Goal: Task Accomplishment & Management: Manage account settings

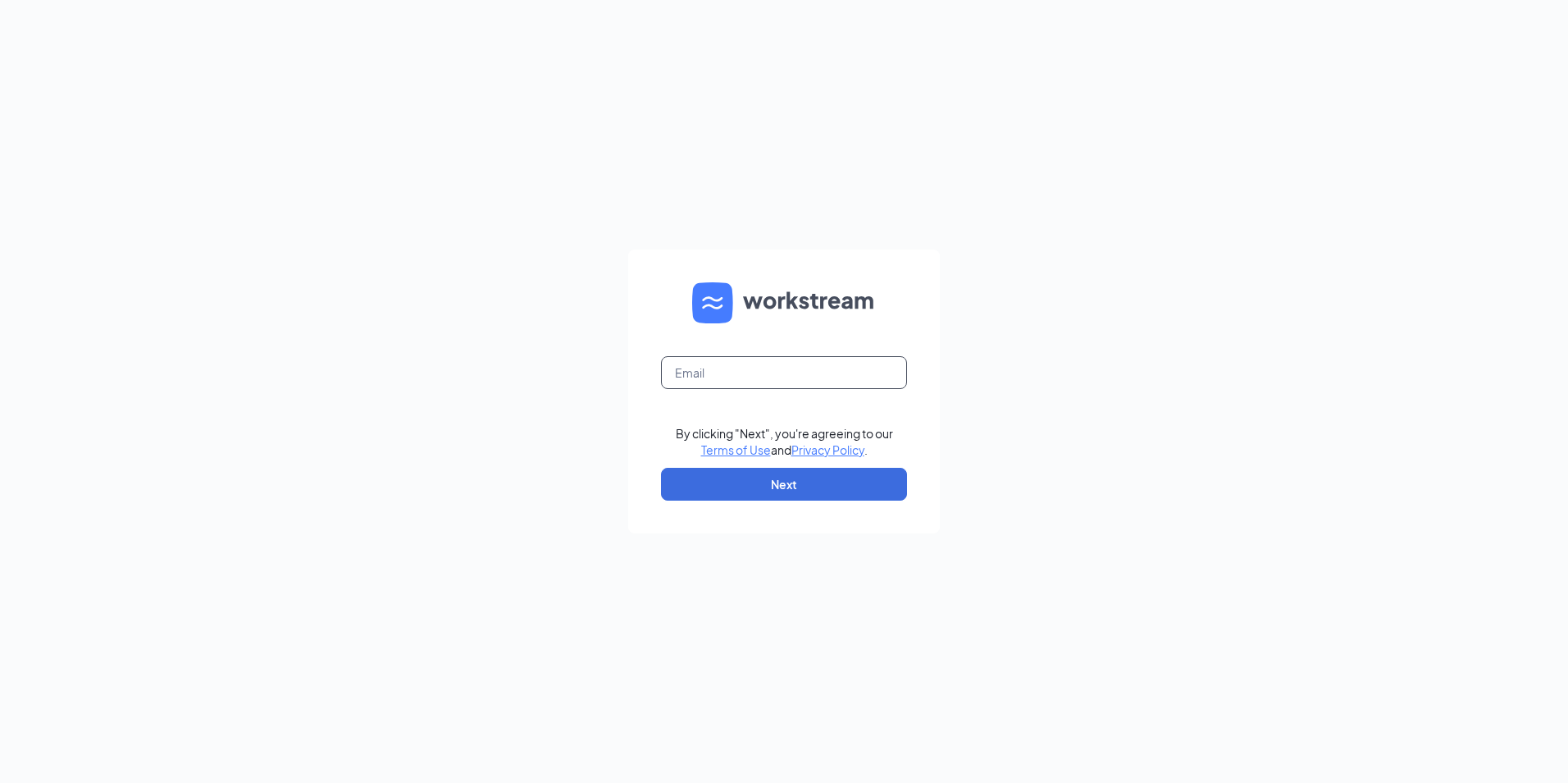
click at [706, 367] on input "text" at bounding box center [784, 372] width 246 height 33
type input "[EMAIL_ADDRESS][DOMAIN_NAME]"
click at [726, 492] on button "Next" at bounding box center [784, 483] width 246 height 33
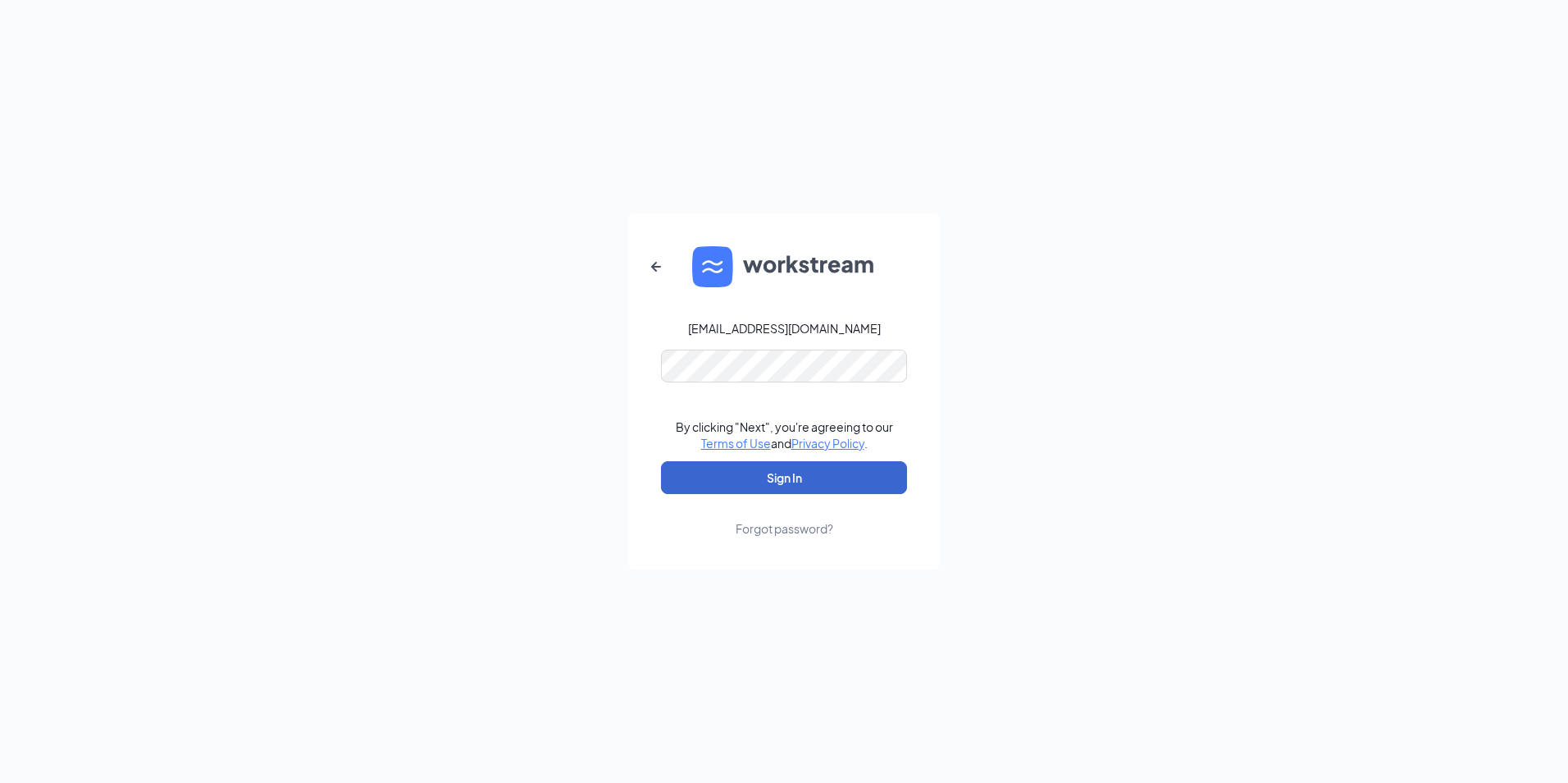
click at [716, 474] on button "Sign In" at bounding box center [784, 477] width 246 height 33
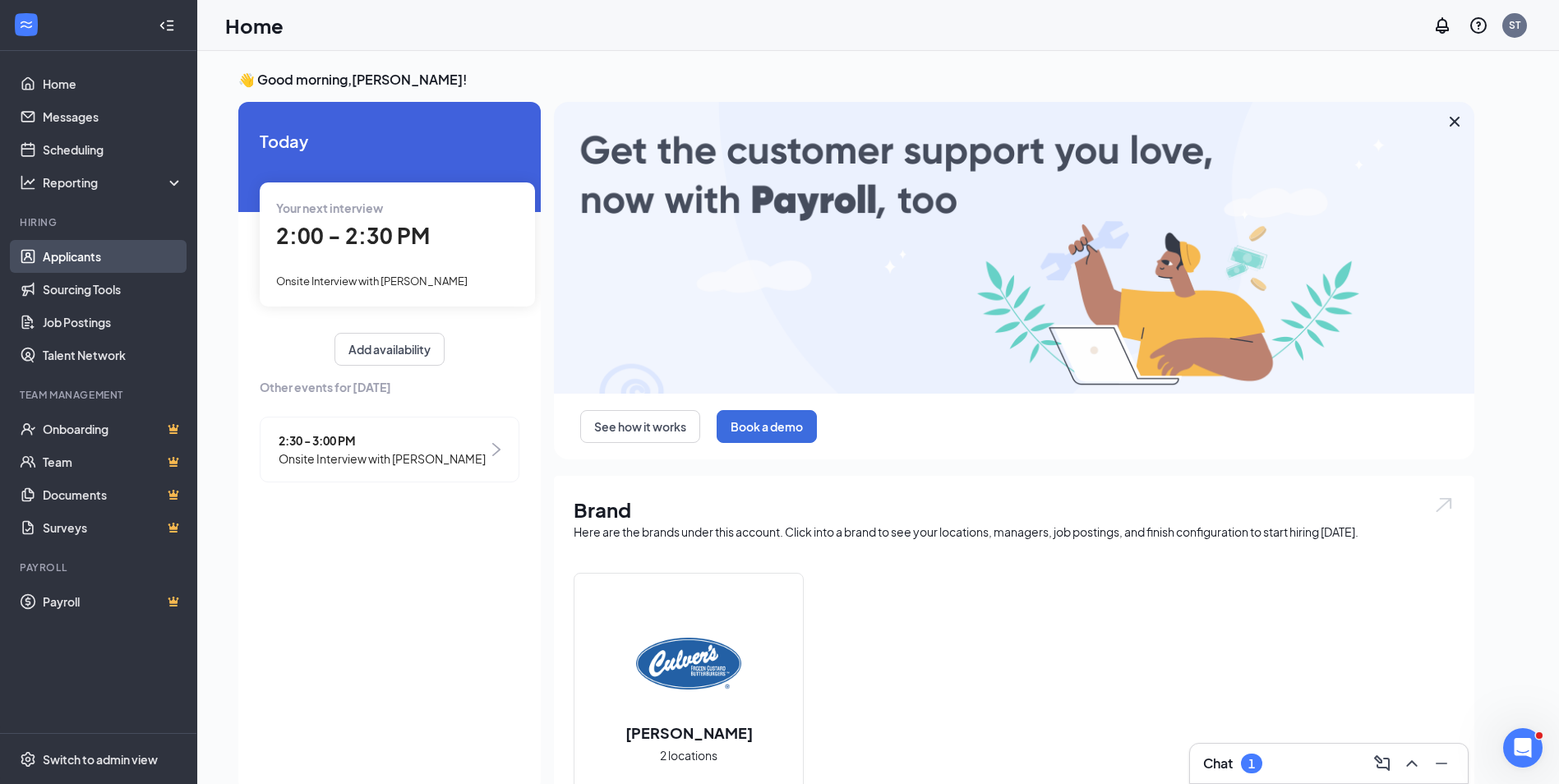
click at [118, 248] on link "Applicants" at bounding box center [113, 256] width 140 height 33
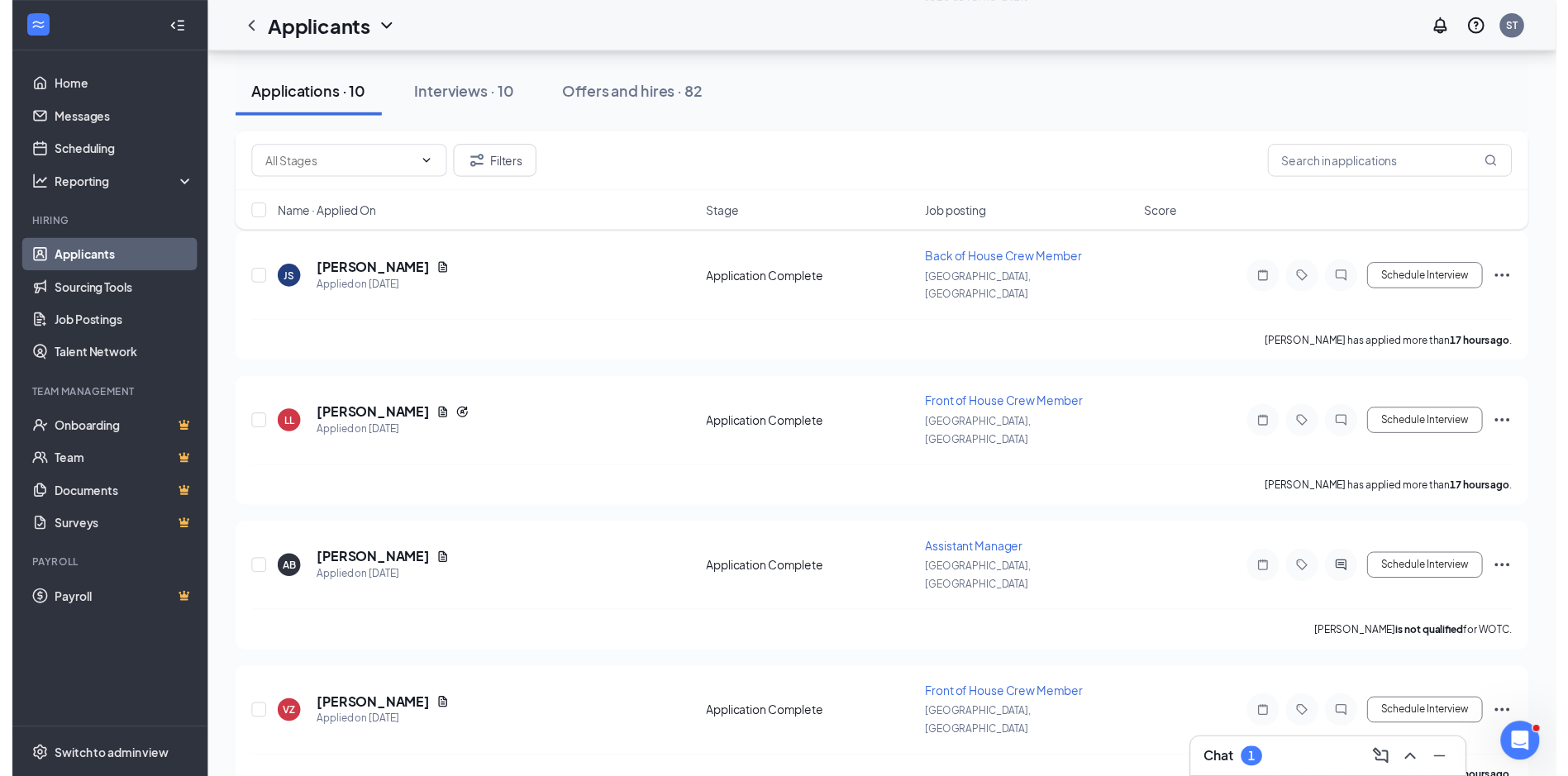
scroll to position [825, 0]
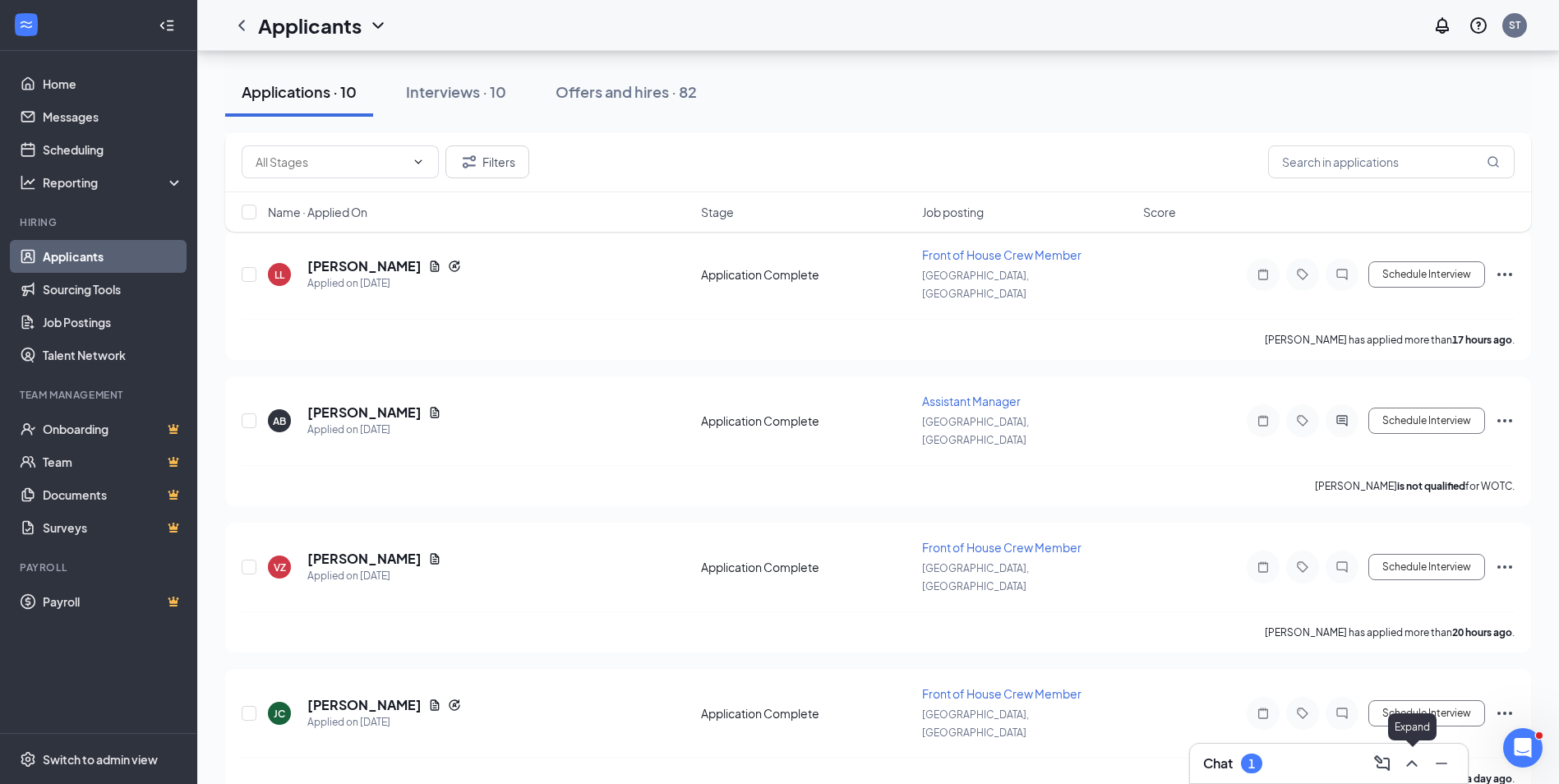
click at [1407, 760] on icon "ChevronUp" at bounding box center [1412, 763] width 20 height 20
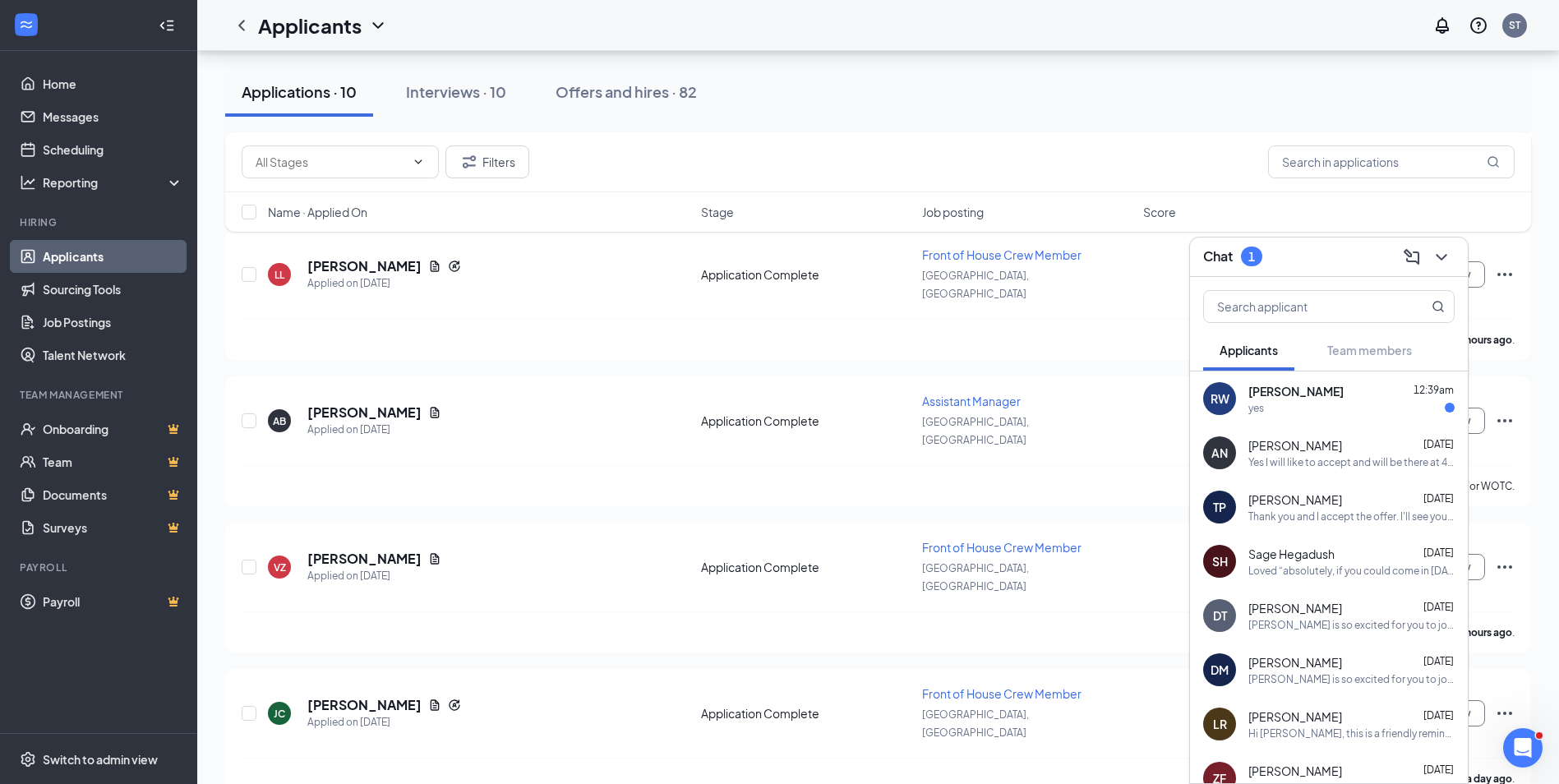
click at [1343, 409] on div "yes" at bounding box center [1352, 408] width 206 height 14
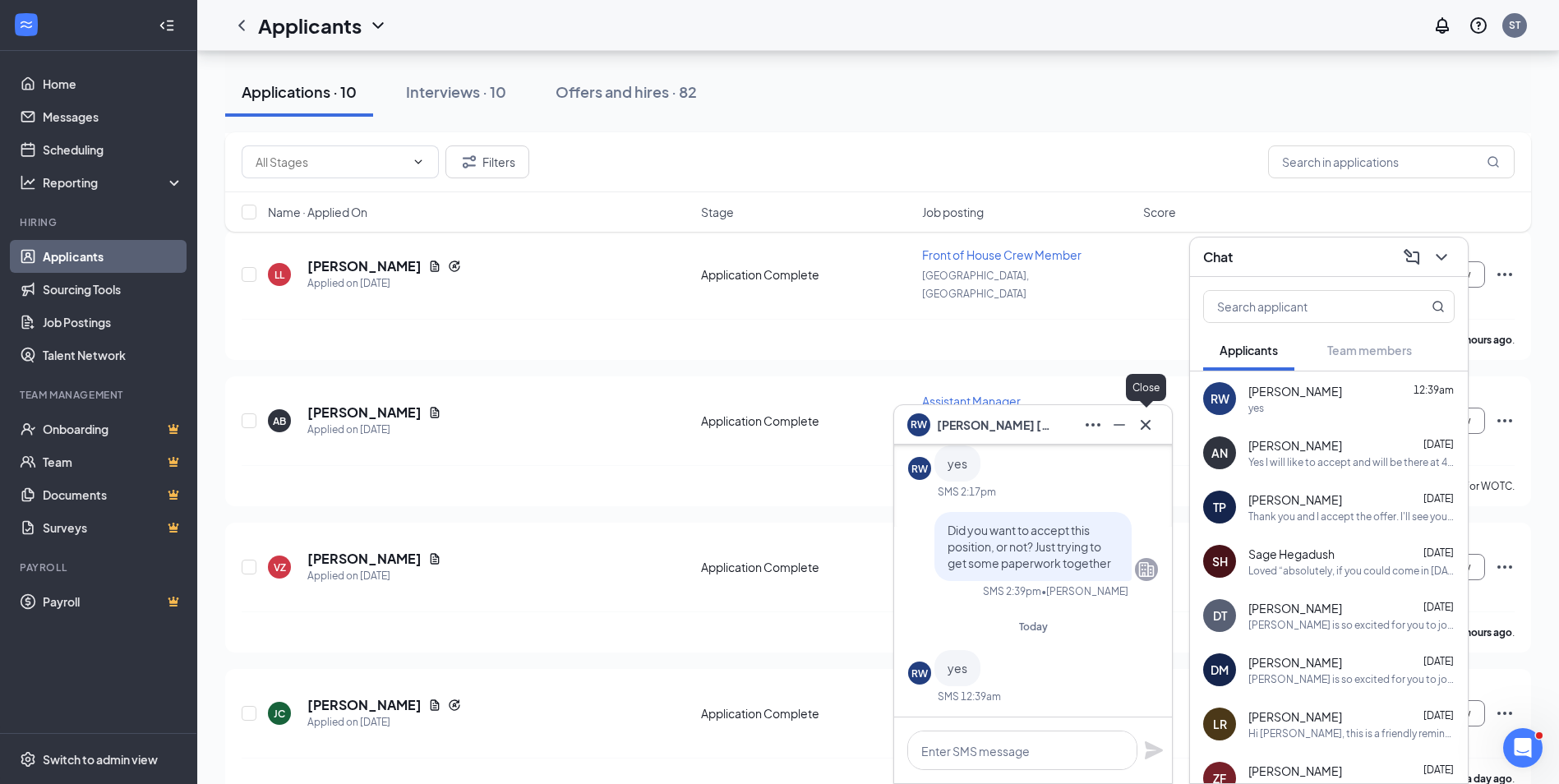
click at [1143, 432] on icon "Cross" at bounding box center [1146, 425] width 20 height 20
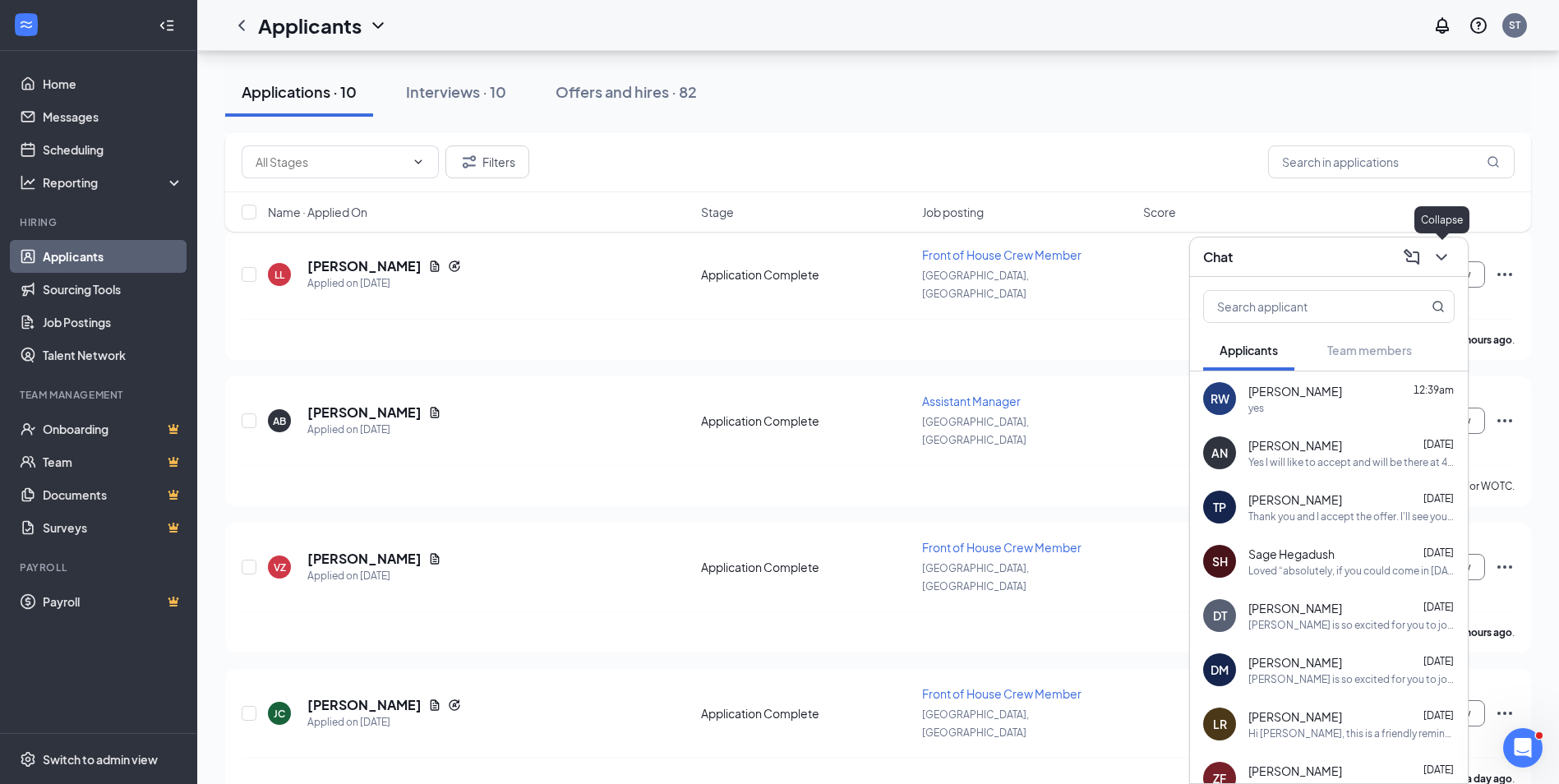
click at [1441, 257] on icon "ChevronDown" at bounding box center [1441, 257] width 20 height 20
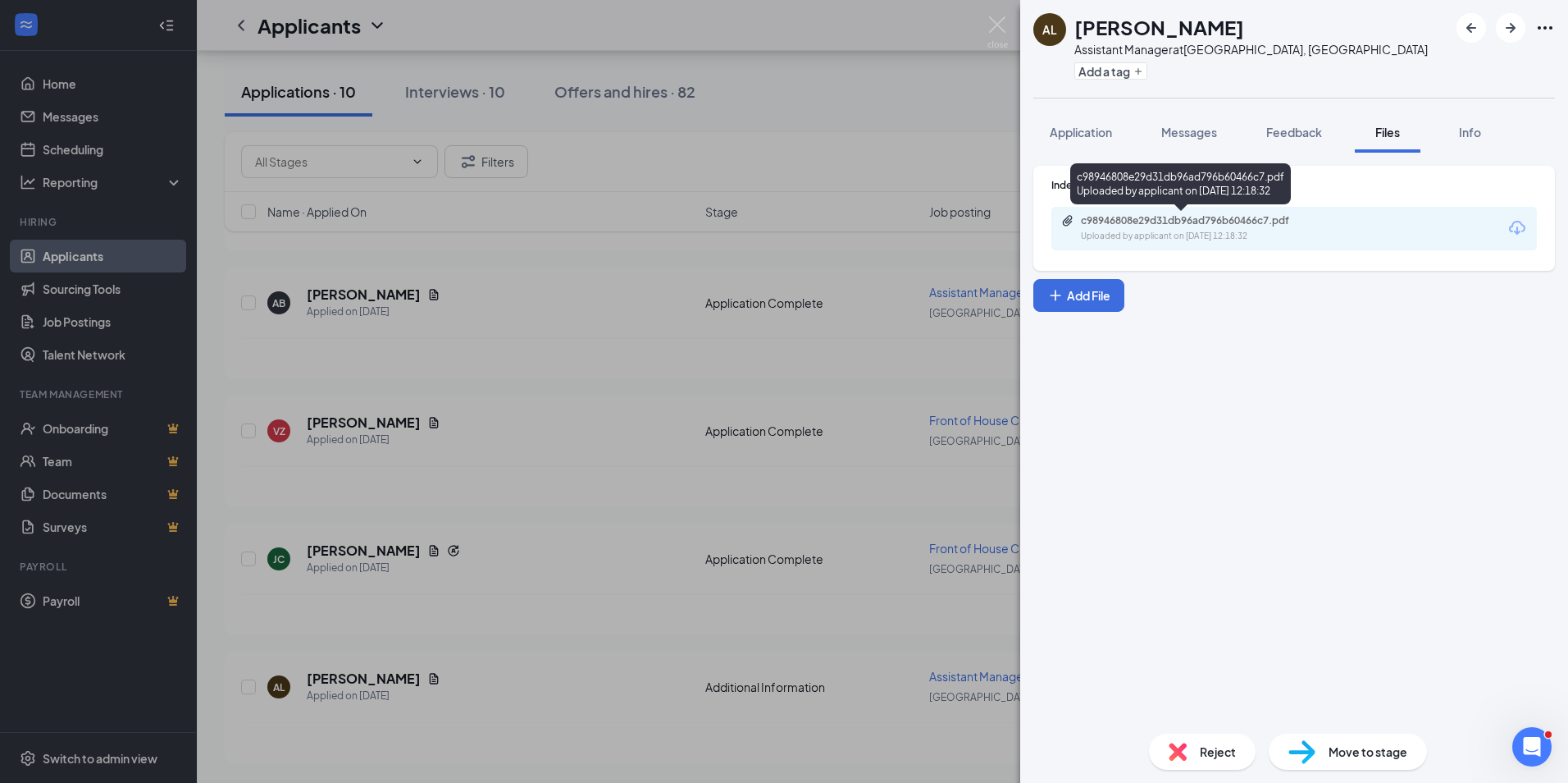
click at [1143, 236] on div "Uploaded by applicant on [DATE] 12:18:32" at bounding box center [1204, 236] width 246 height 13
click at [996, 25] on img at bounding box center [997, 33] width 21 height 32
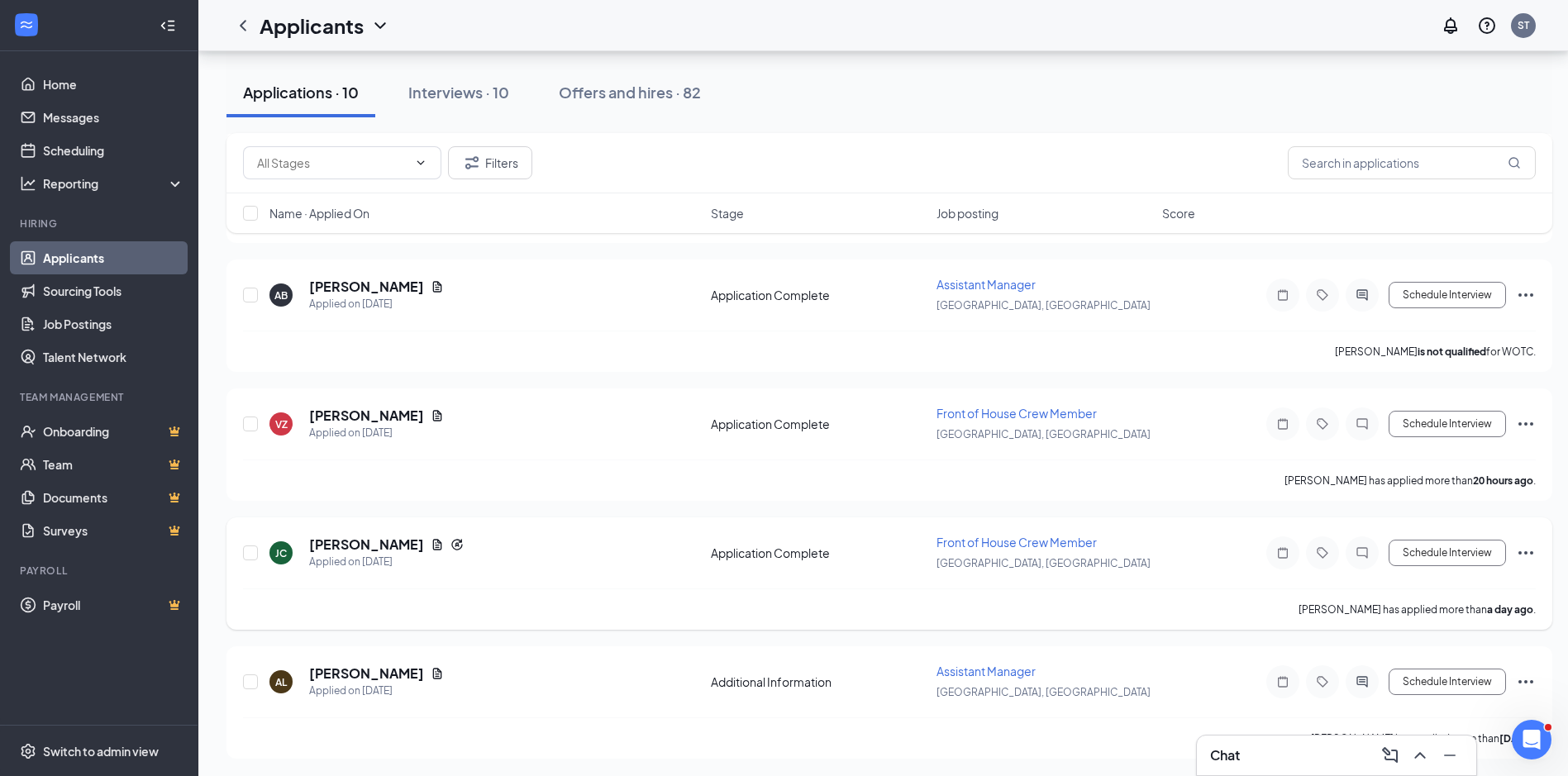
scroll to position [837, 0]
click at [1523, 681] on icon "Ellipses" at bounding box center [1526, 680] width 20 height 20
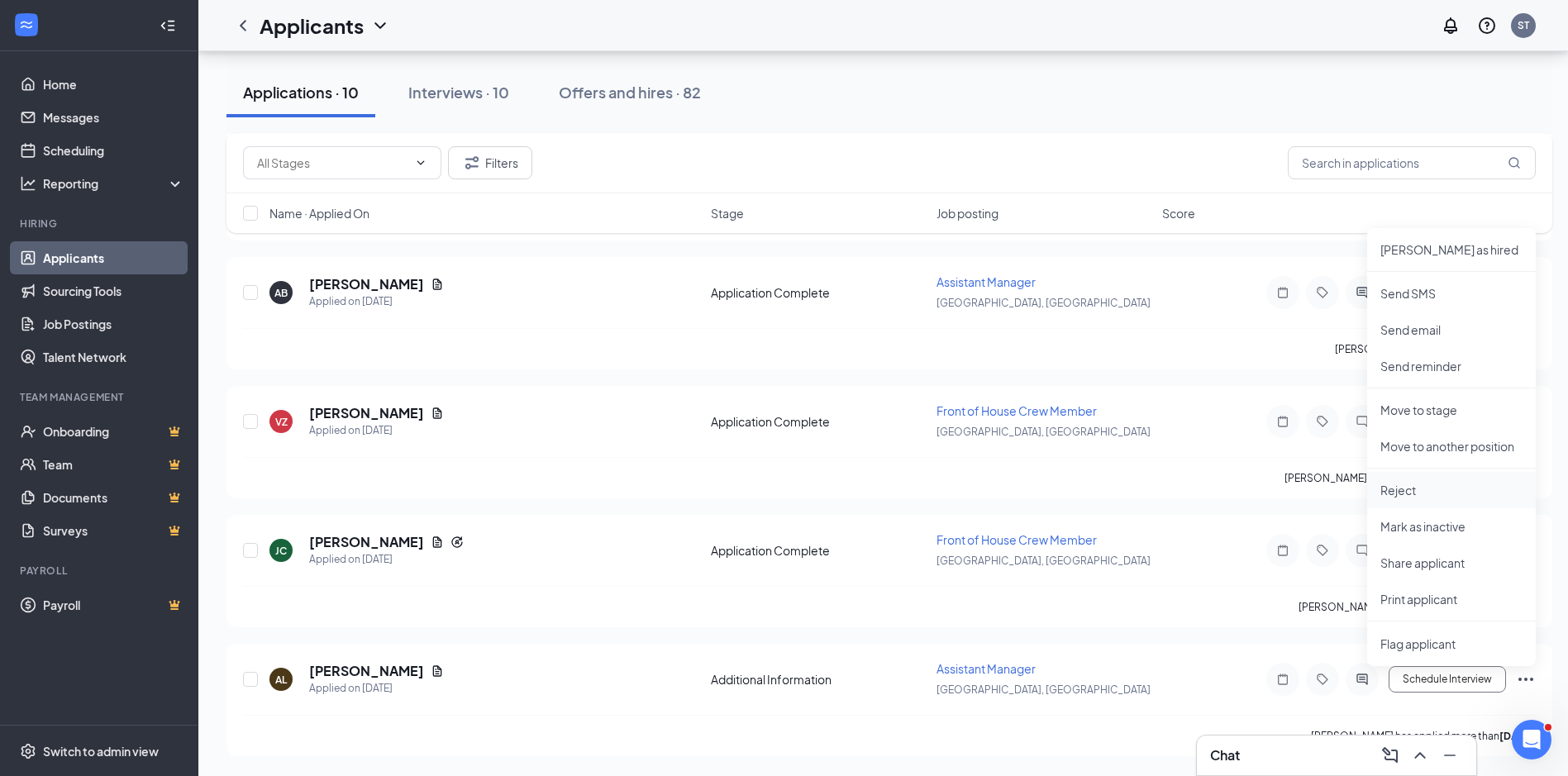
click at [1425, 487] on p "Reject" at bounding box center [1451, 490] width 142 height 17
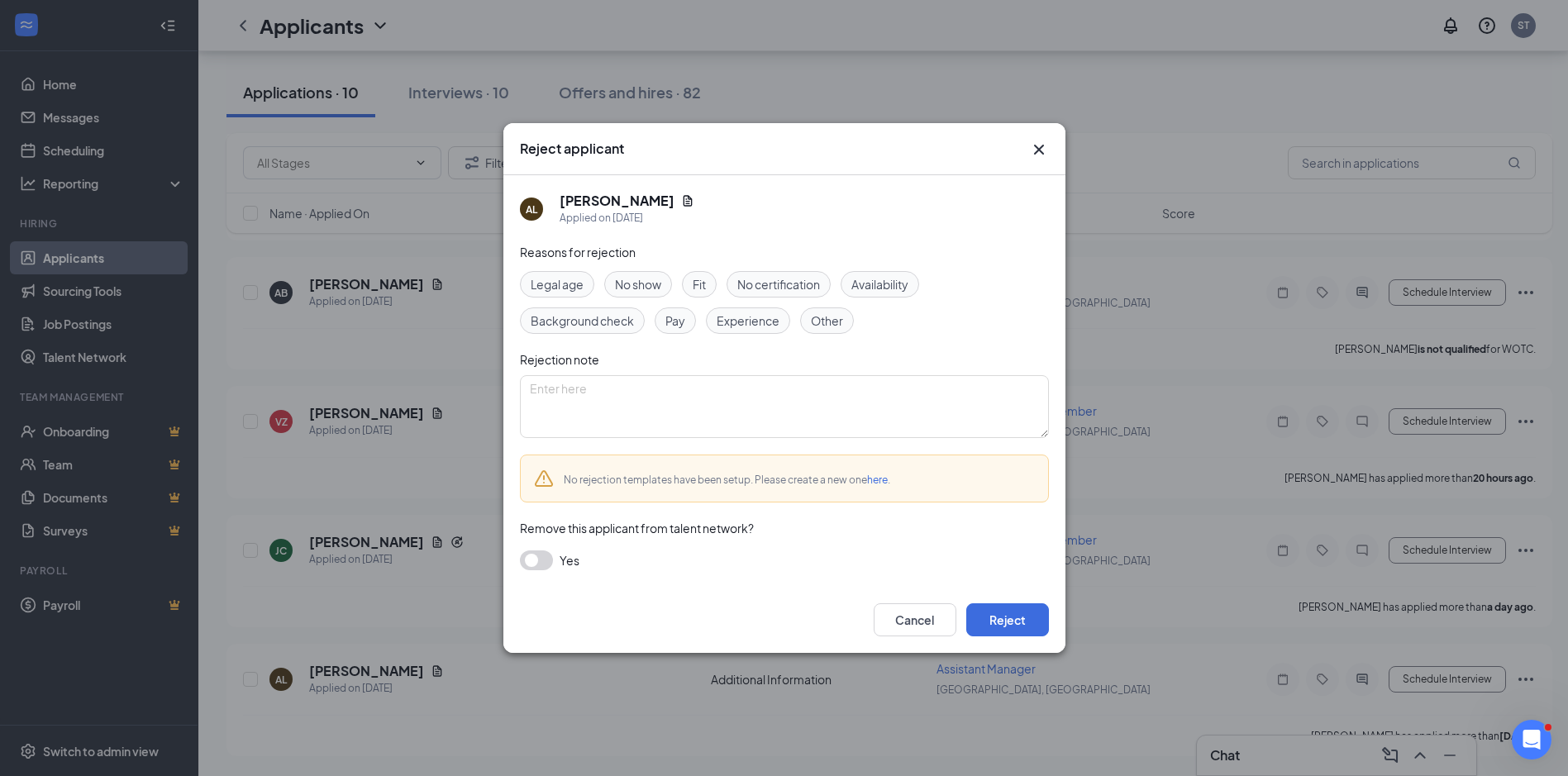
click at [701, 282] on span "Fit" at bounding box center [699, 284] width 13 height 18
click at [981, 613] on button "Reject" at bounding box center [1008, 619] width 82 height 33
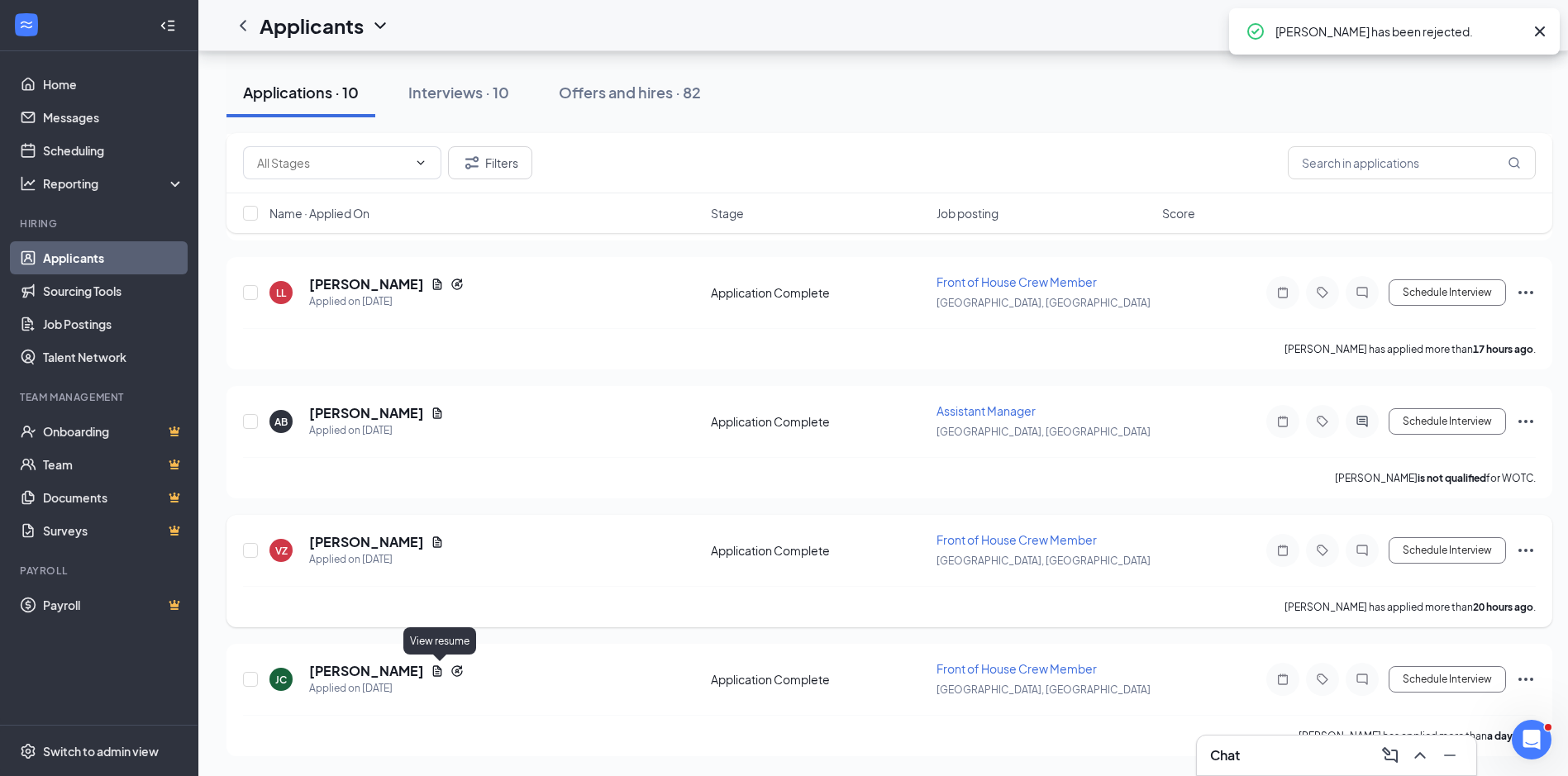
scroll to position [707, 0]
click at [442, 672] on icon "Document" at bounding box center [437, 671] width 9 height 11
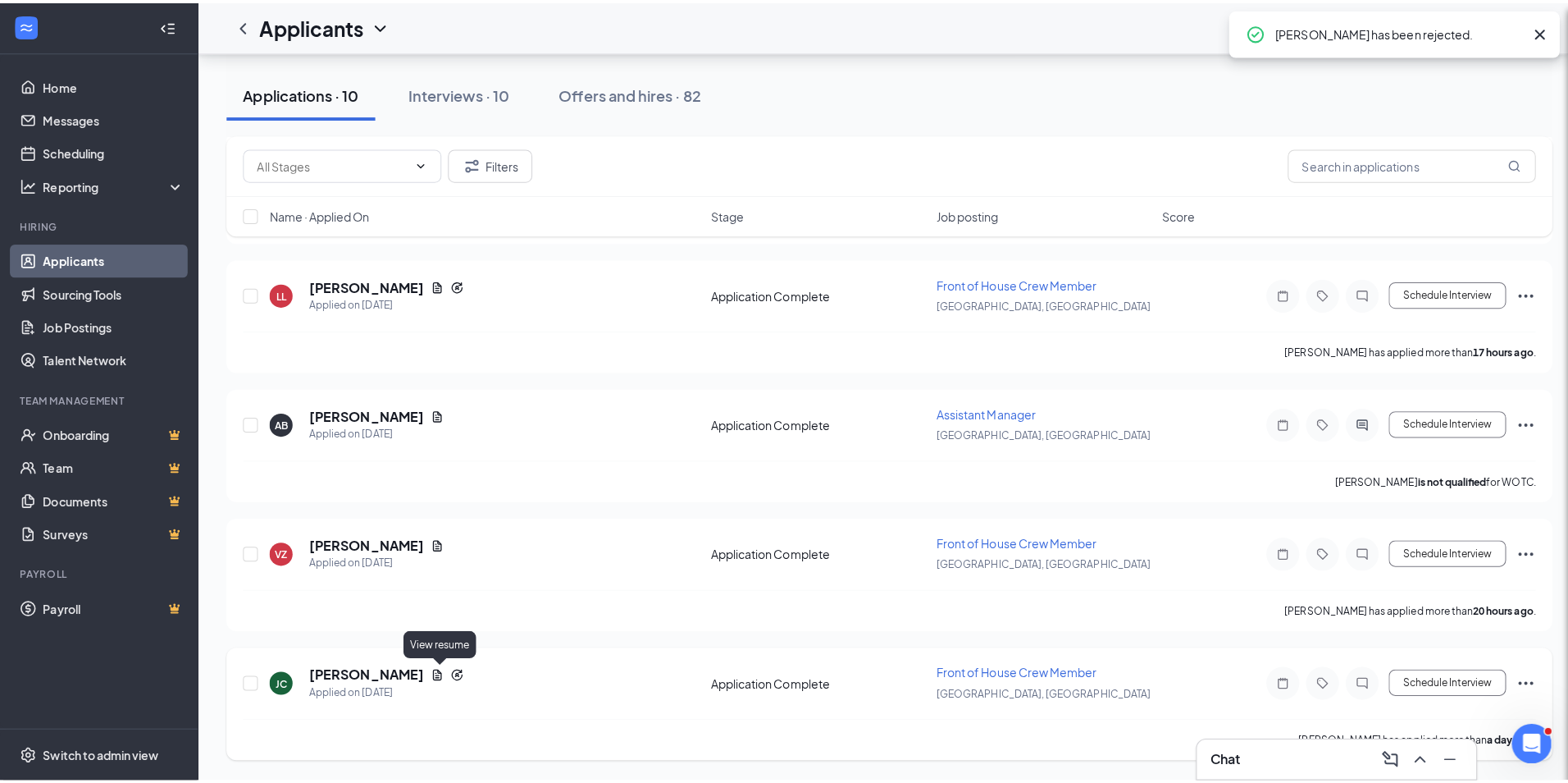
scroll to position [690, 0]
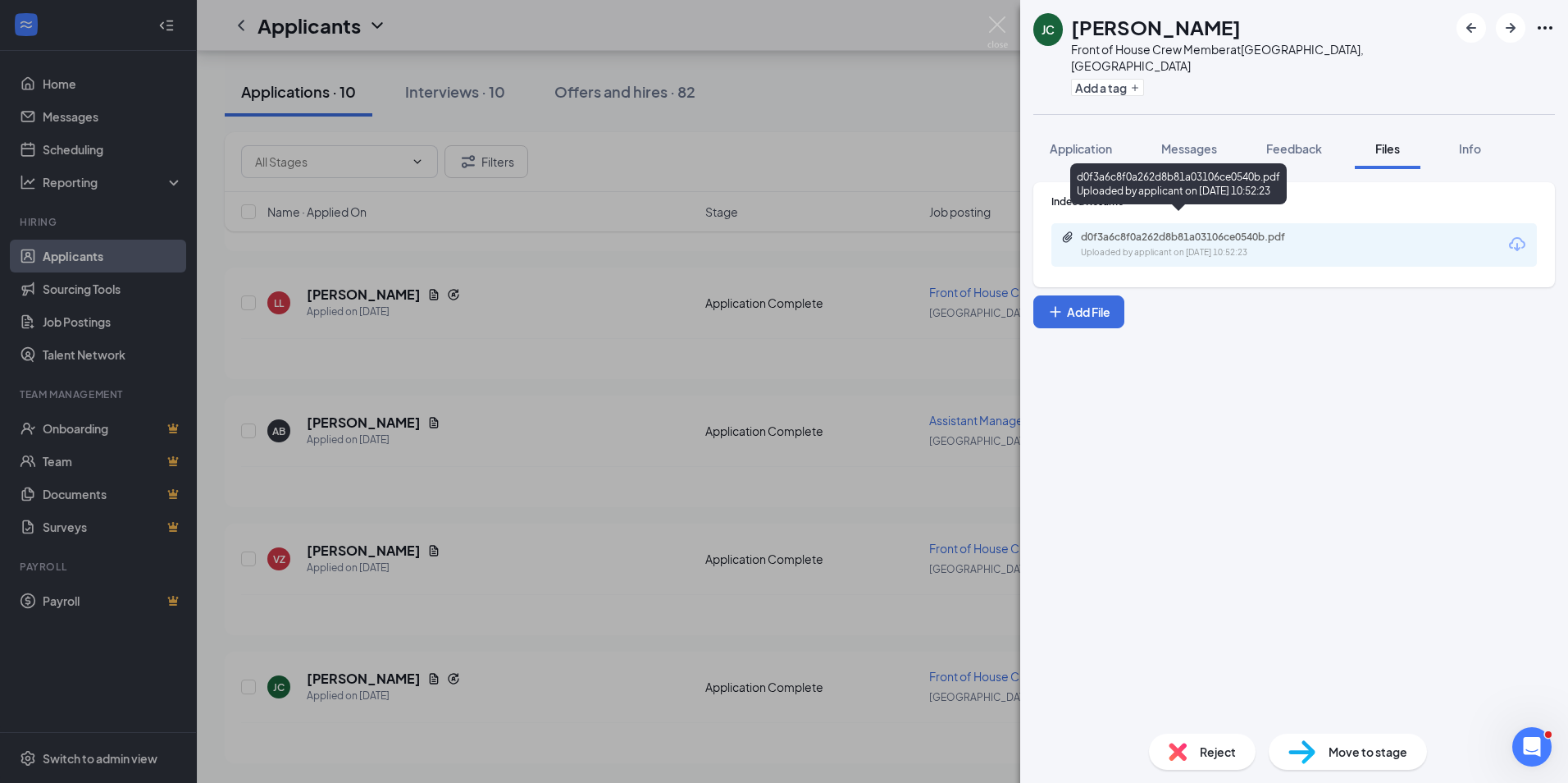
click at [1147, 247] on div "Uploaded by applicant on [DATE] 10:52:23" at bounding box center [1204, 252] width 246 height 13
click at [985, 25] on div "[PERSON_NAME] Front of House Crew Member at [GEOGRAPHIC_DATA], [GEOGRAPHIC_DATA…" at bounding box center [784, 392] width 1568 height 783
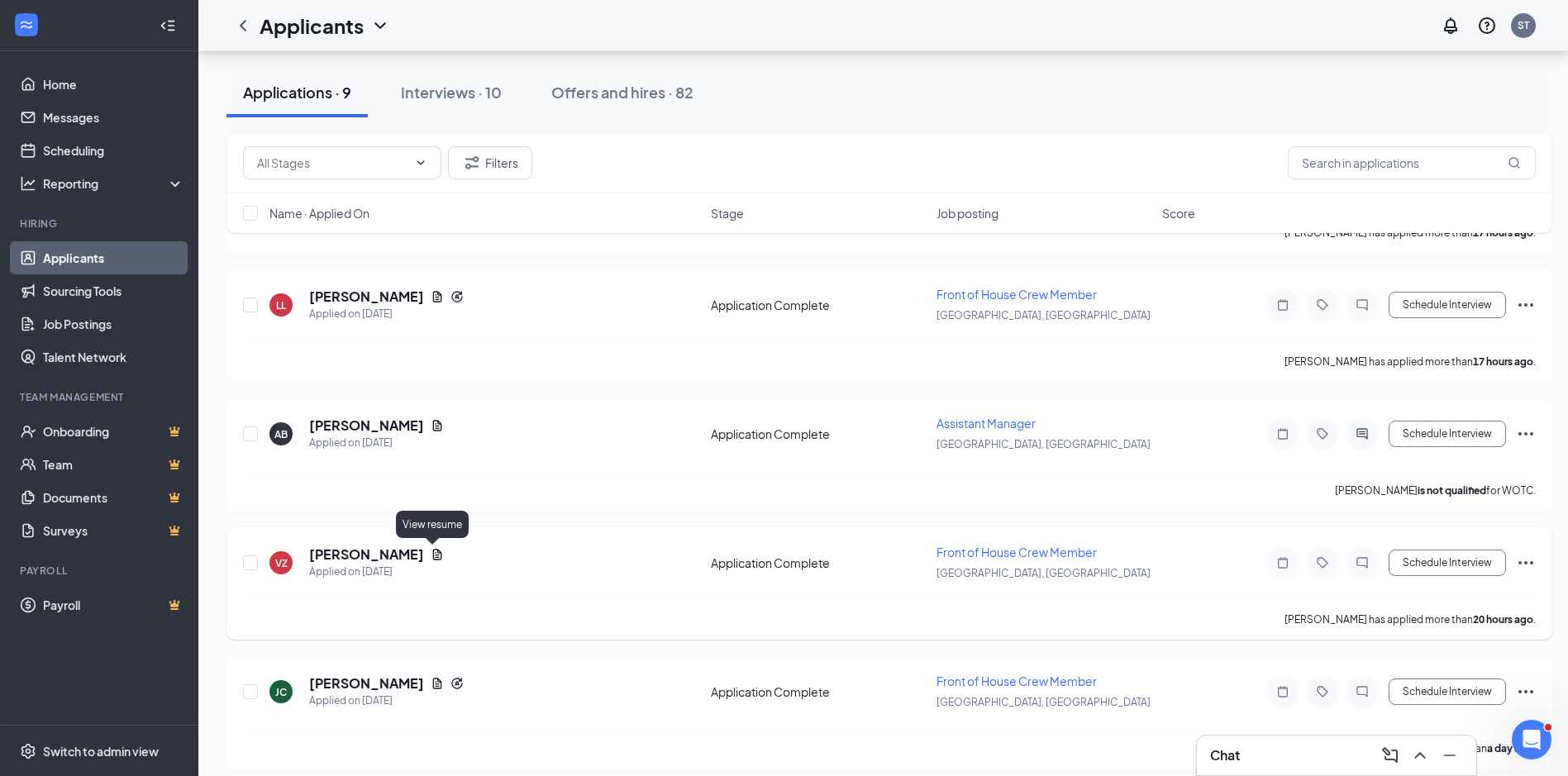
click at [436, 551] on icon "Document" at bounding box center [436, 554] width 13 height 13
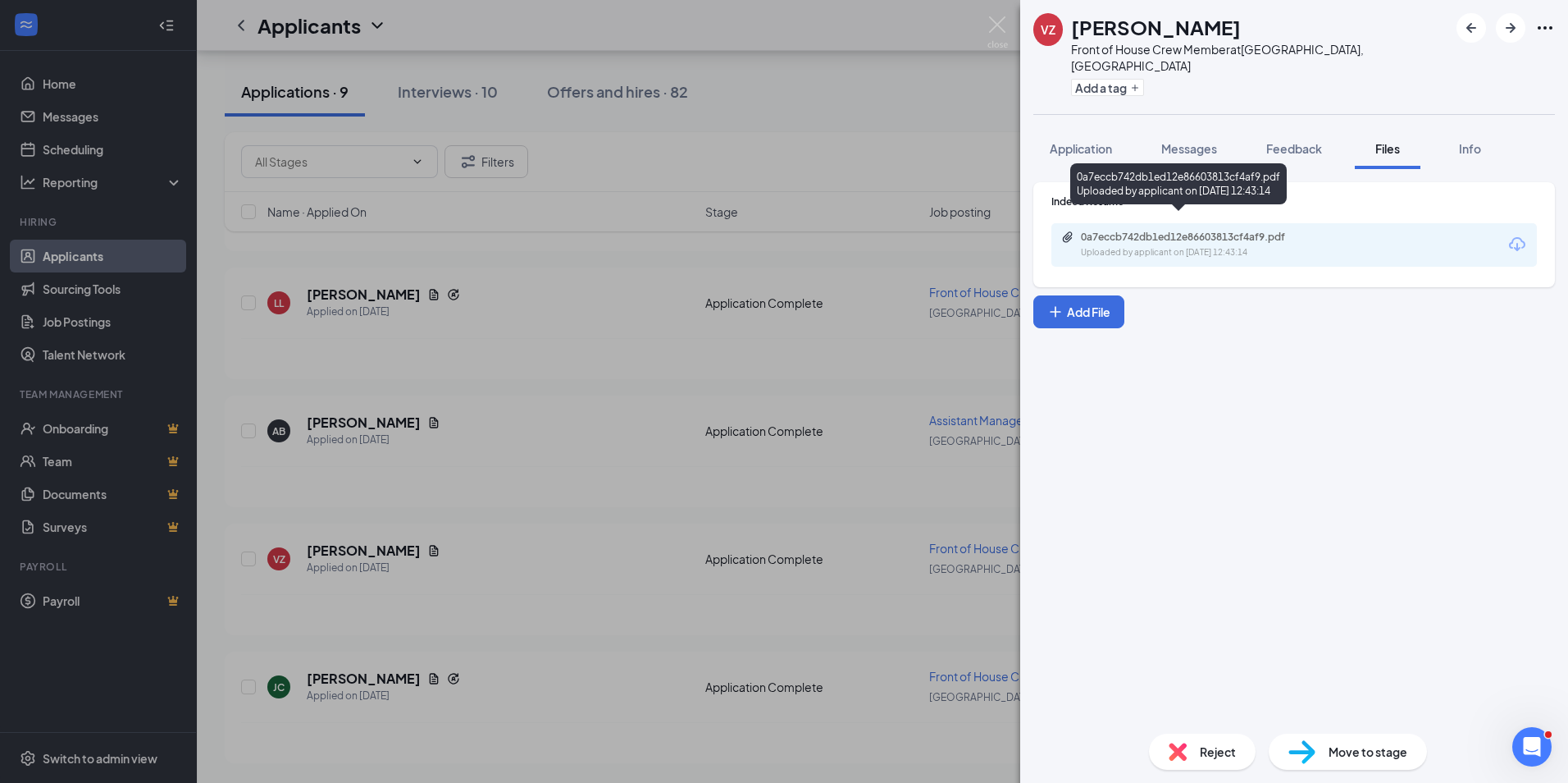
click at [1170, 231] on div "0a7eccb742db1ed12e86603813cf4af9.pdf" at bounding box center [1195, 237] width 230 height 13
click at [1052, 141] on span "Application" at bounding box center [1080, 148] width 62 height 15
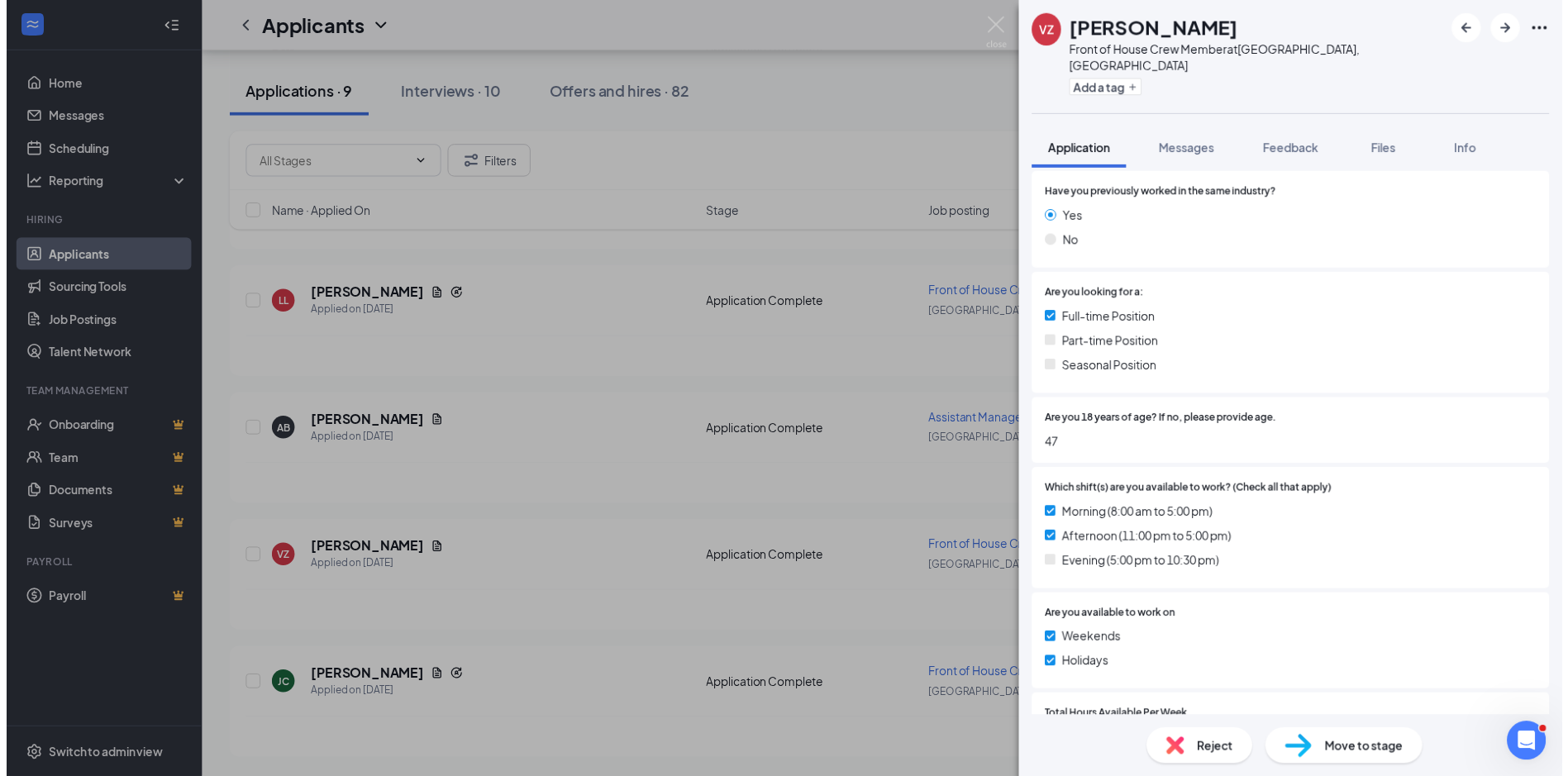
scroll to position [248, 0]
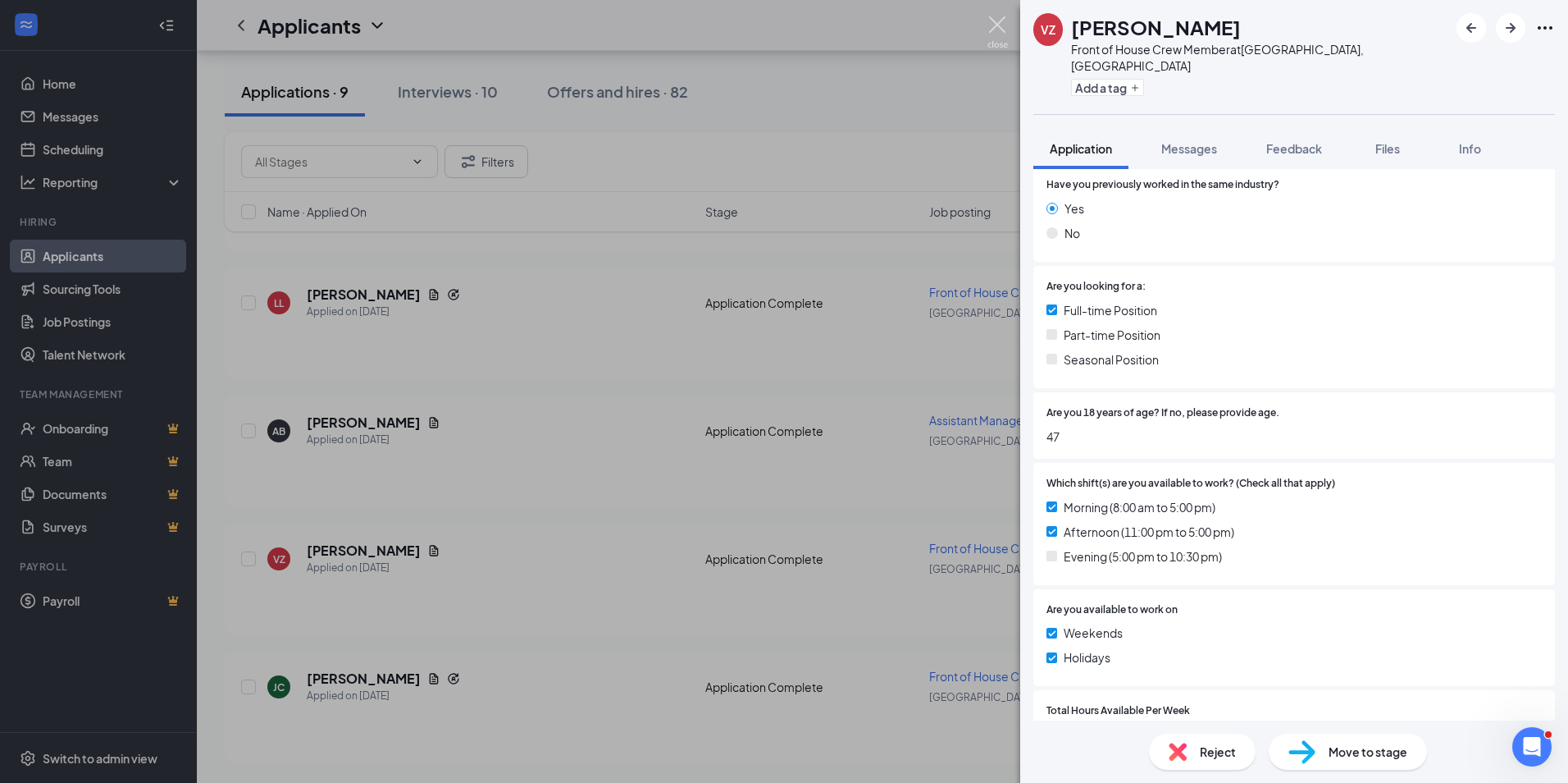
click at [993, 19] on img at bounding box center [997, 33] width 21 height 32
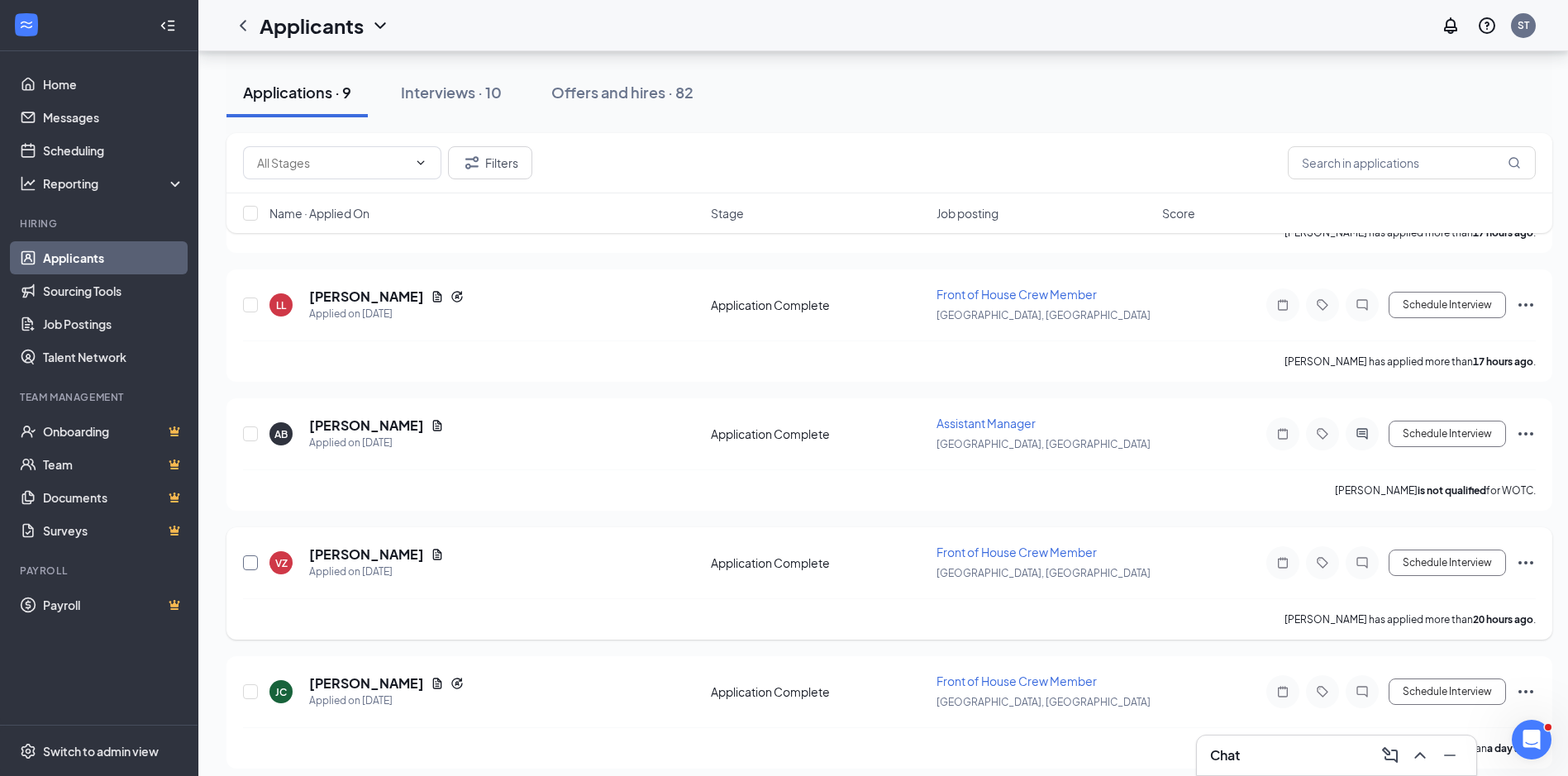
click at [252, 563] on input "checkbox" at bounding box center [250, 562] width 15 height 15
checkbox input "true"
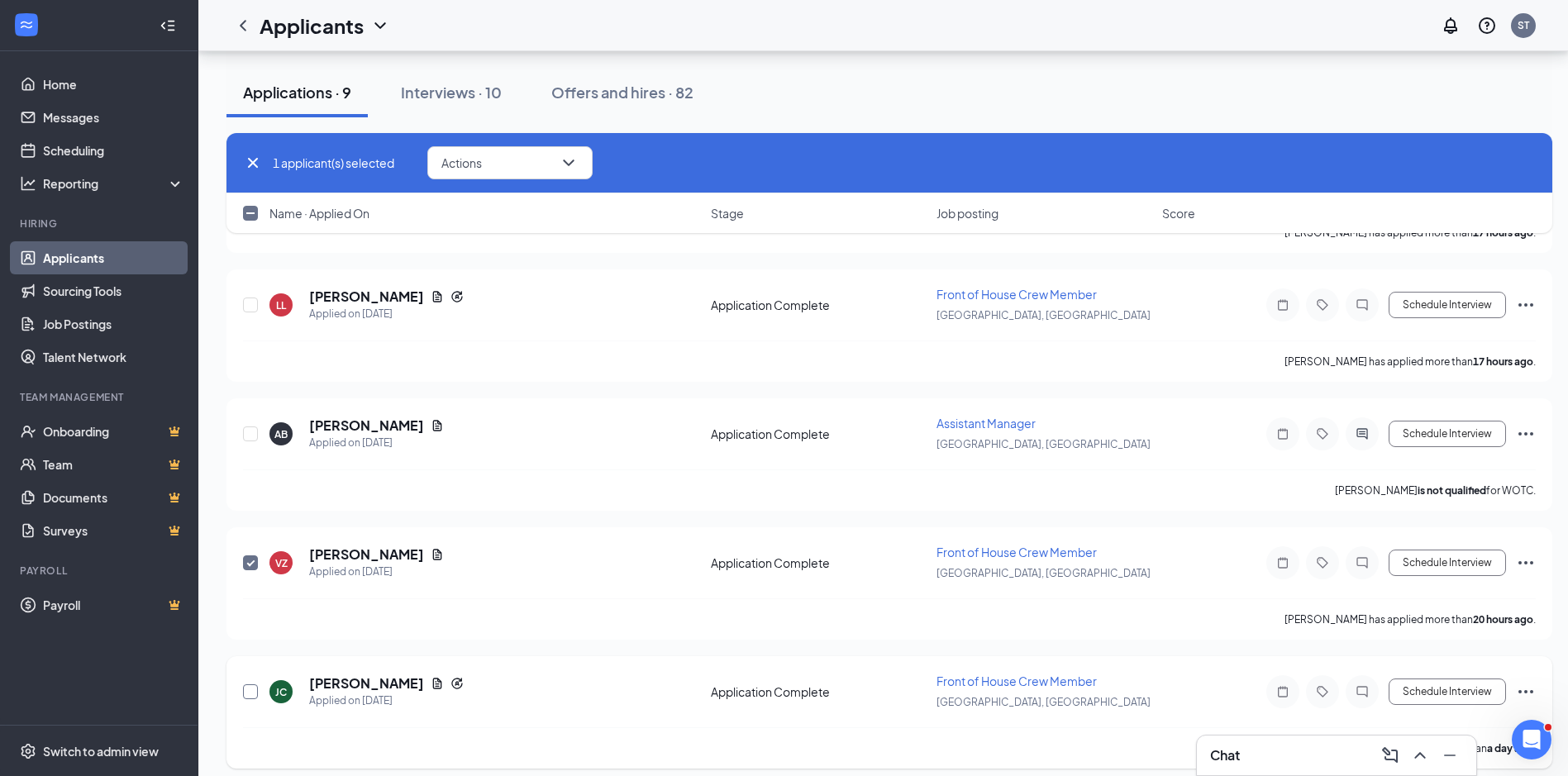
click at [248, 696] on input "checkbox" at bounding box center [250, 692] width 15 height 15
checkbox input "true"
click at [593, 164] on button "Actions" at bounding box center [510, 162] width 165 height 33
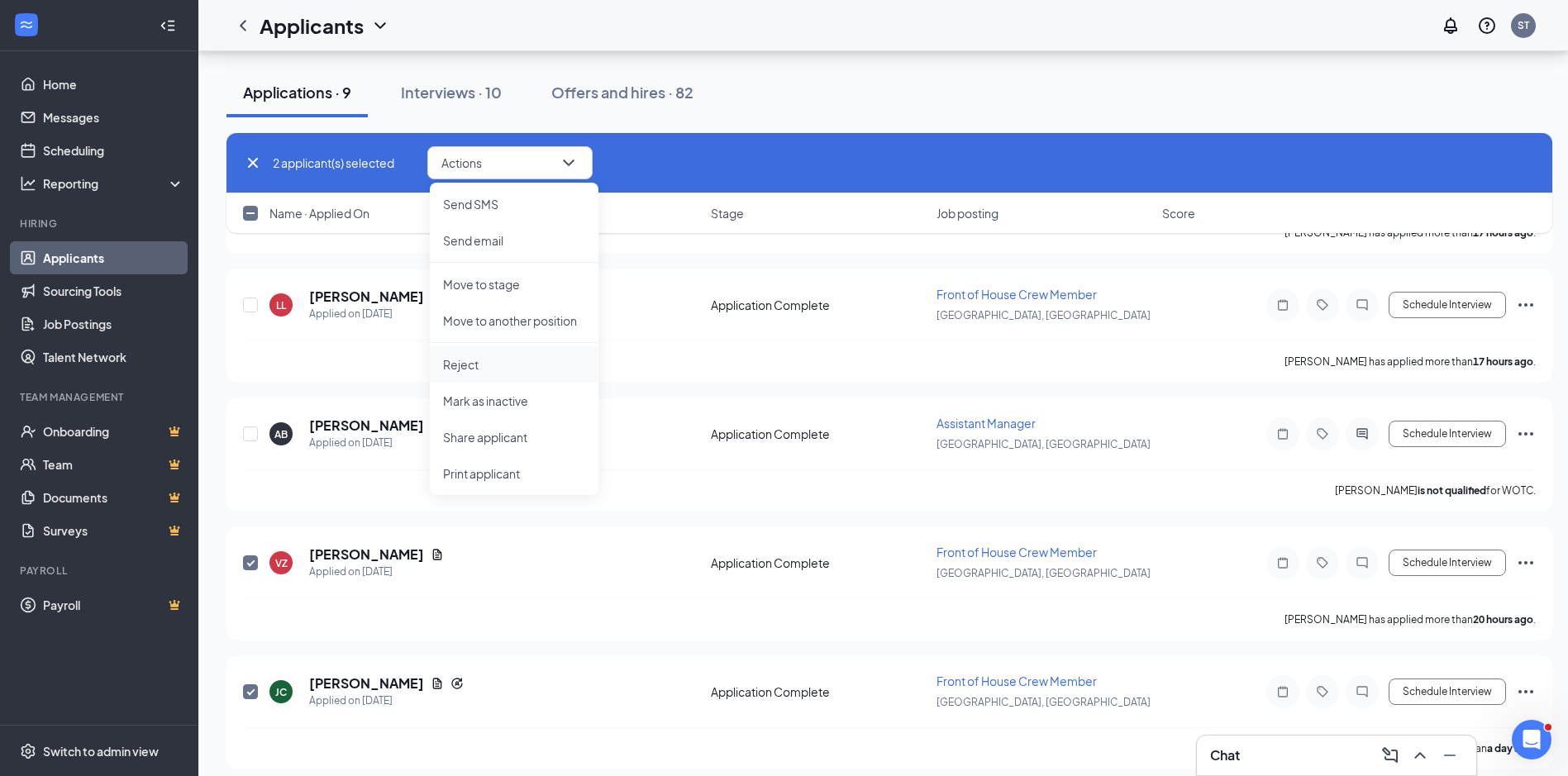
click at [481, 378] on li "Reject" at bounding box center [515, 365] width 169 height 37
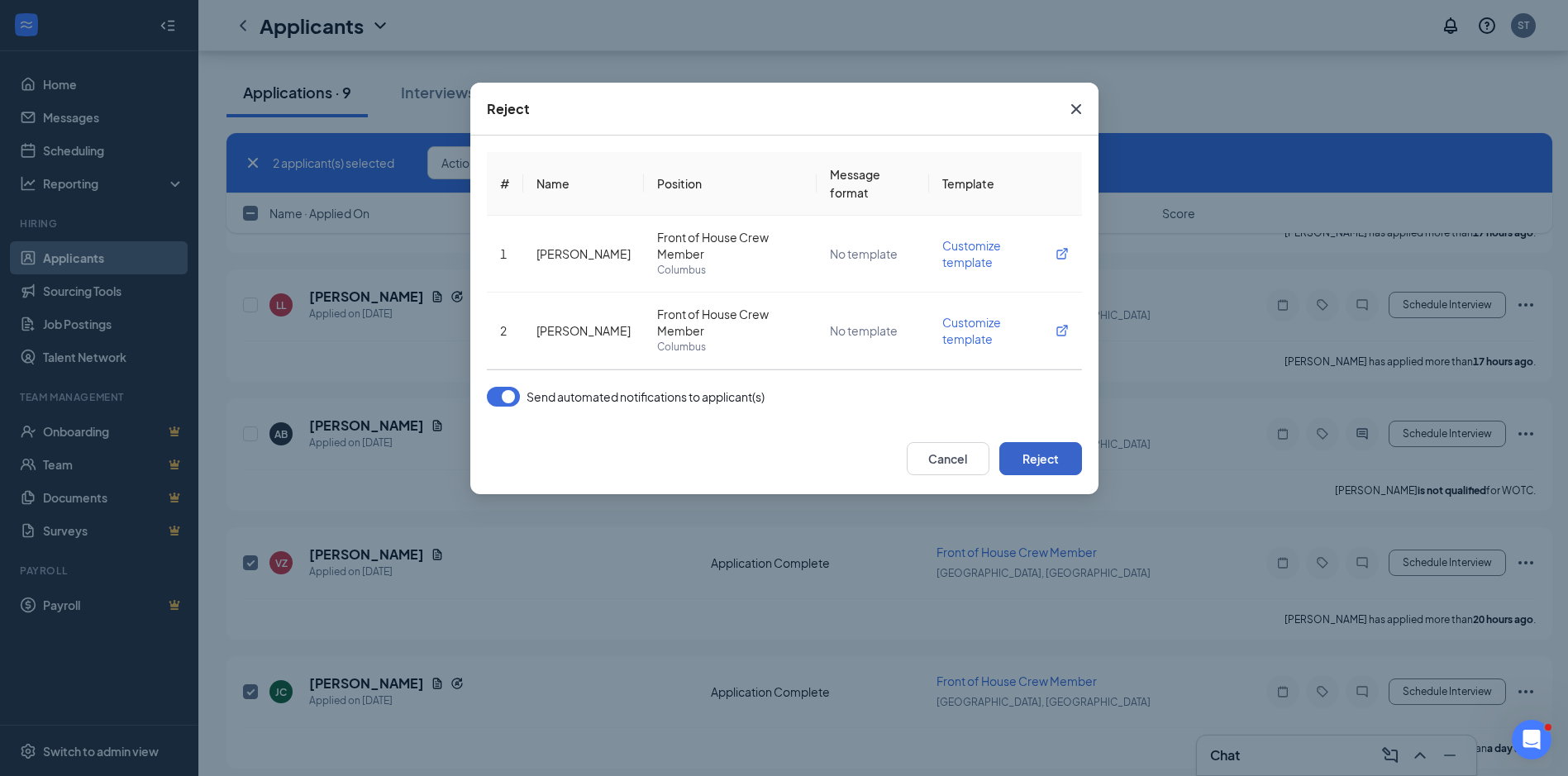
click at [1026, 458] on button "Reject" at bounding box center [1040, 458] width 82 height 33
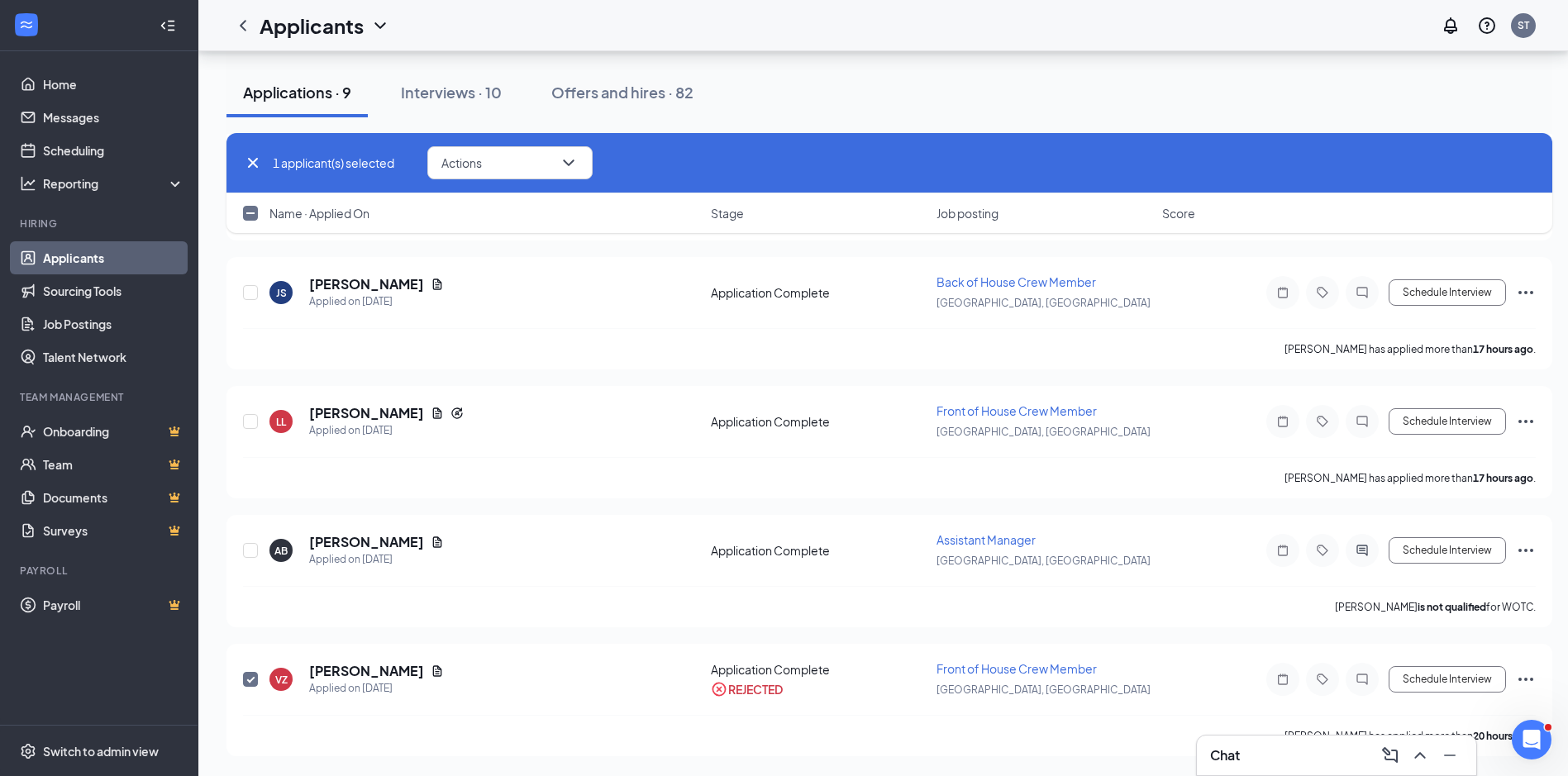
scroll to position [578, 0]
click at [433, 543] on icon "Document" at bounding box center [437, 542] width 9 height 11
checkbox input "false"
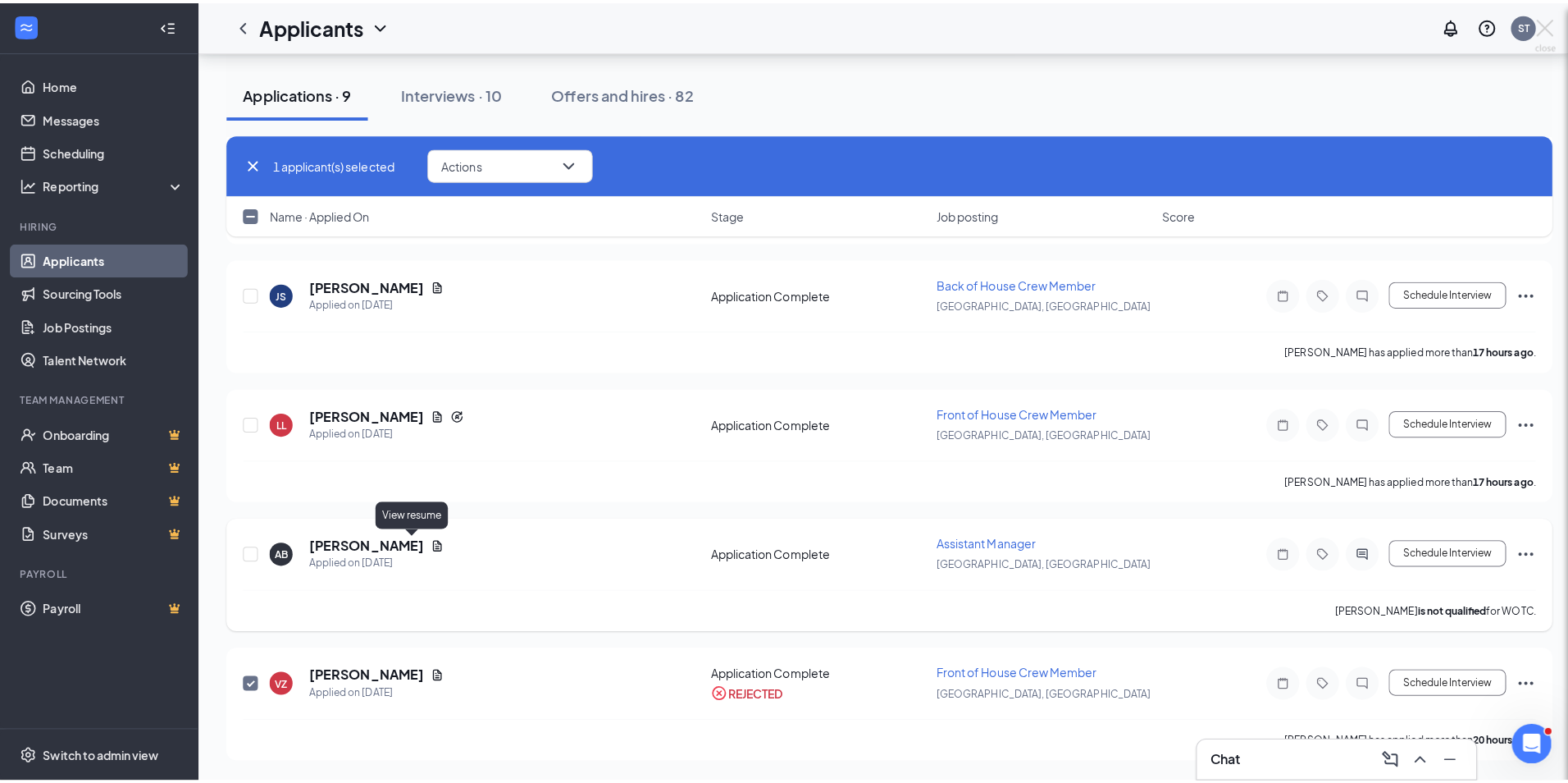
scroll to position [562, 0]
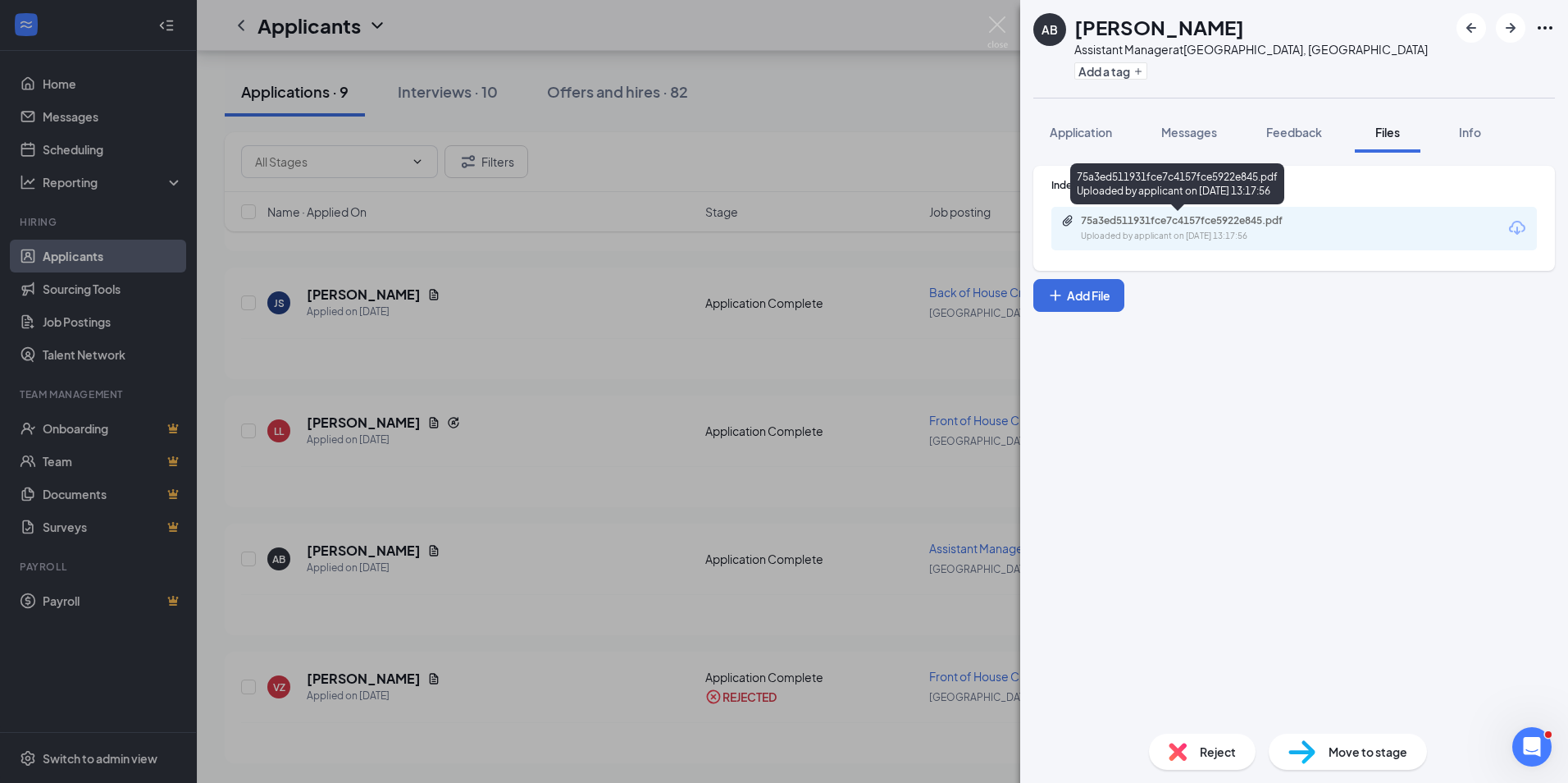
click at [1176, 226] on div "75a3ed511931fce7c4157fce5922e845.pdf" at bounding box center [1195, 220] width 230 height 13
click at [1083, 129] on span "Application" at bounding box center [1080, 131] width 62 height 15
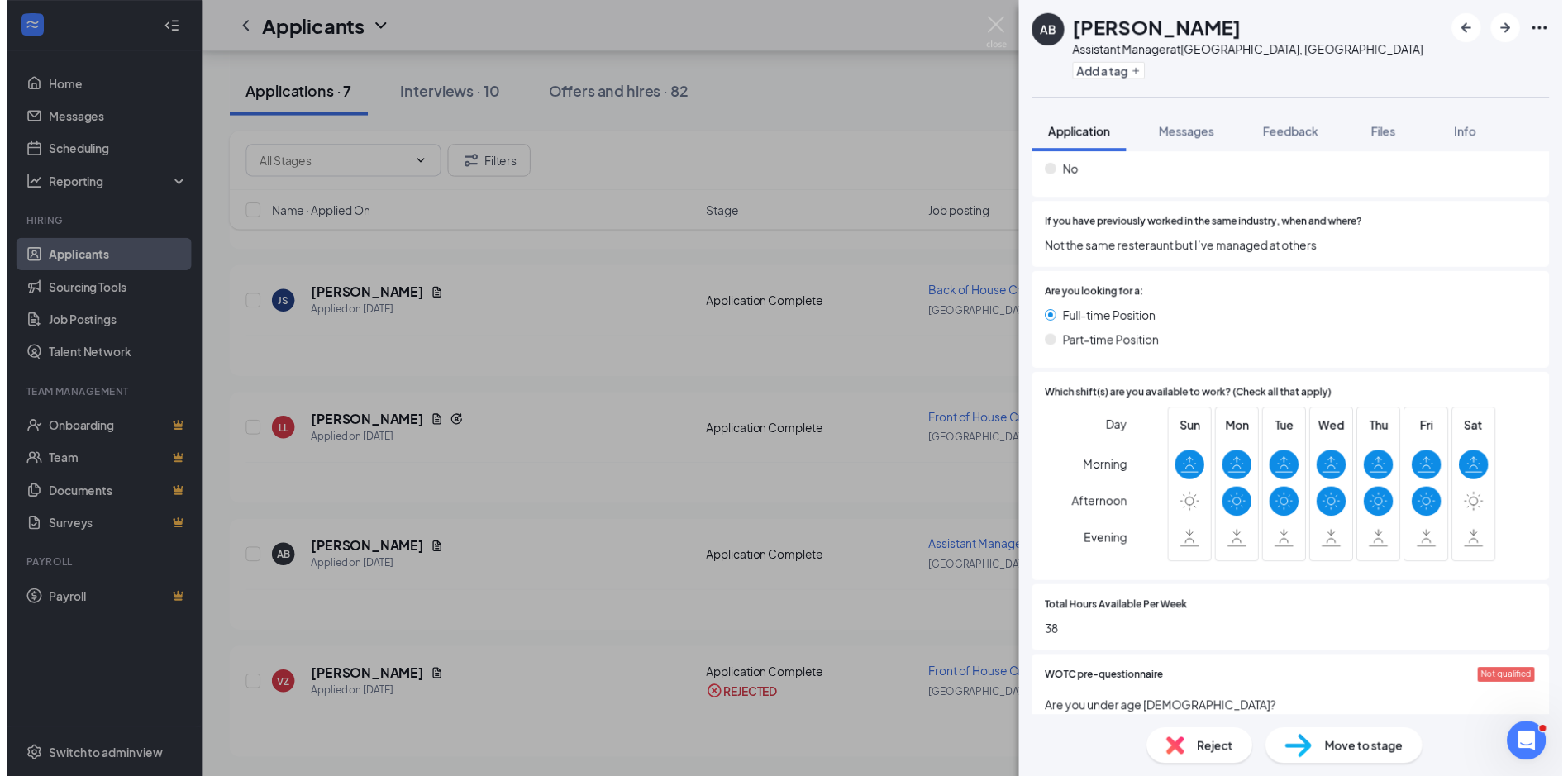
scroll to position [827, 0]
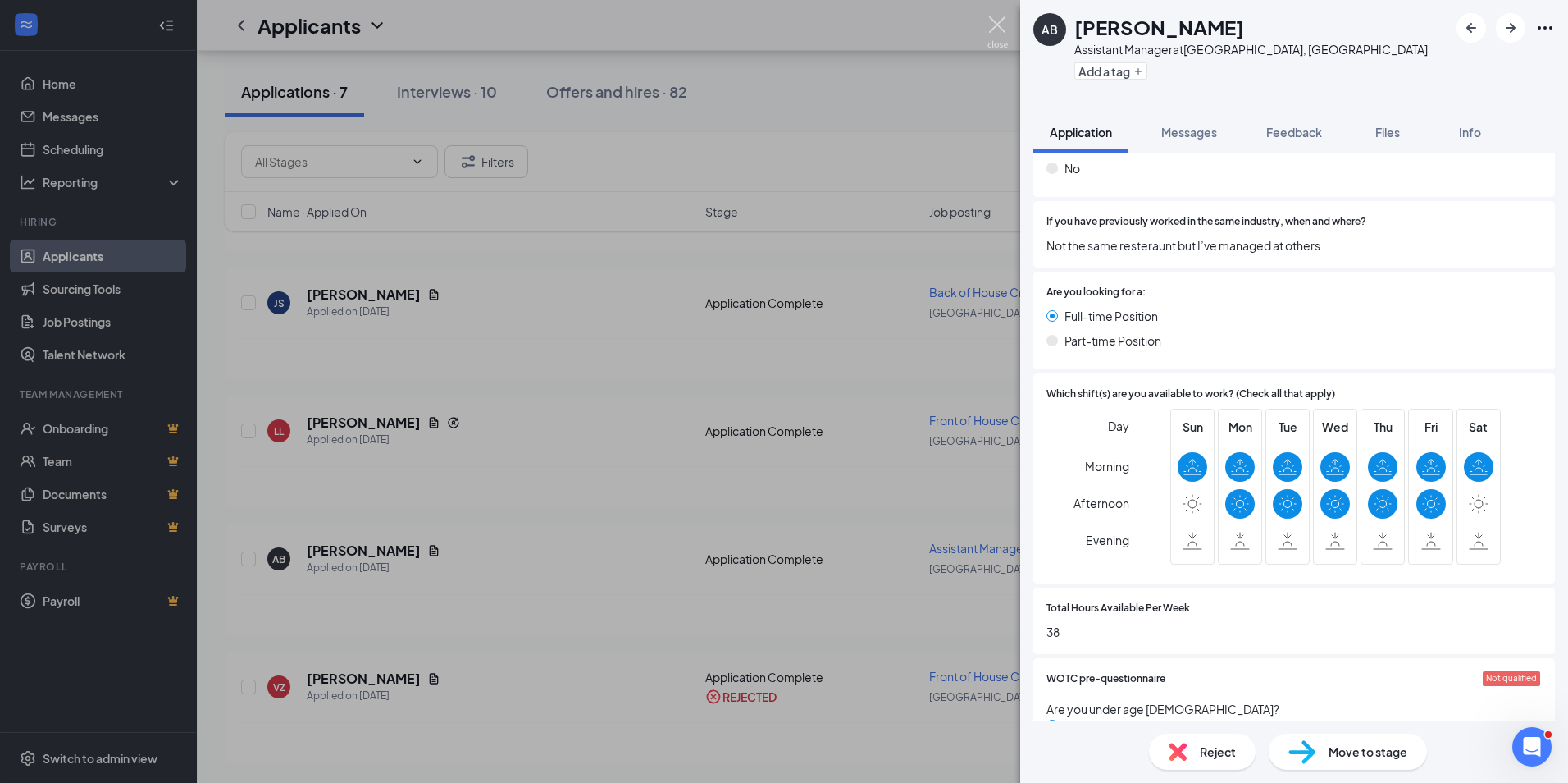
click at [1005, 36] on img at bounding box center [997, 33] width 21 height 32
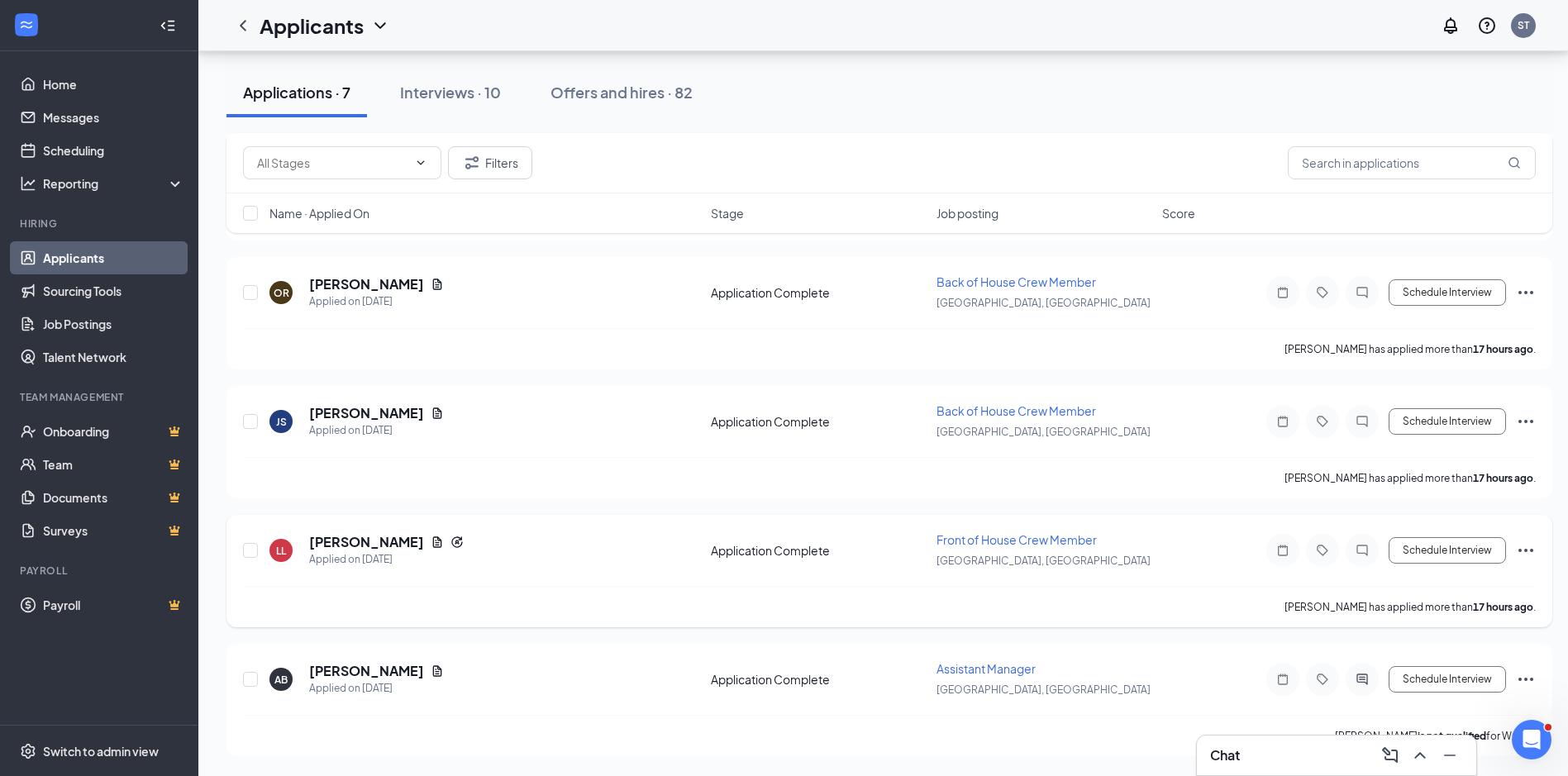
scroll to position [450, 0]
click at [1525, 677] on icon "Ellipses" at bounding box center [1526, 680] width 20 height 20
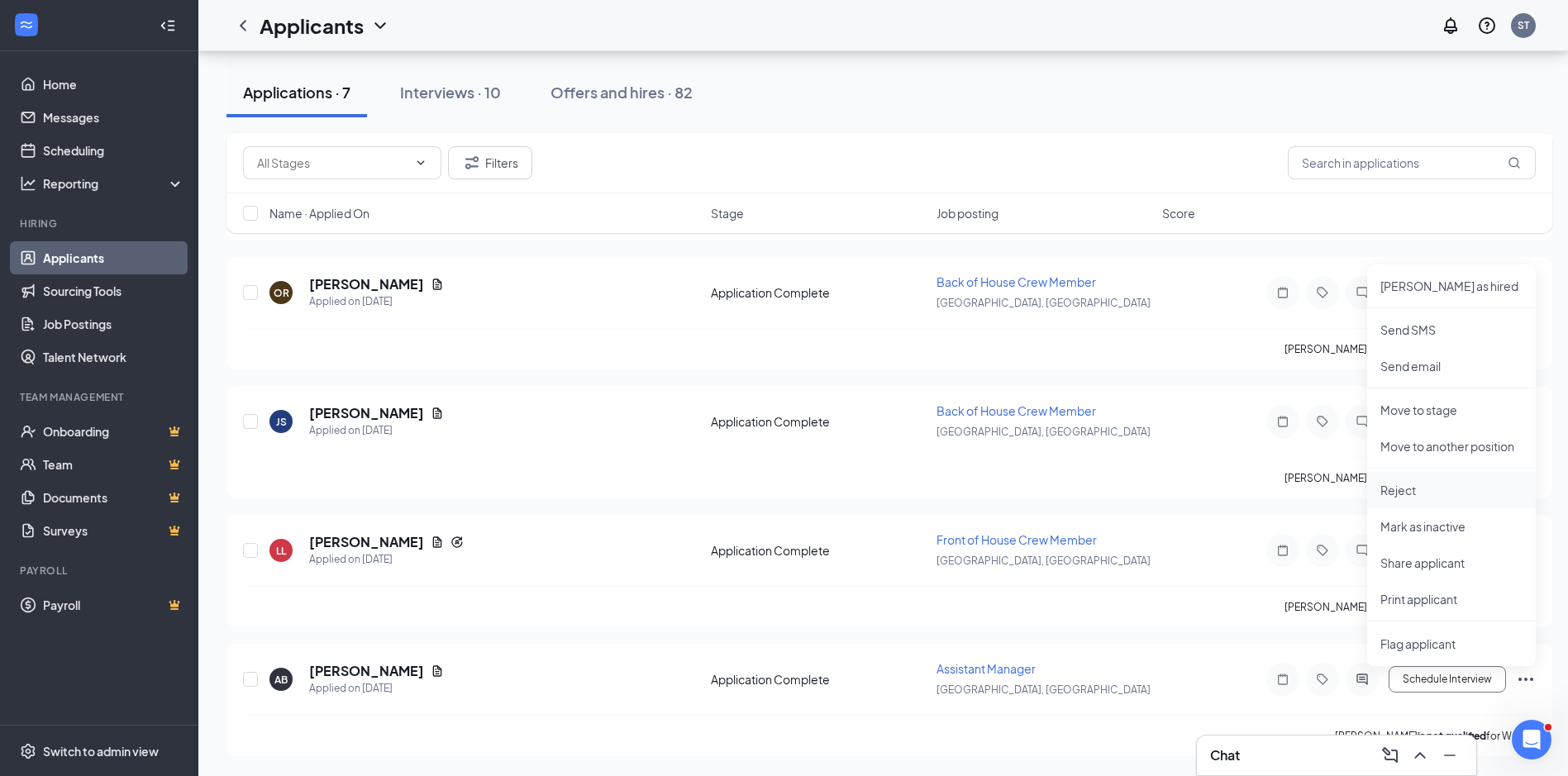
click at [1449, 494] on p "Reject" at bounding box center [1451, 490] width 142 height 17
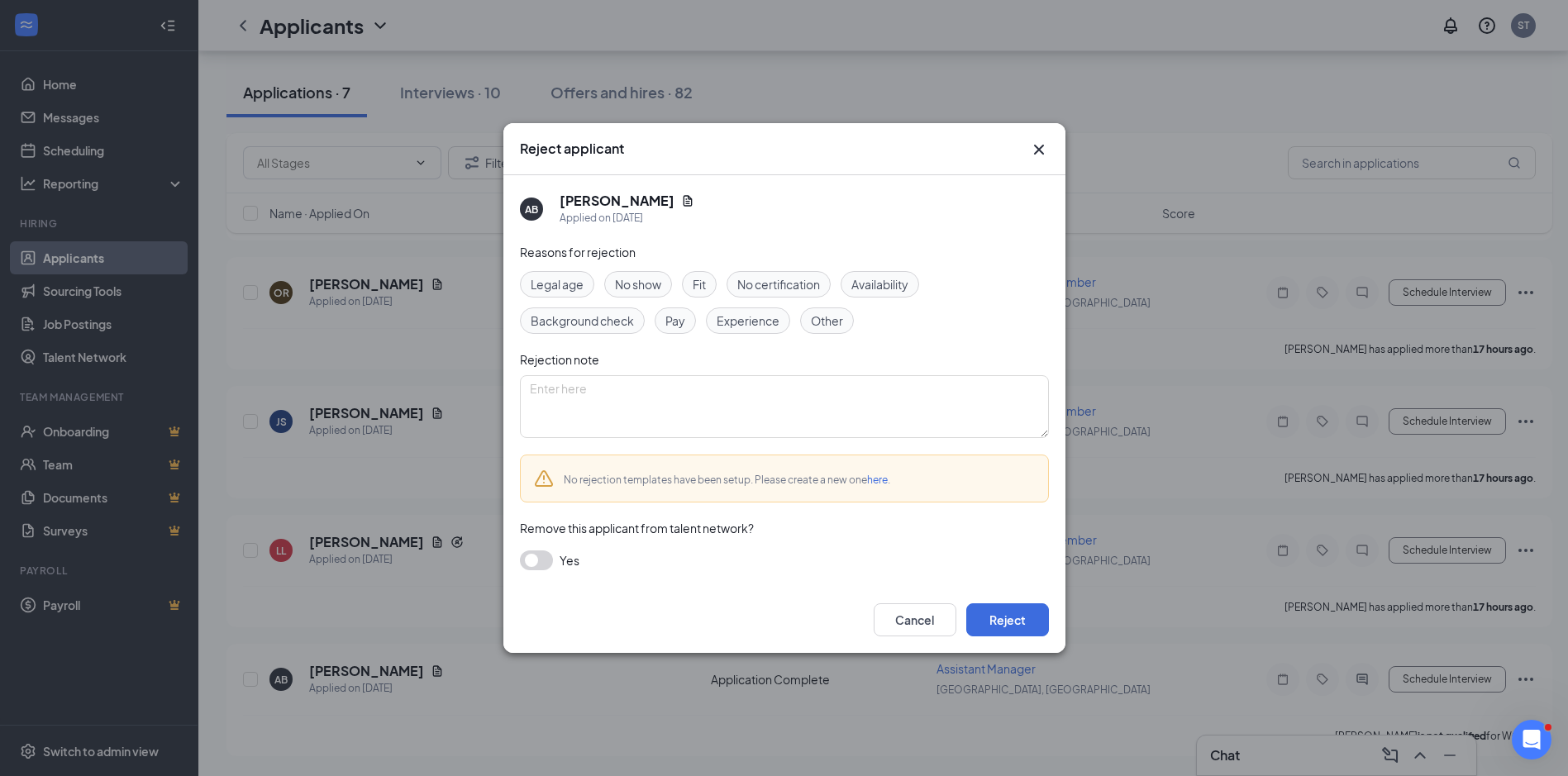
click at [908, 287] on span "Availability" at bounding box center [879, 284] width 57 height 18
click at [1023, 626] on button "Reject" at bounding box center [1008, 619] width 82 height 33
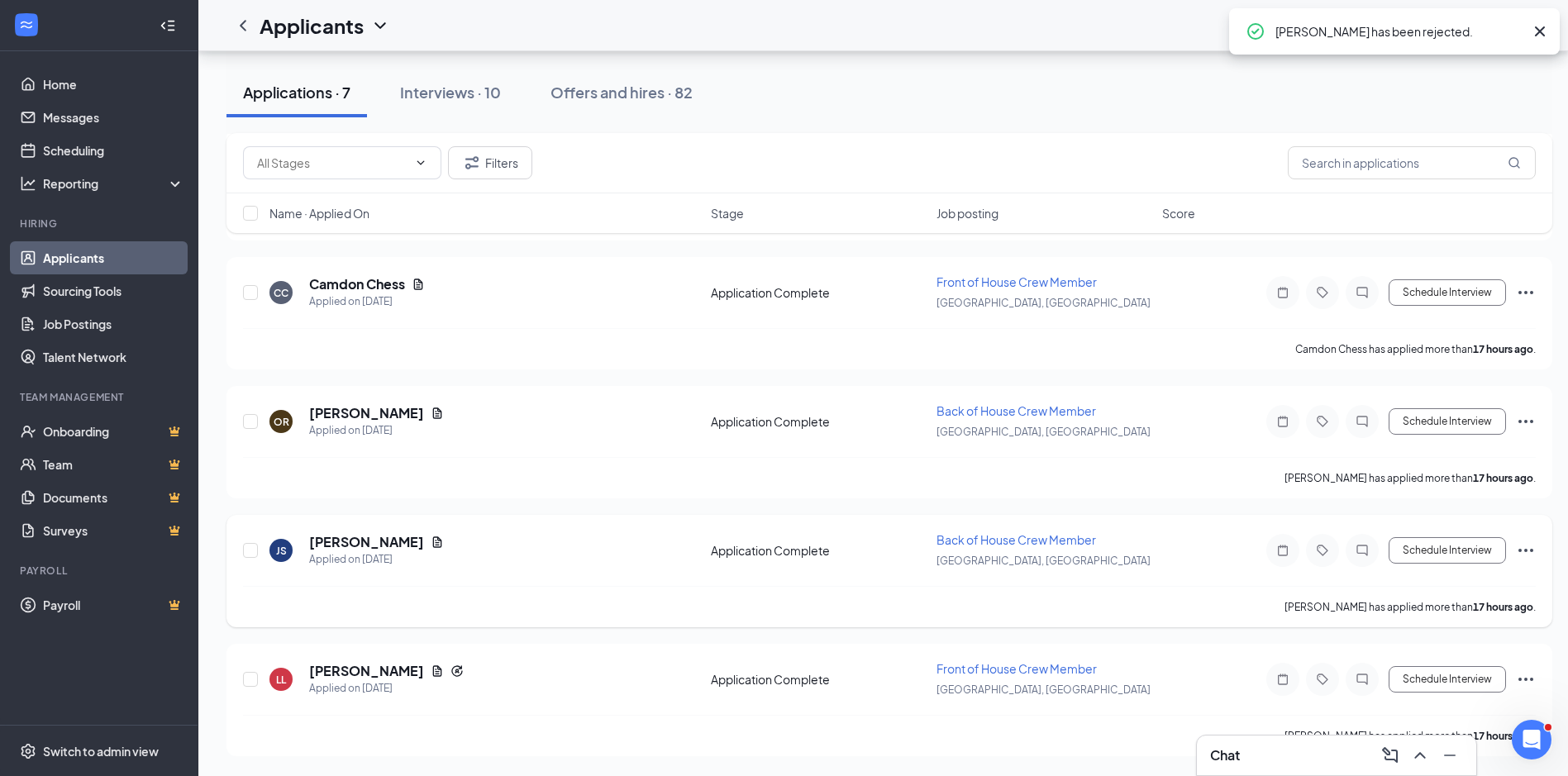
scroll to position [321, 0]
click at [1525, 680] on icon "Ellipses" at bounding box center [1525, 679] width 15 height 3
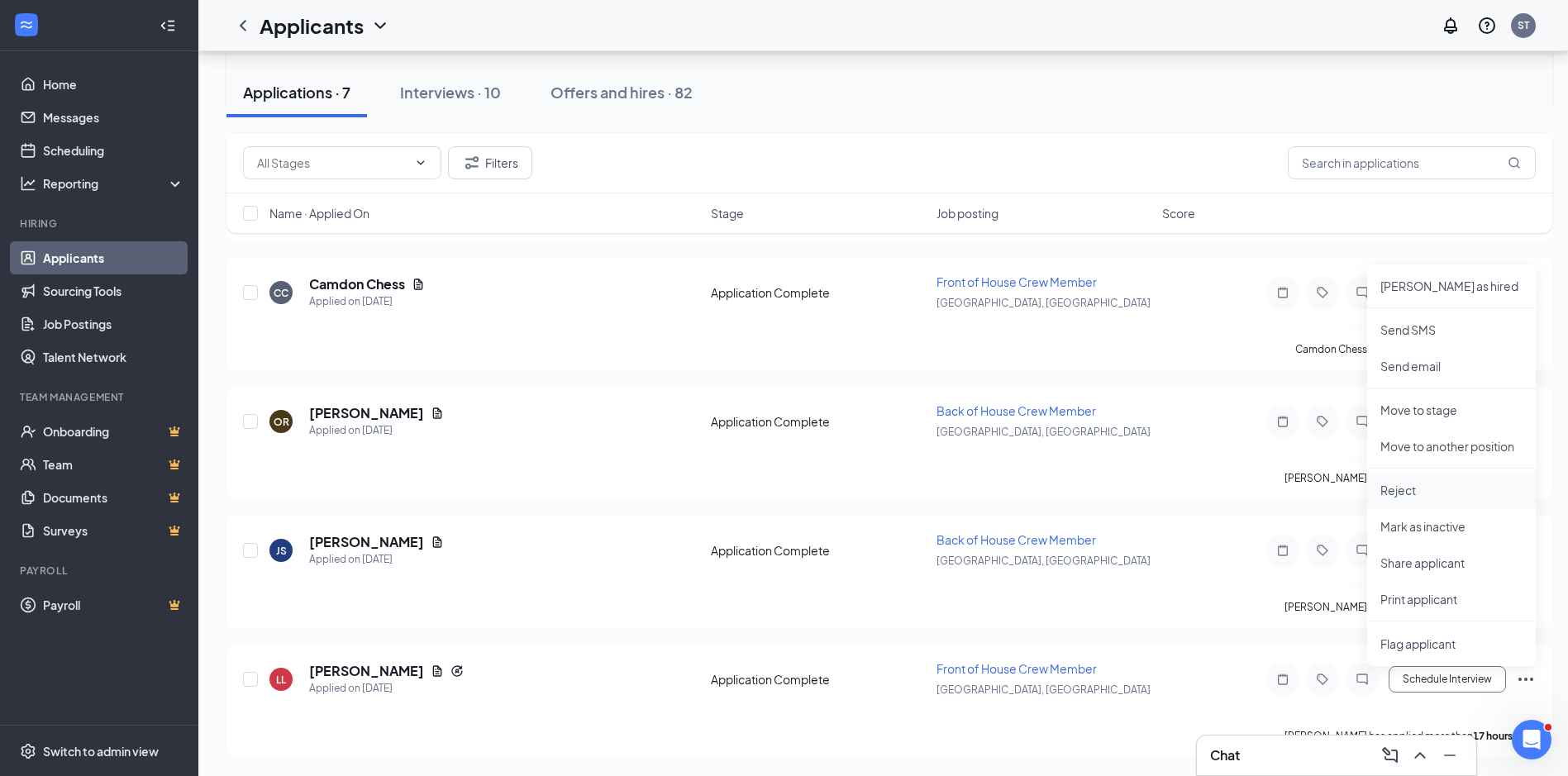
click at [1391, 485] on p "Reject" at bounding box center [1451, 490] width 142 height 17
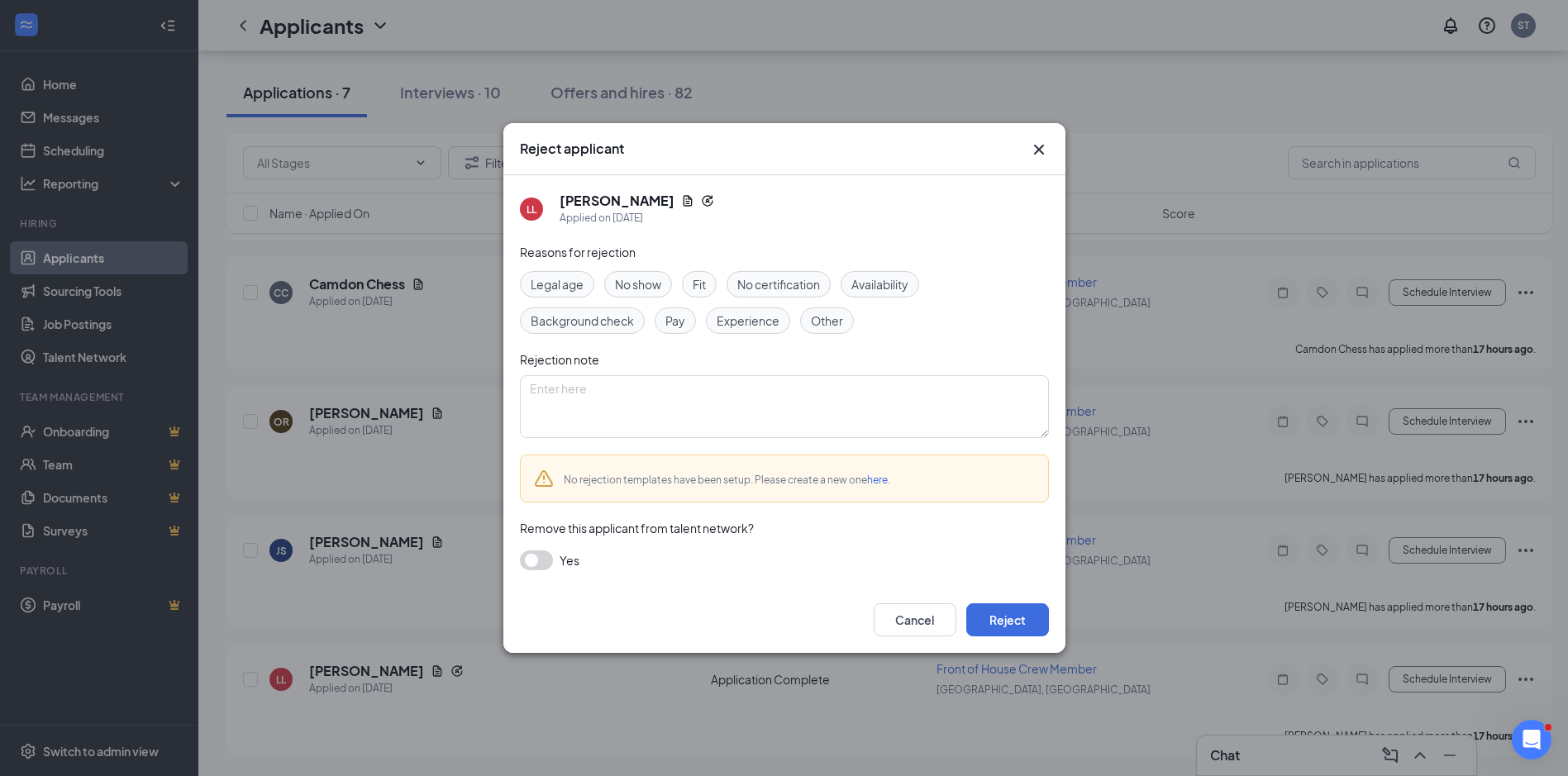
click at [832, 320] on span "Other" at bounding box center [827, 321] width 32 height 18
click at [996, 616] on button "Reject" at bounding box center [1008, 619] width 82 height 33
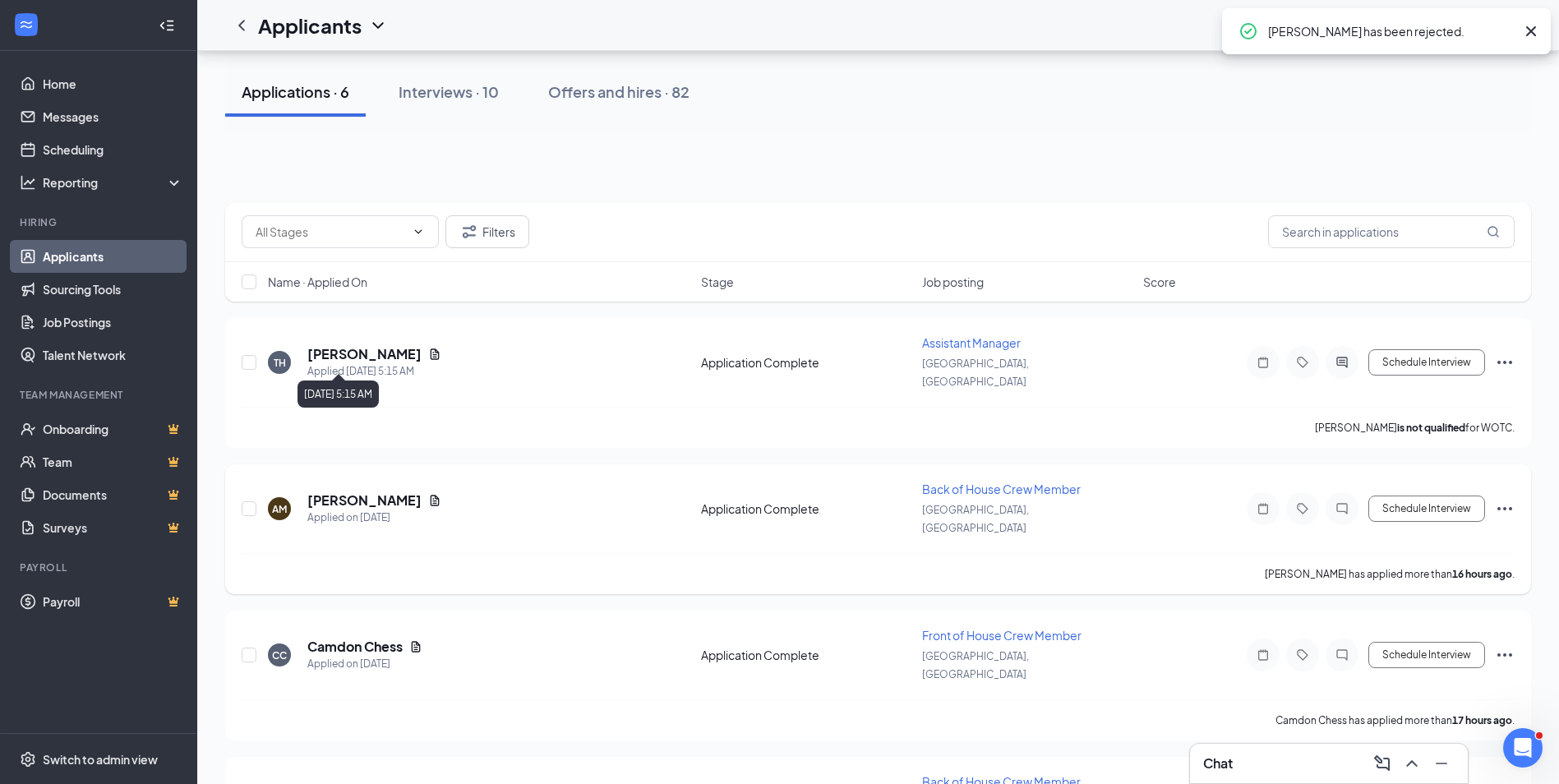
scroll to position [164, 0]
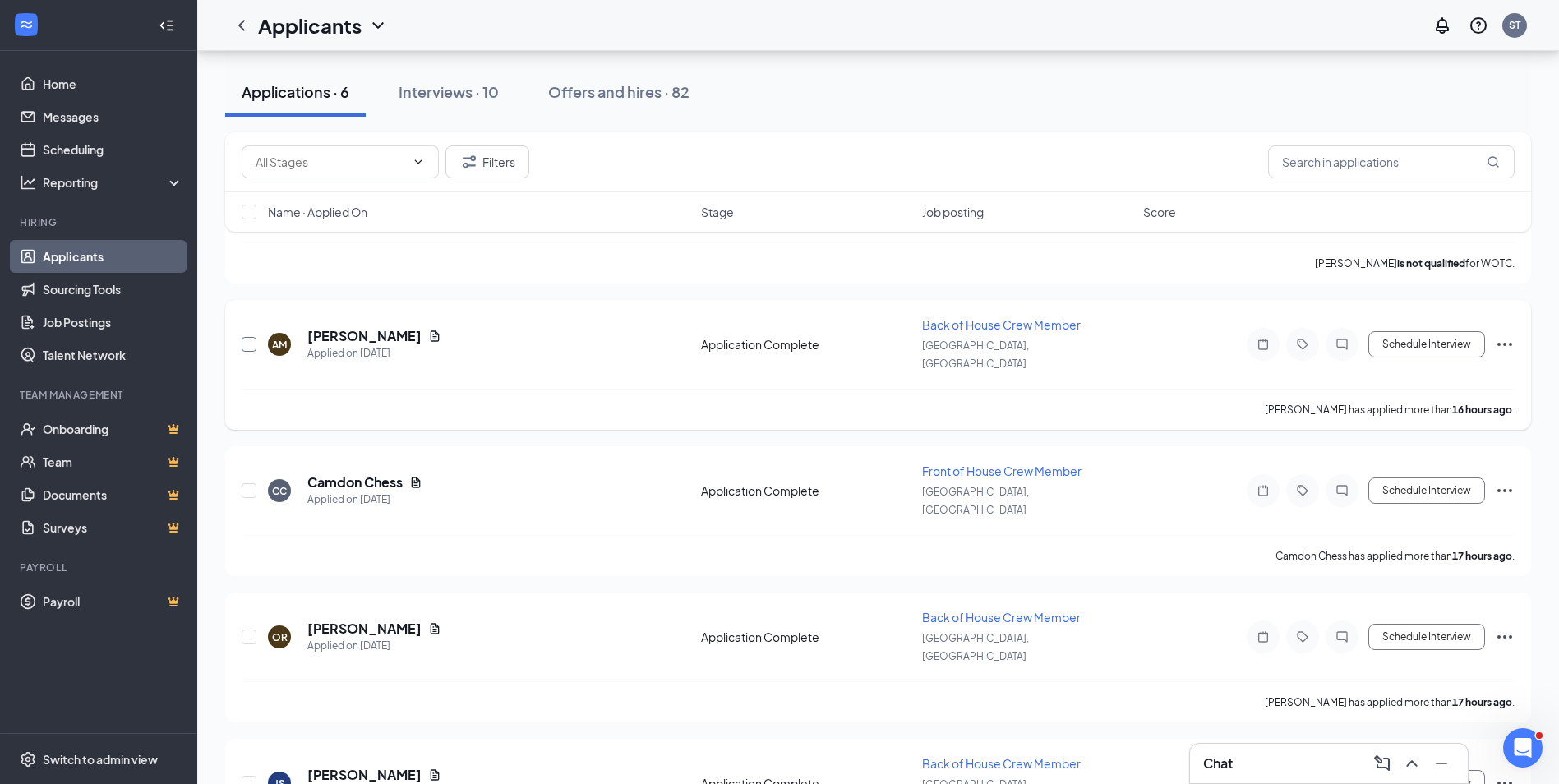
click at [246, 337] on input "checkbox" at bounding box center [249, 344] width 15 height 15
checkbox input "true"
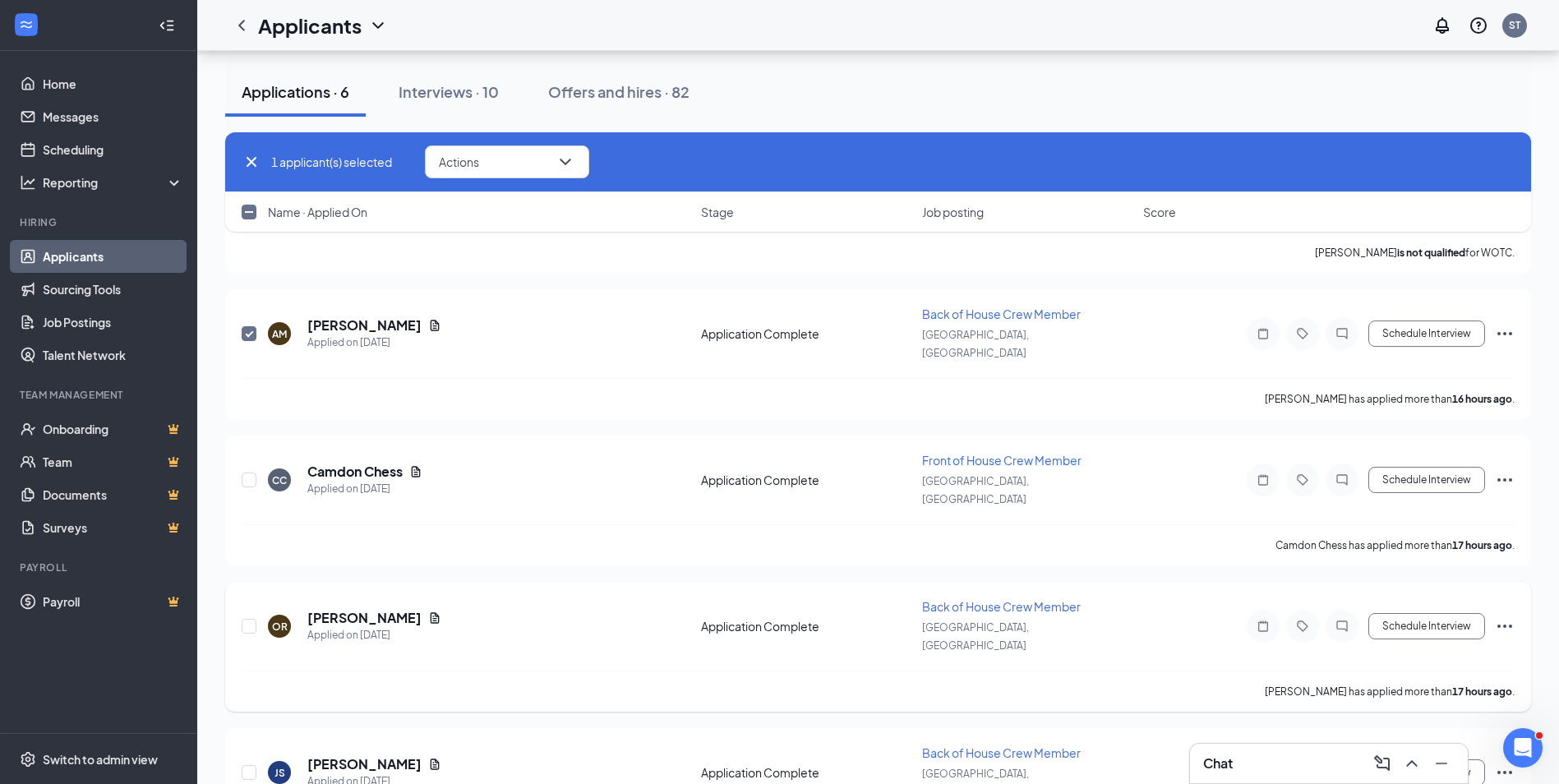
scroll to position [179, 0]
click at [245, 761] on input "checkbox" at bounding box center [249, 768] width 15 height 15
checkbox input "true"
click at [564, 161] on icon "ChevronDown" at bounding box center [565, 162] width 20 height 20
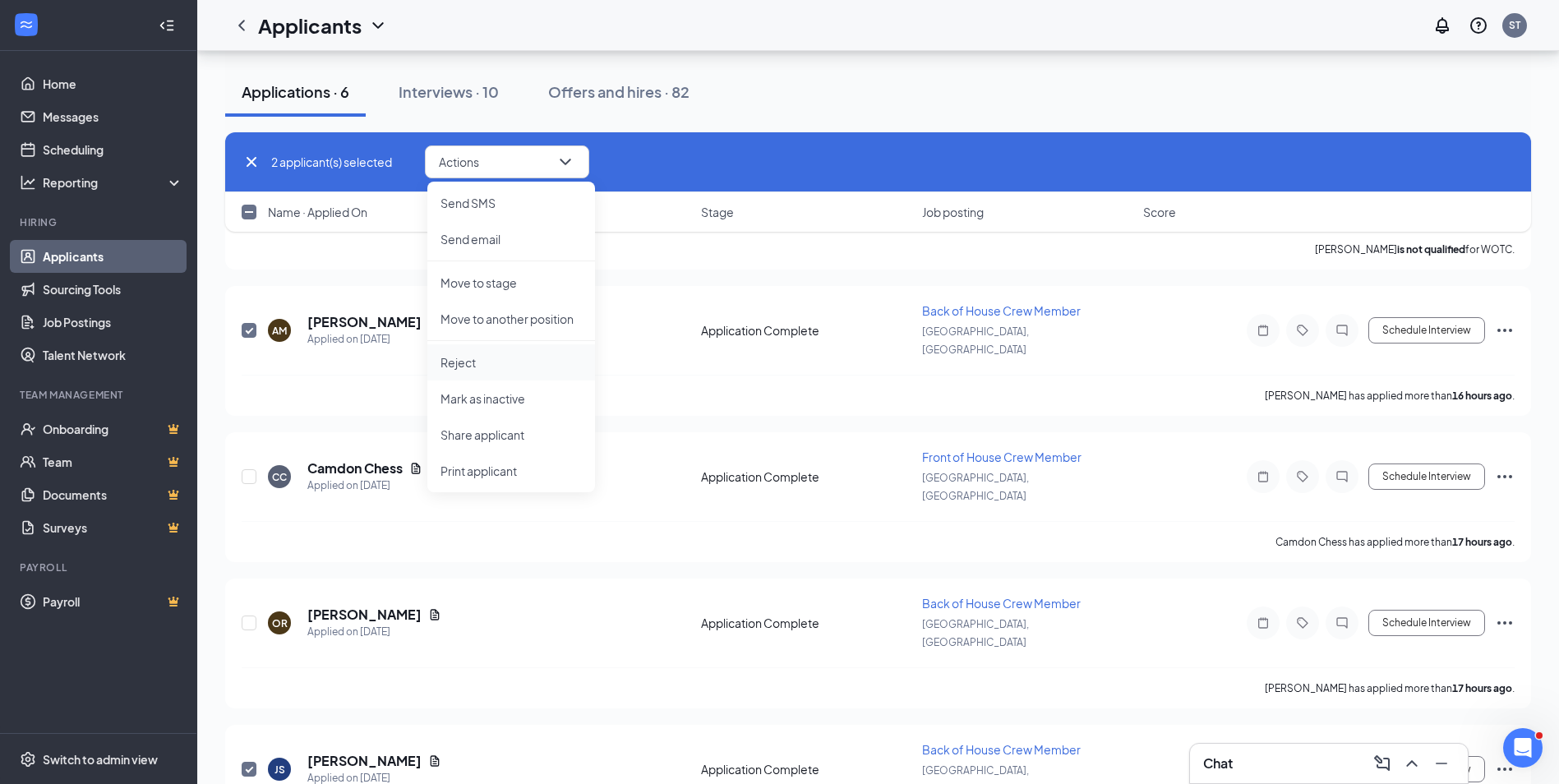
click at [492, 350] on li "Reject" at bounding box center [512, 362] width 168 height 37
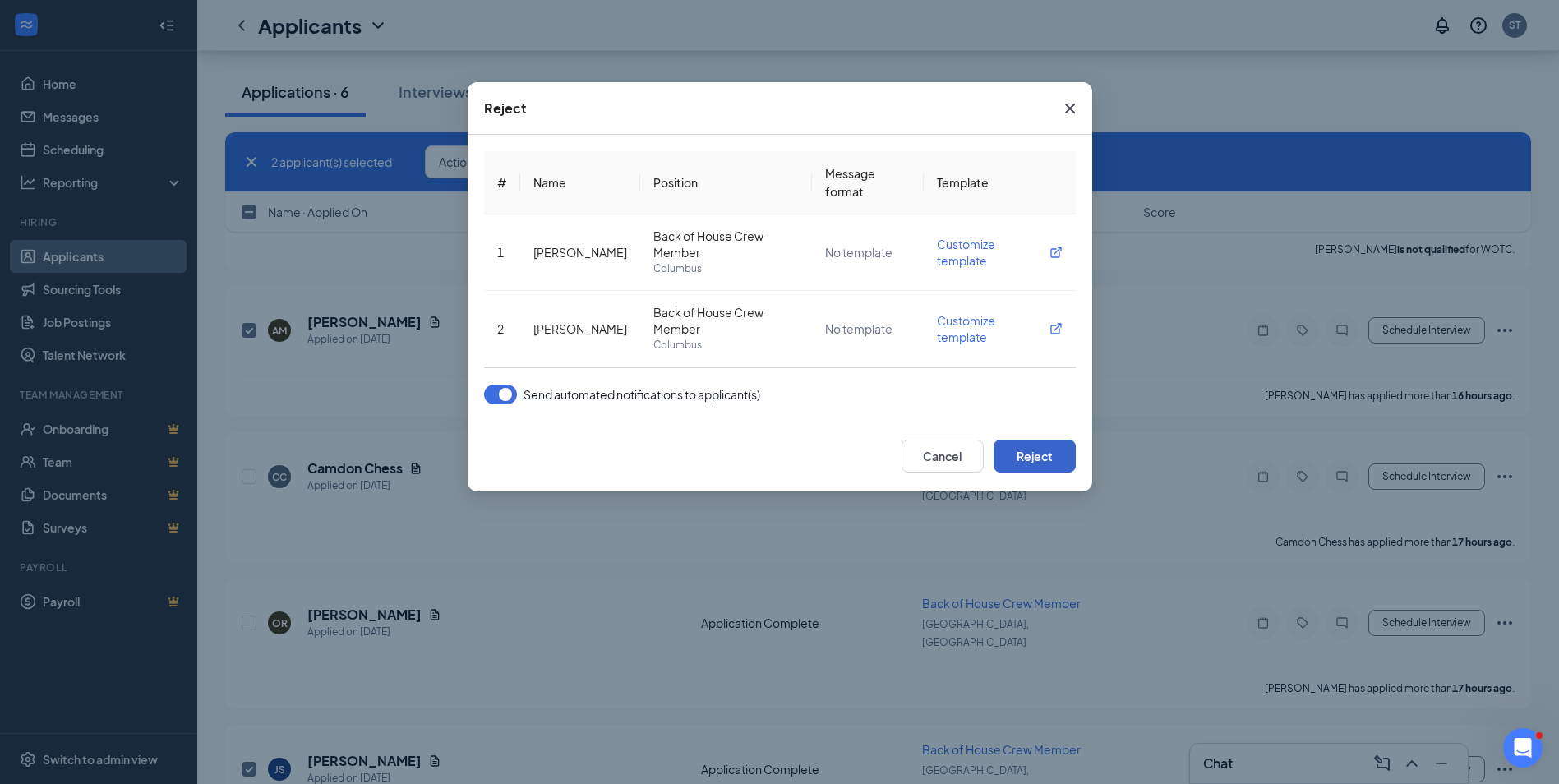
click at [1031, 439] on button "Reject" at bounding box center [1034, 455] width 82 height 33
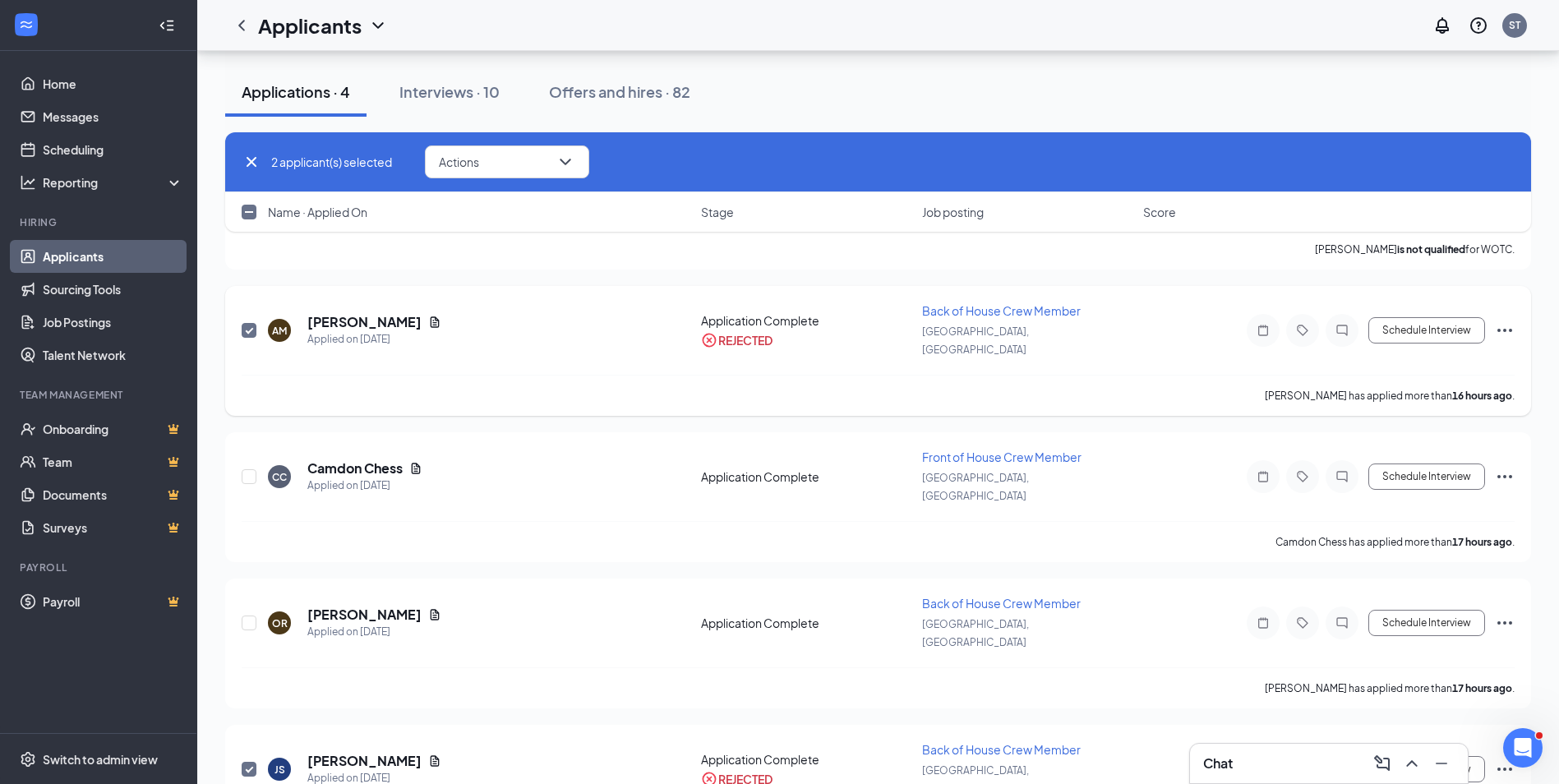
checkbox input "false"
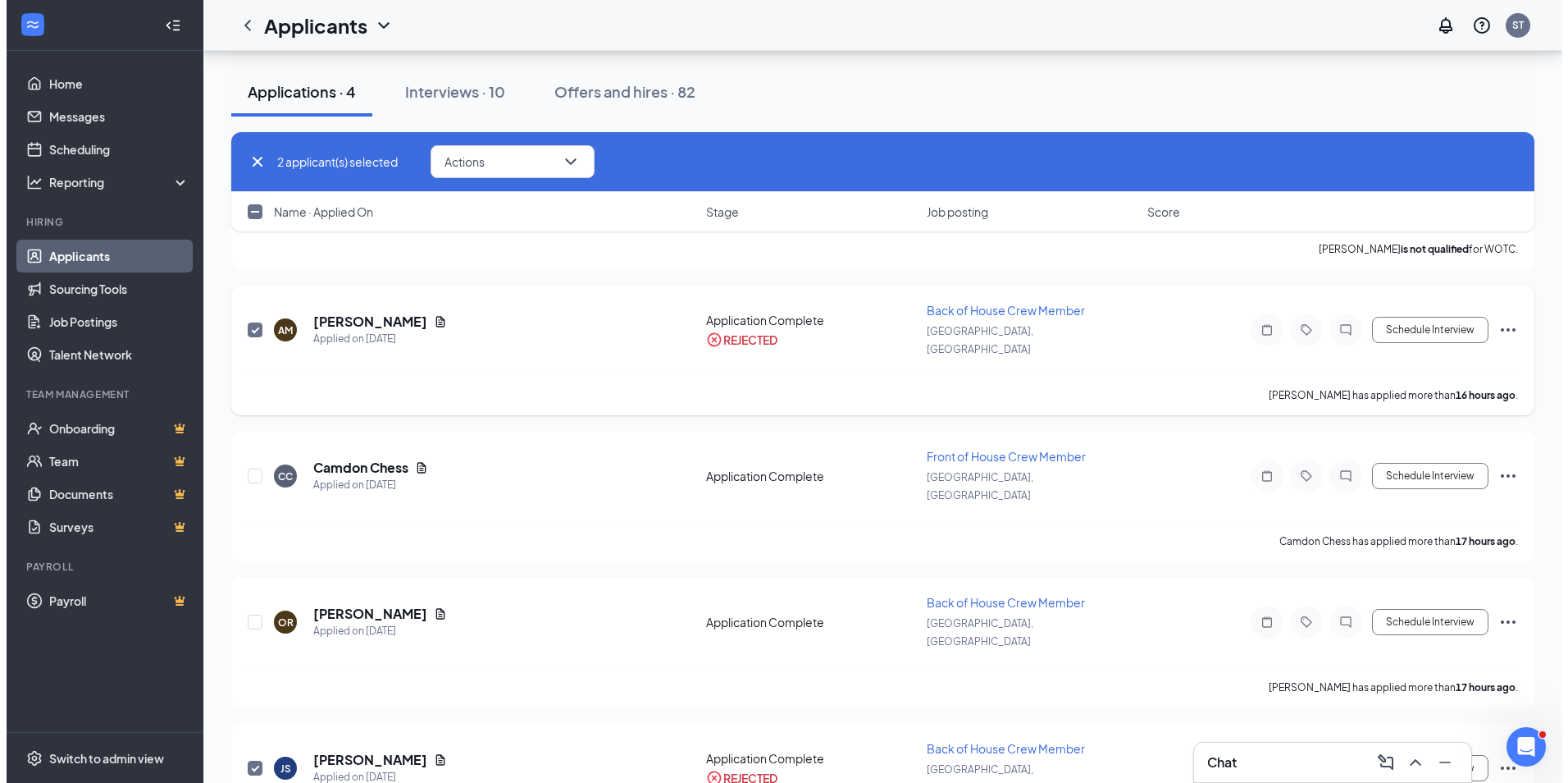
scroll to position [0, 0]
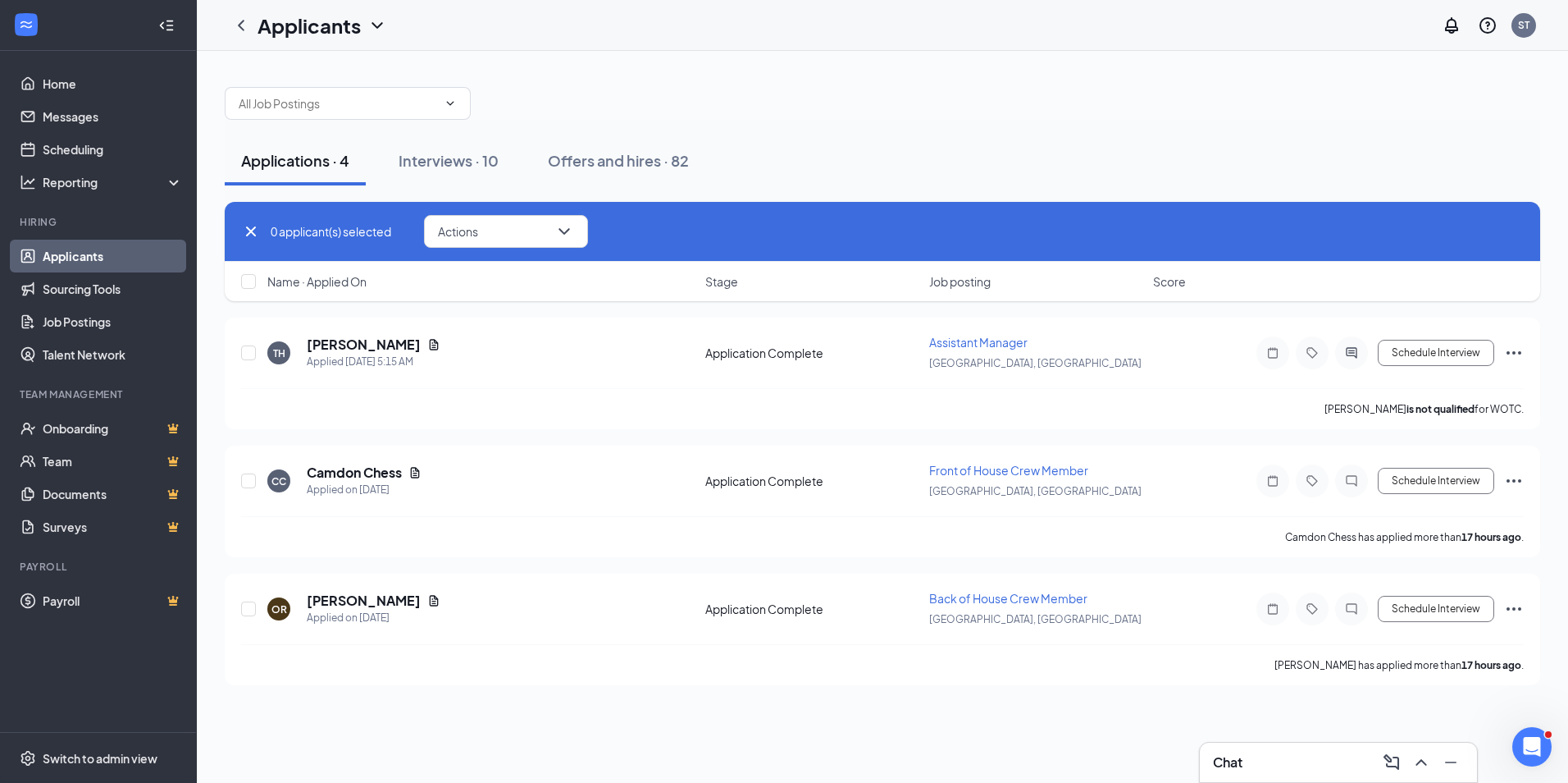
click at [979, 139] on div "Applications · 4 Interviews · 10 Offers and hires · 82" at bounding box center [882, 161] width 1316 height 49
click at [430, 604] on icon "Document" at bounding box center [434, 600] width 9 height 11
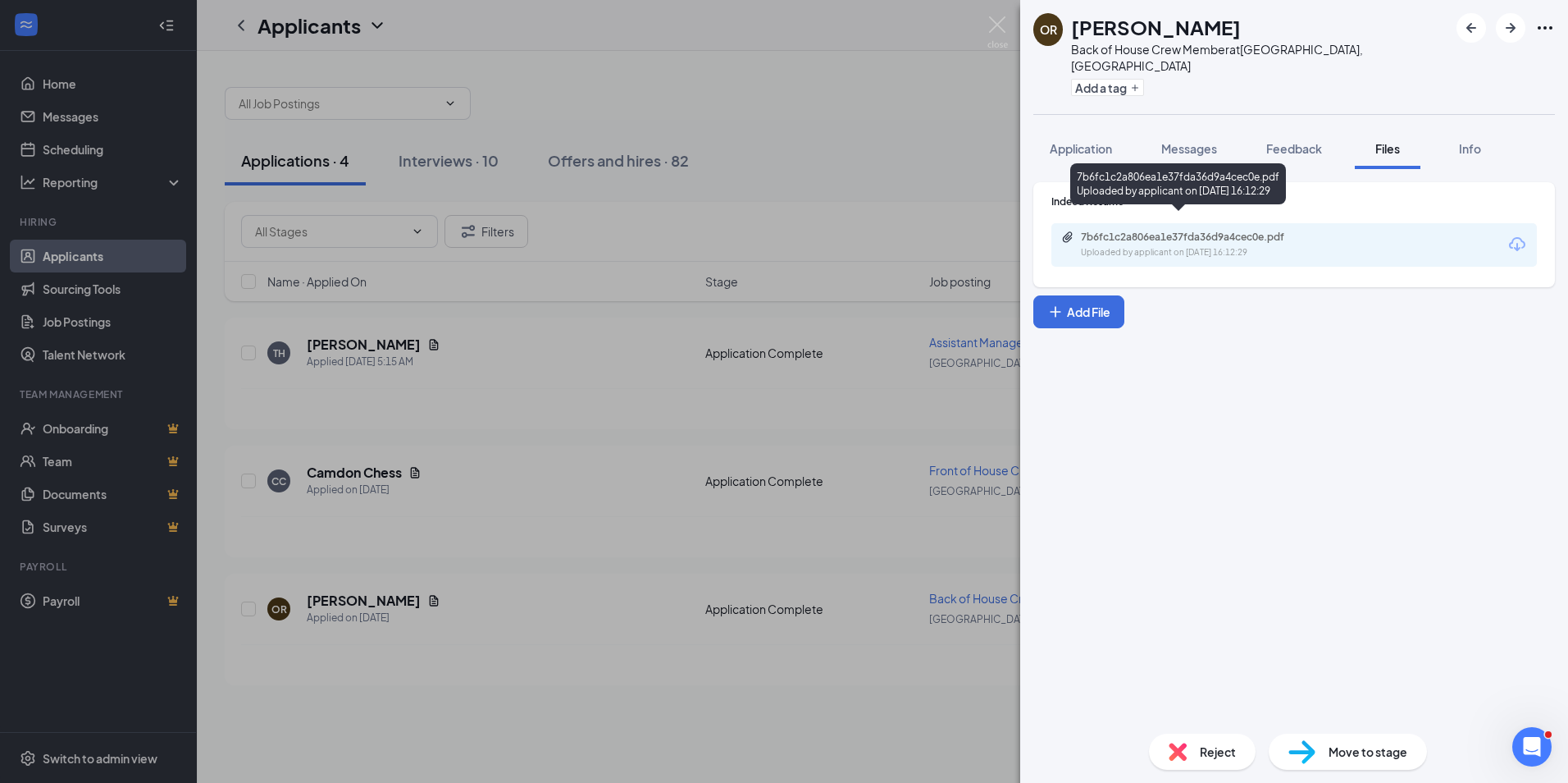
click at [1154, 247] on div "Uploaded by applicant on [DATE] 16:12:29" at bounding box center [1204, 252] width 246 height 13
click at [1052, 128] on button "Application" at bounding box center [1080, 149] width 96 height 41
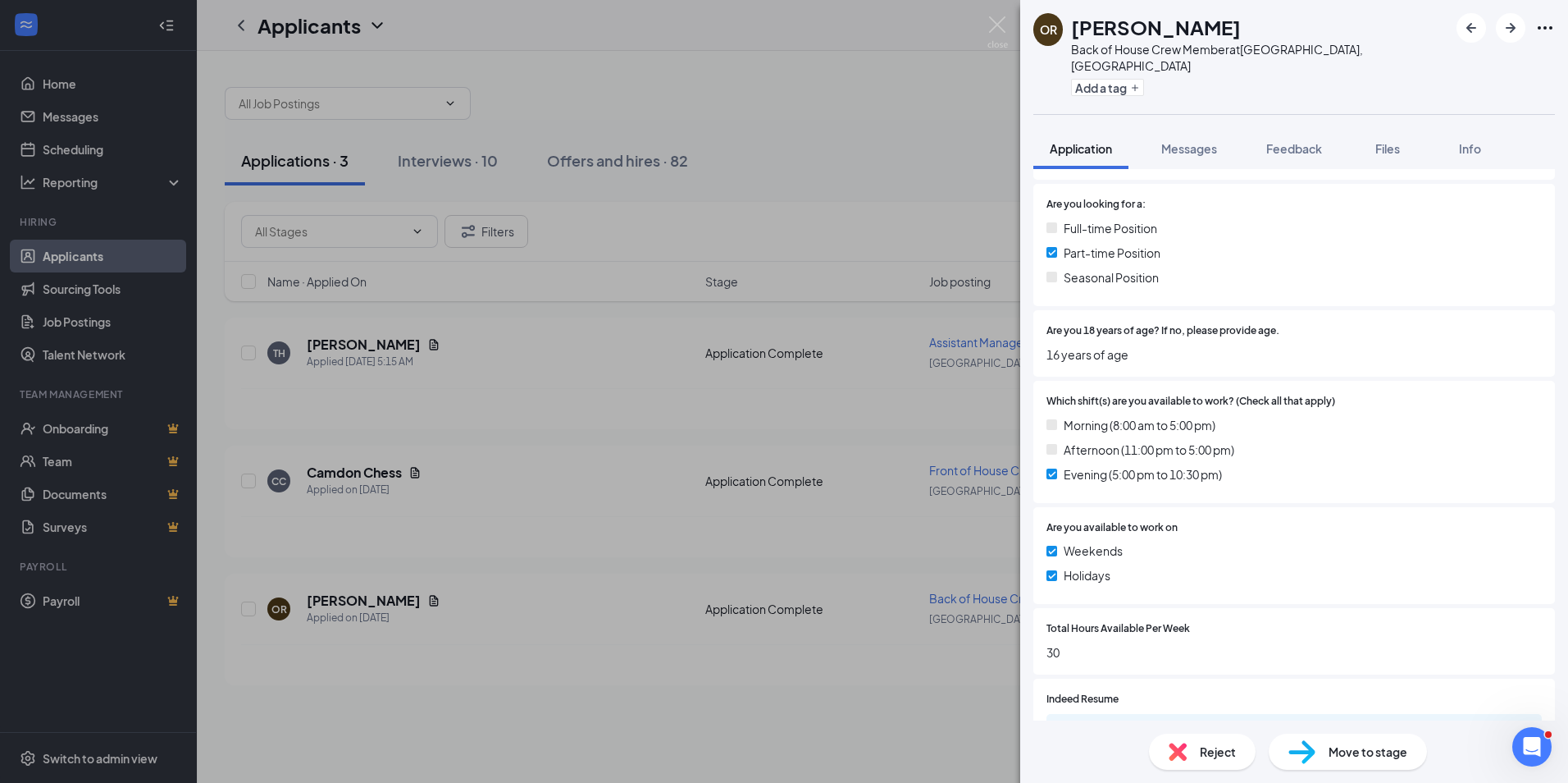
scroll to position [410, 0]
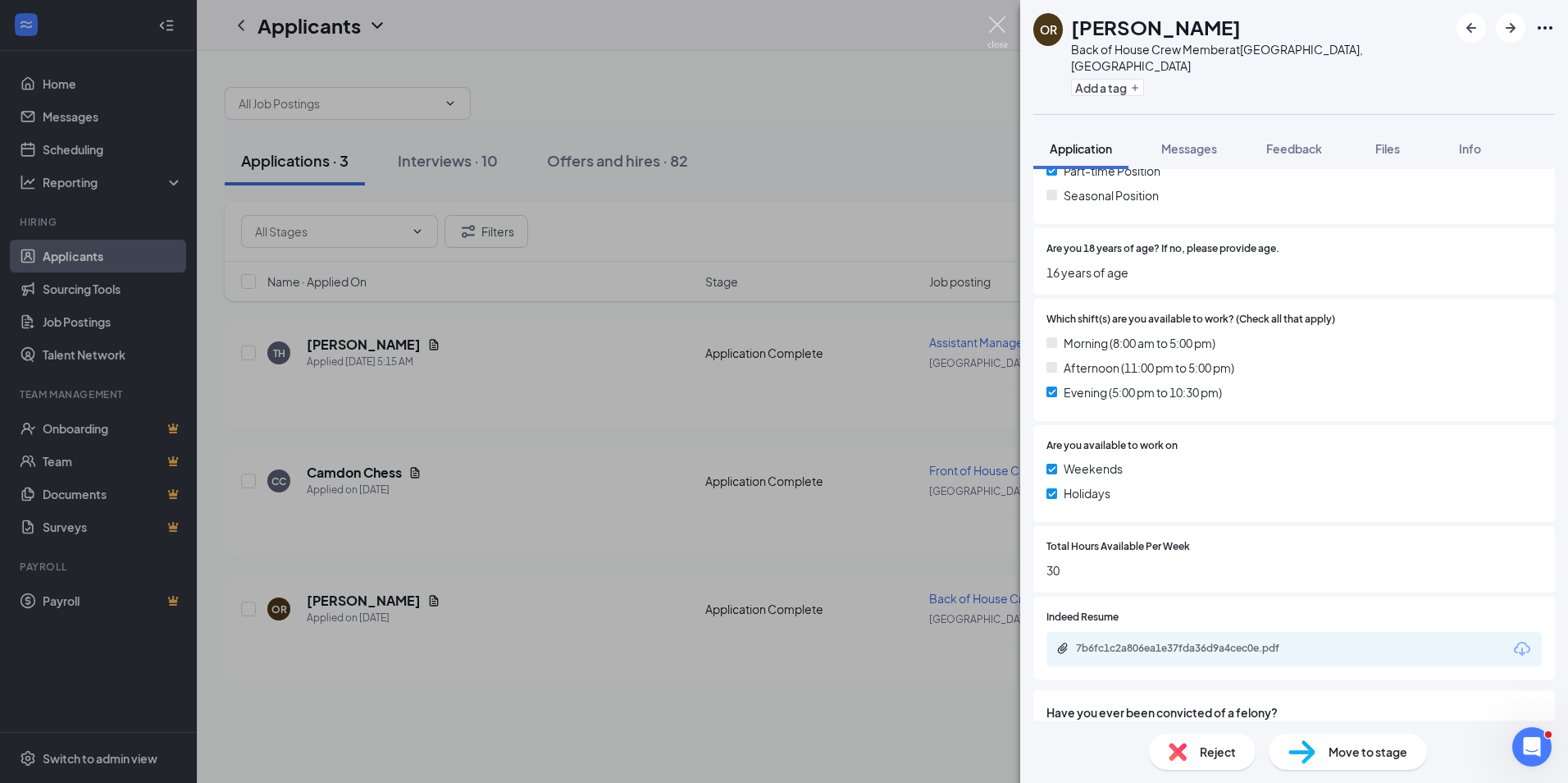
click at [995, 22] on img at bounding box center [997, 33] width 21 height 32
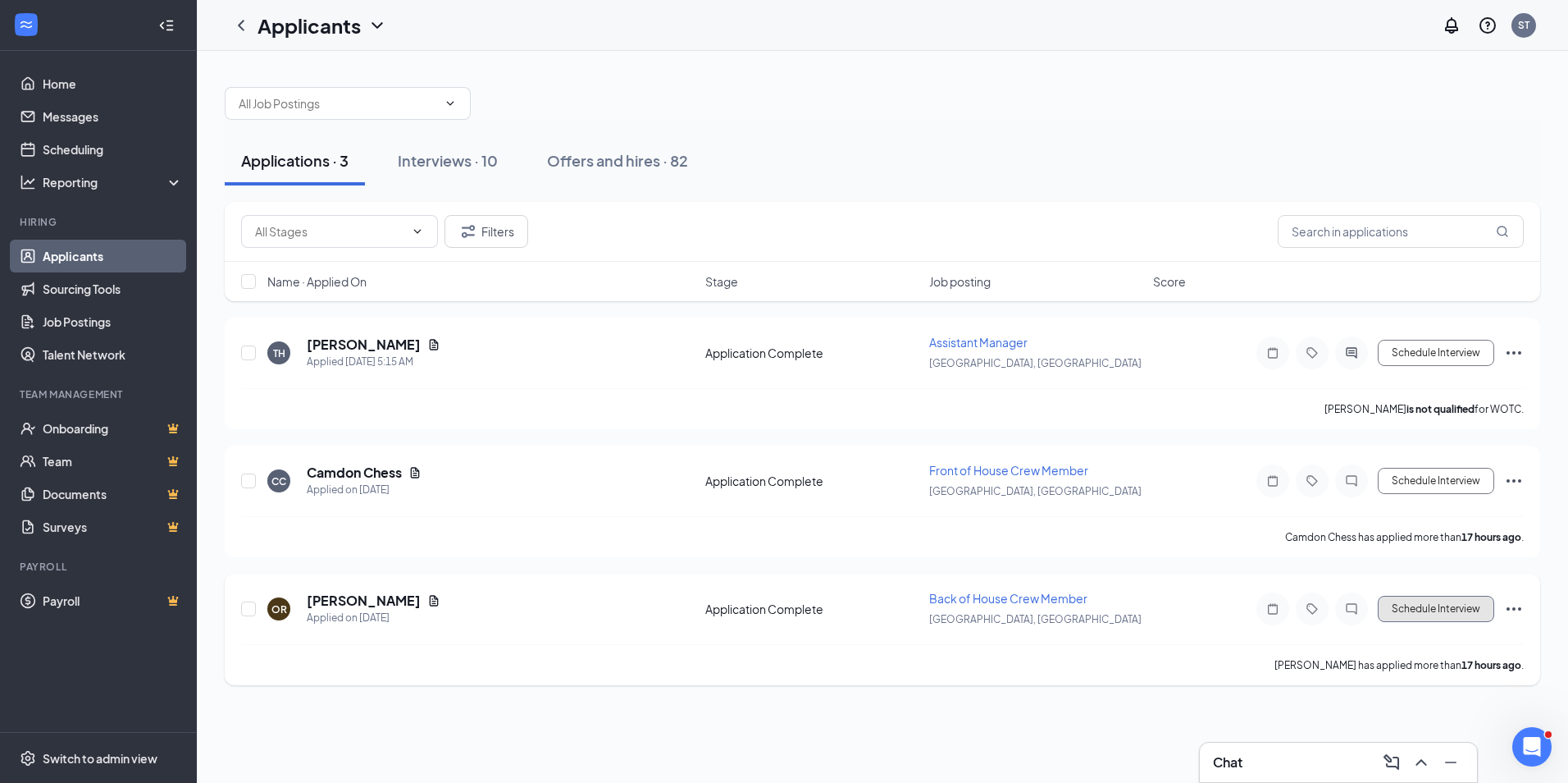
click at [1463, 615] on button "Schedule Interview" at bounding box center [1436, 608] width 116 height 27
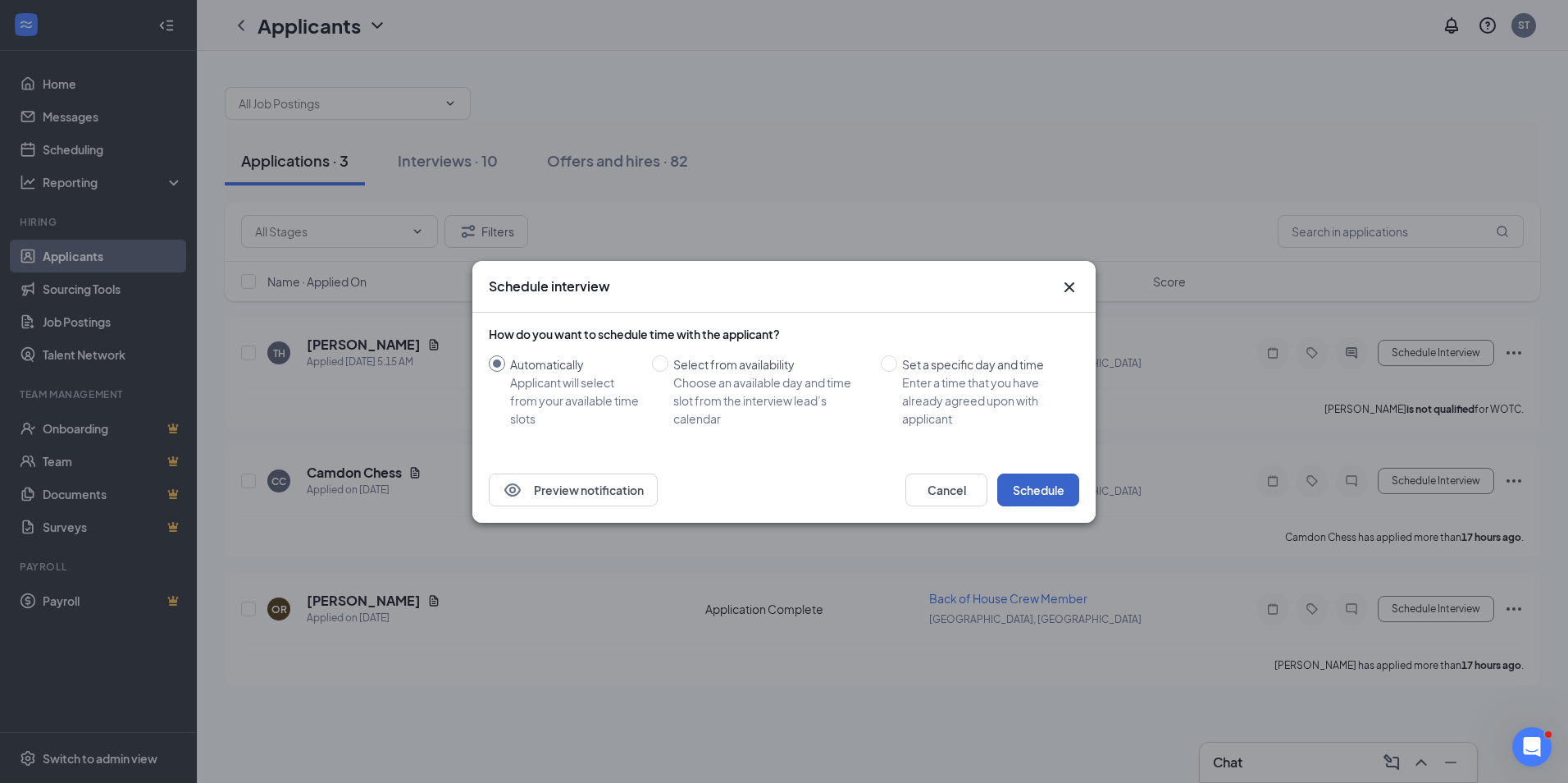
click at [1061, 488] on button "Schedule" at bounding box center [1038, 489] width 82 height 33
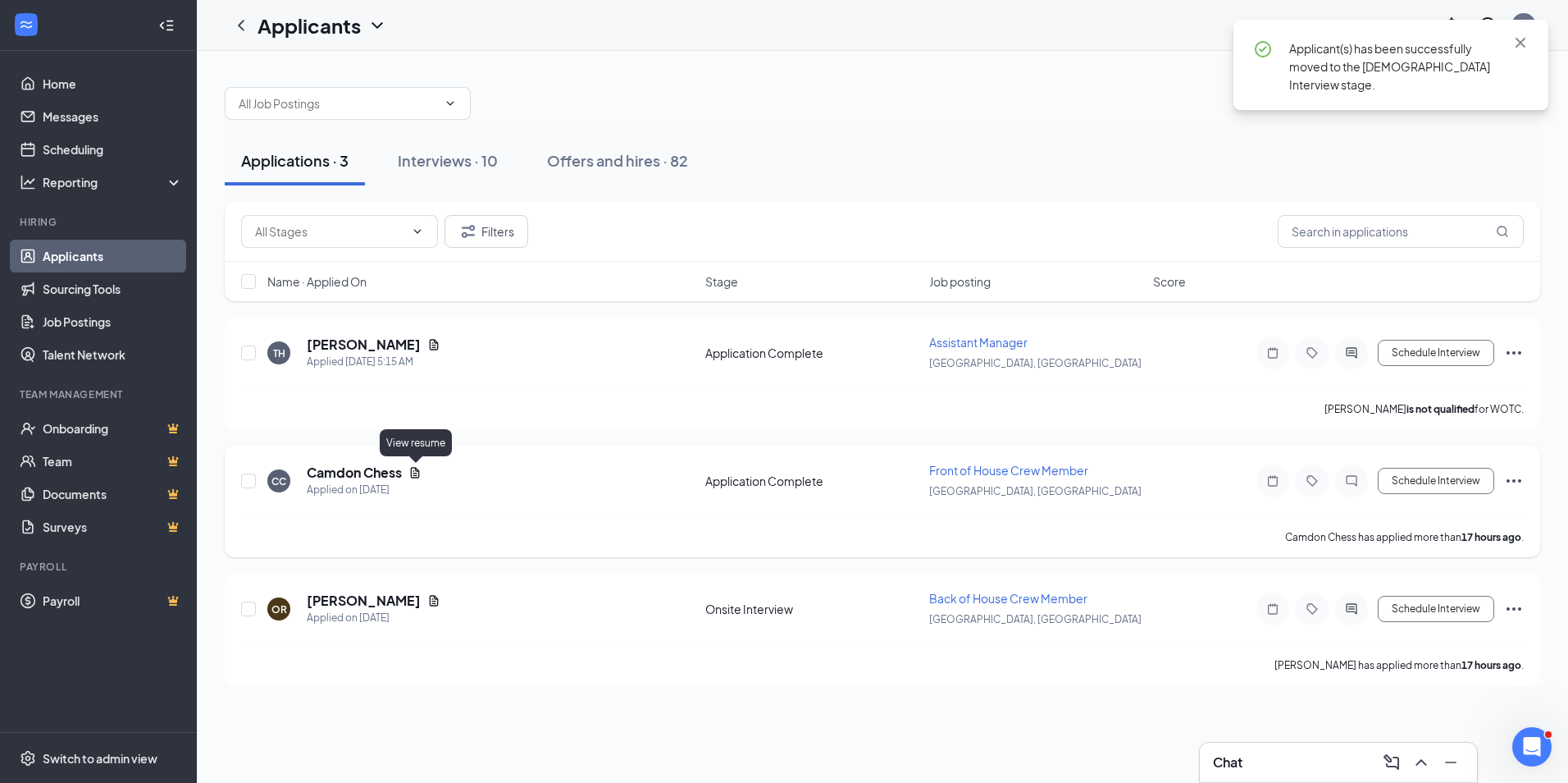
click at [415, 475] on icon "Document" at bounding box center [415, 471] width 9 height 11
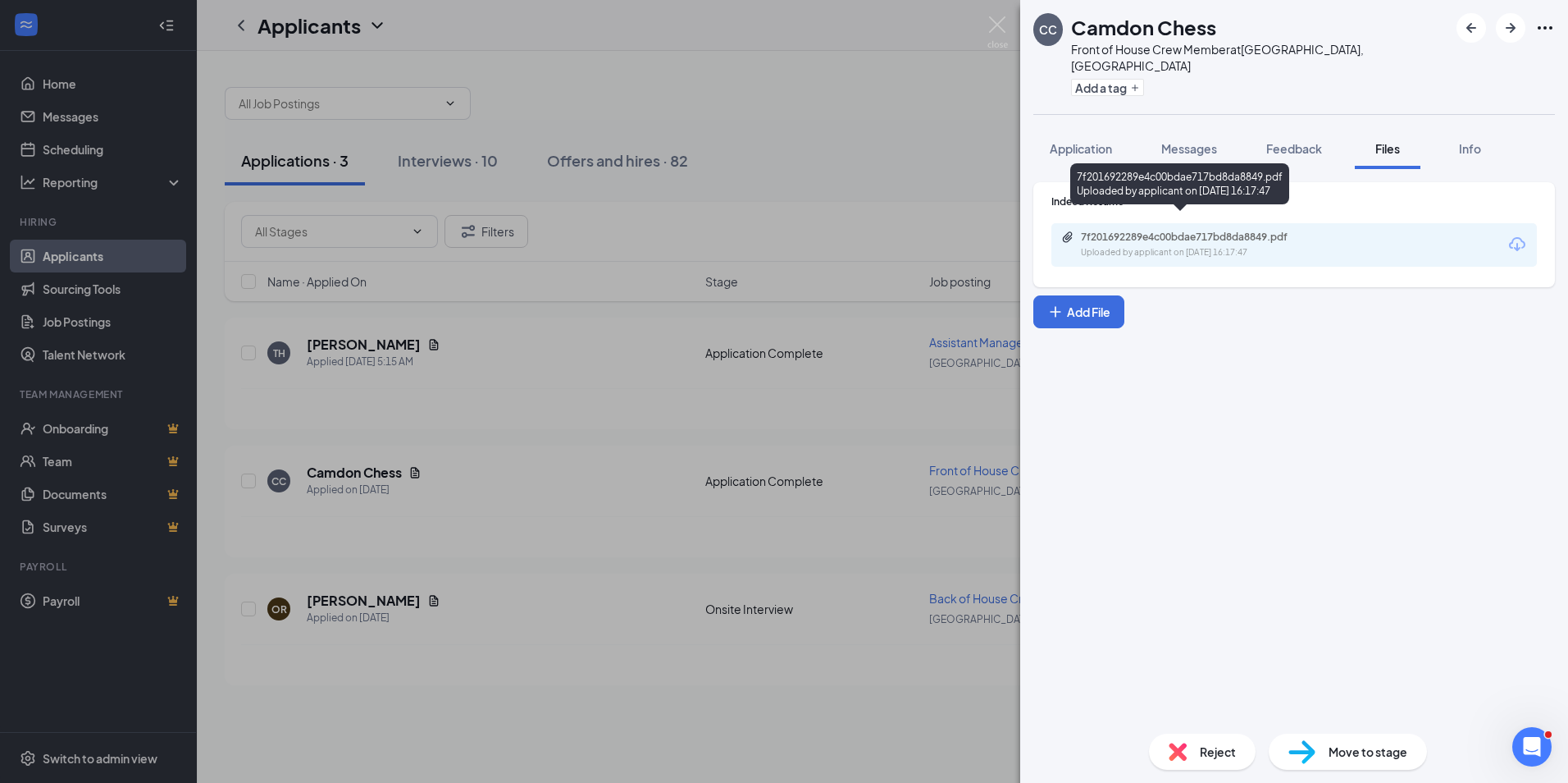
click at [1161, 247] on div "Uploaded by applicant on [DATE] 16:17:47" at bounding box center [1204, 252] width 246 height 13
click at [1093, 141] on span "Application" at bounding box center [1080, 148] width 62 height 15
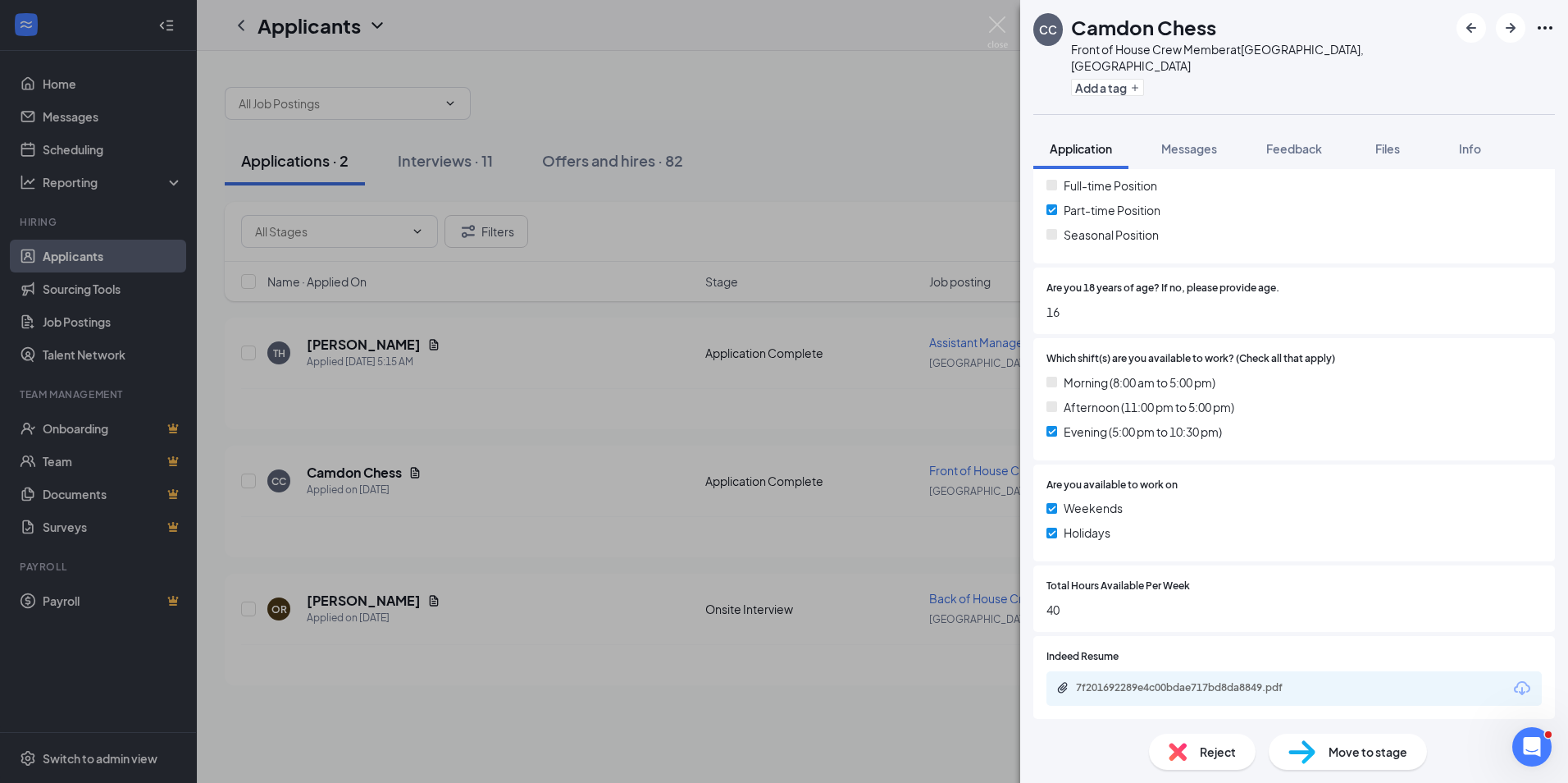
scroll to position [410, 0]
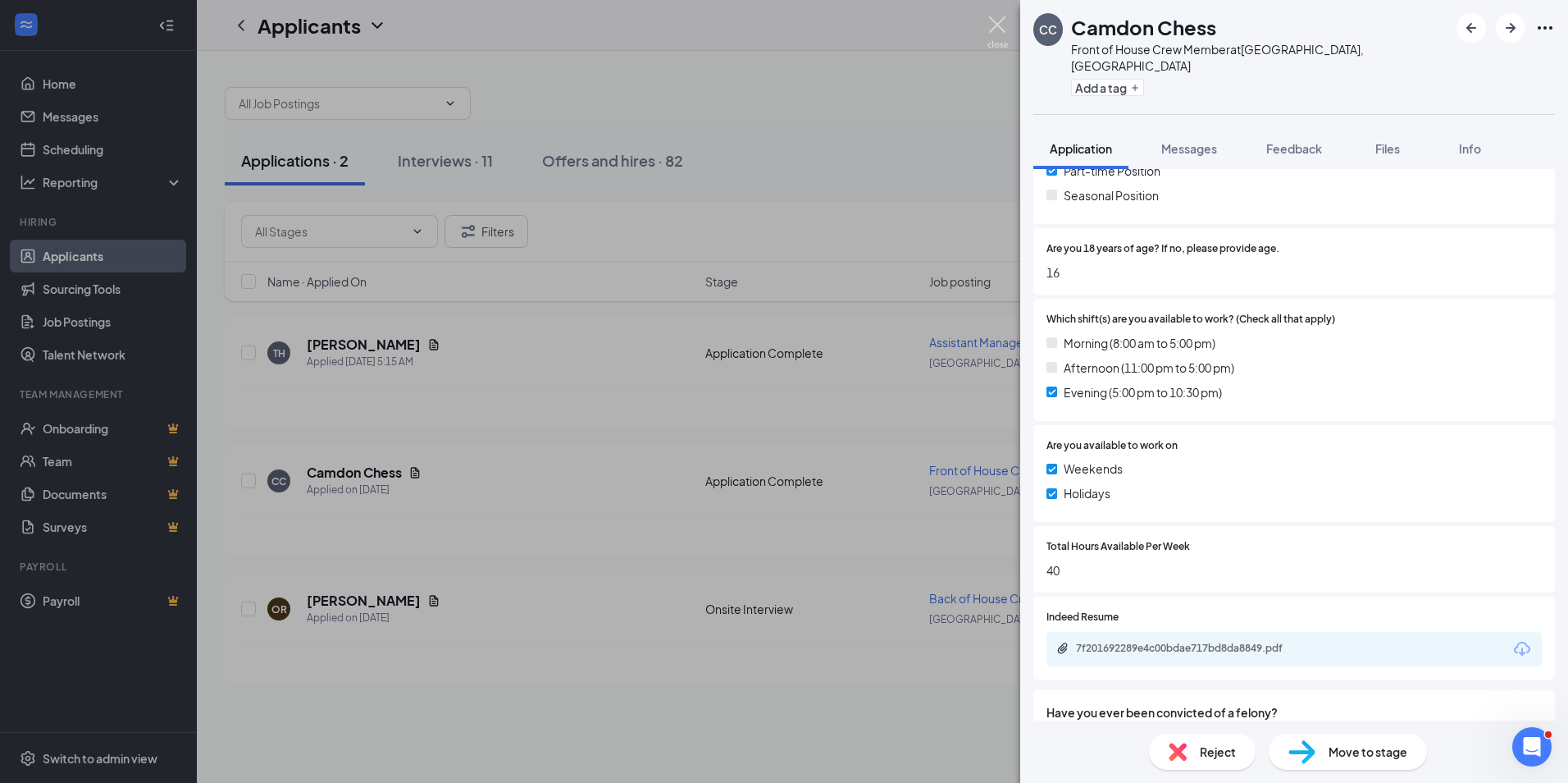
click at [993, 29] on img at bounding box center [997, 33] width 21 height 32
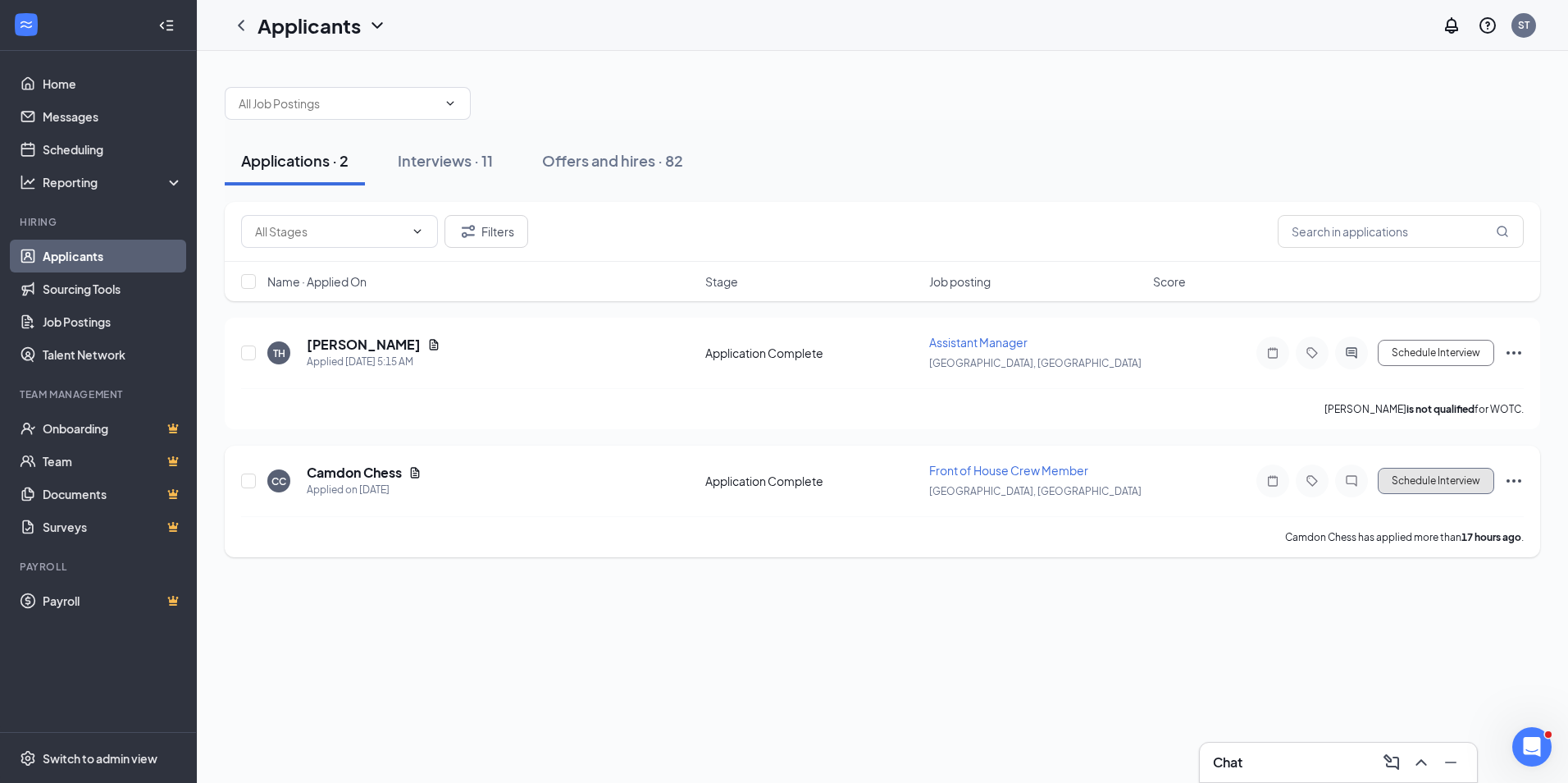
click at [1472, 483] on button "Schedule Interview" at bounding box center [1436, 480] width 116 height 27
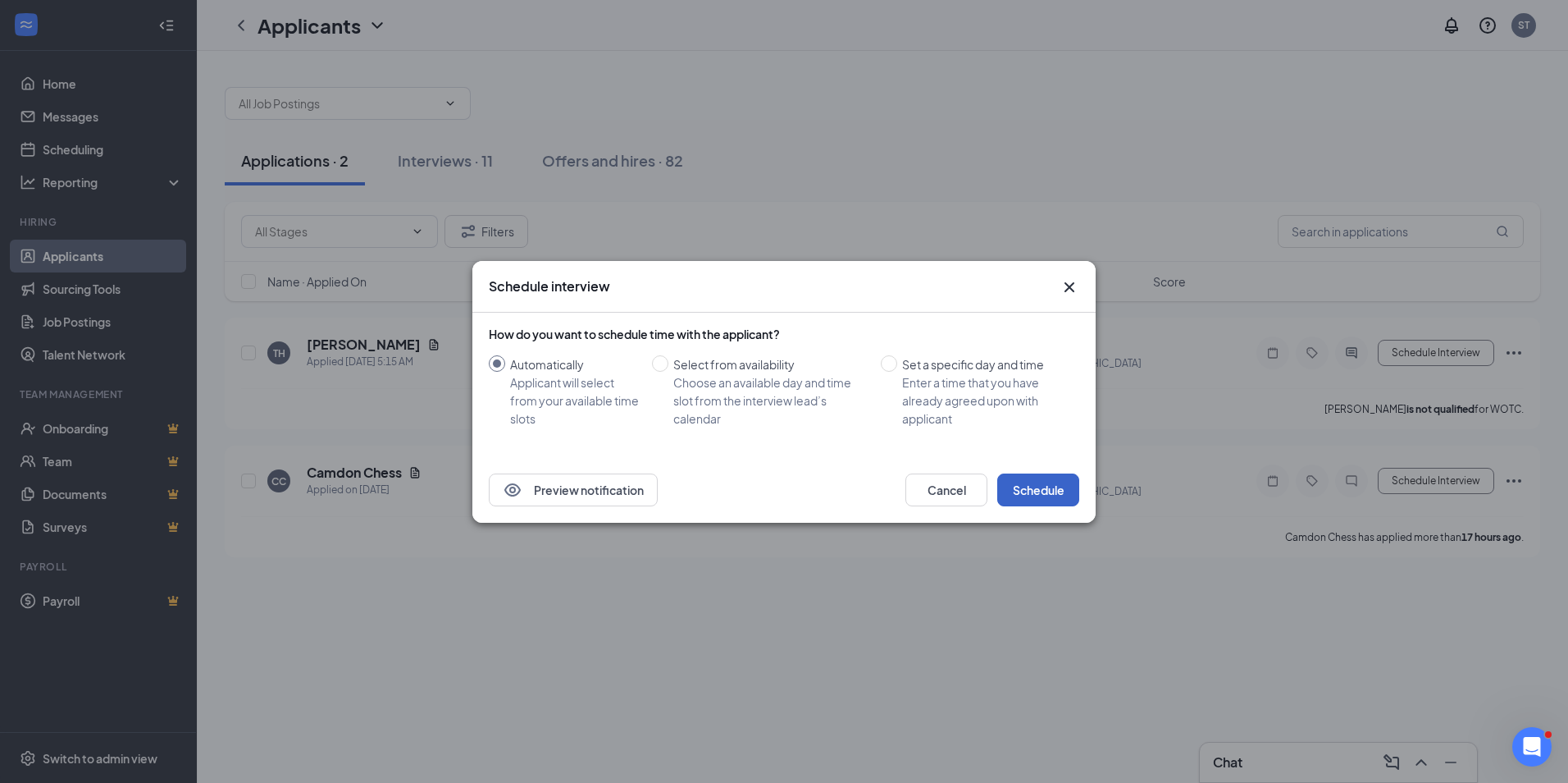
click at [1063, 480] on button "Schedule" at bounding box center [1038, 489] width 82 height 33
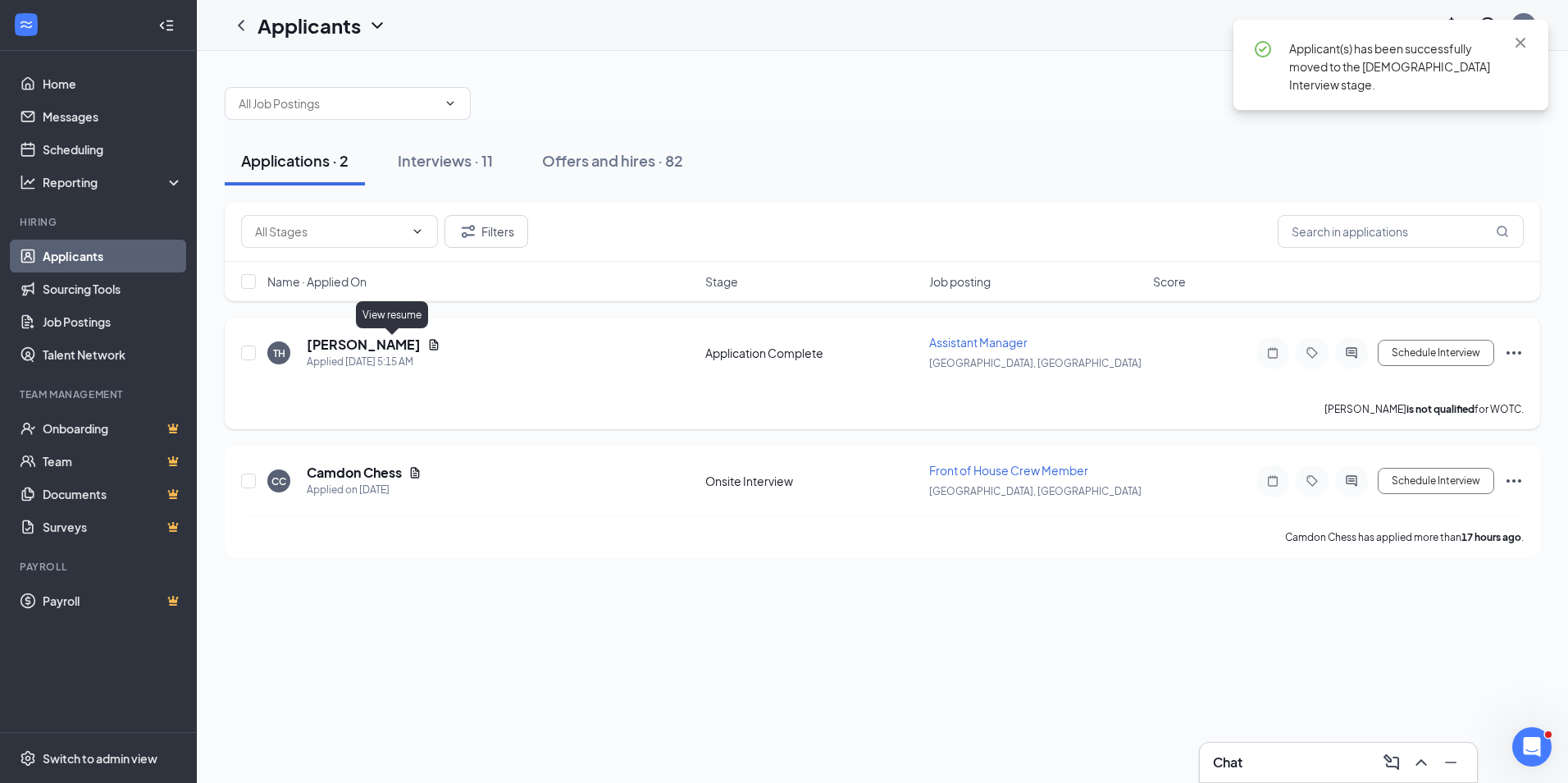
click at [427, 347] on icon "Document" at bounding box center [433, 344] width 13 height 13
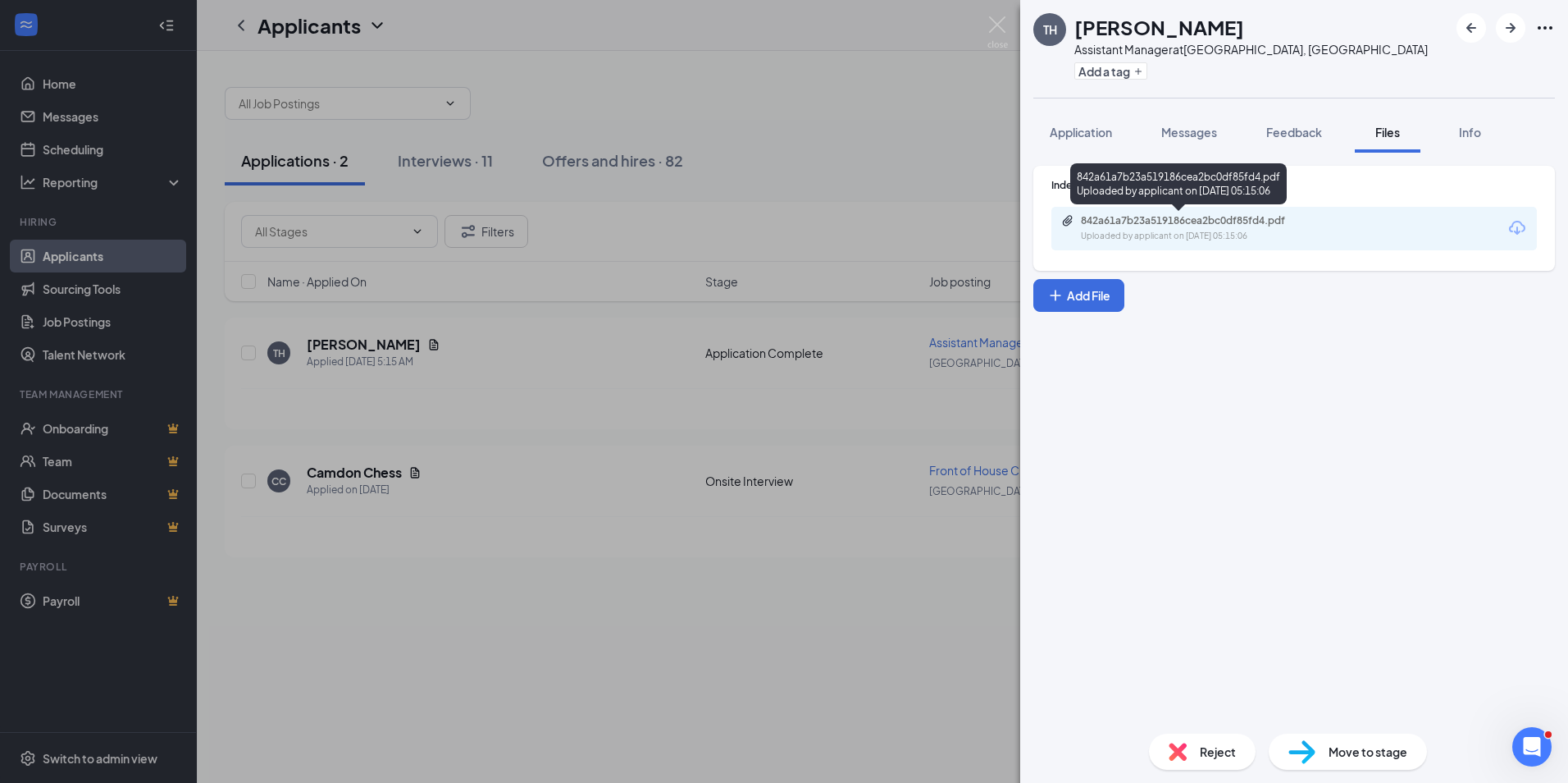
click at [1151, 241] on div "Uploaded by applicant on [DATE] 05:15:06" at bounding box center [1204, 236] width 246 height 13
click at [1073, 131] on span "Application" at bounding box center [1080, 131] width 62 height 15
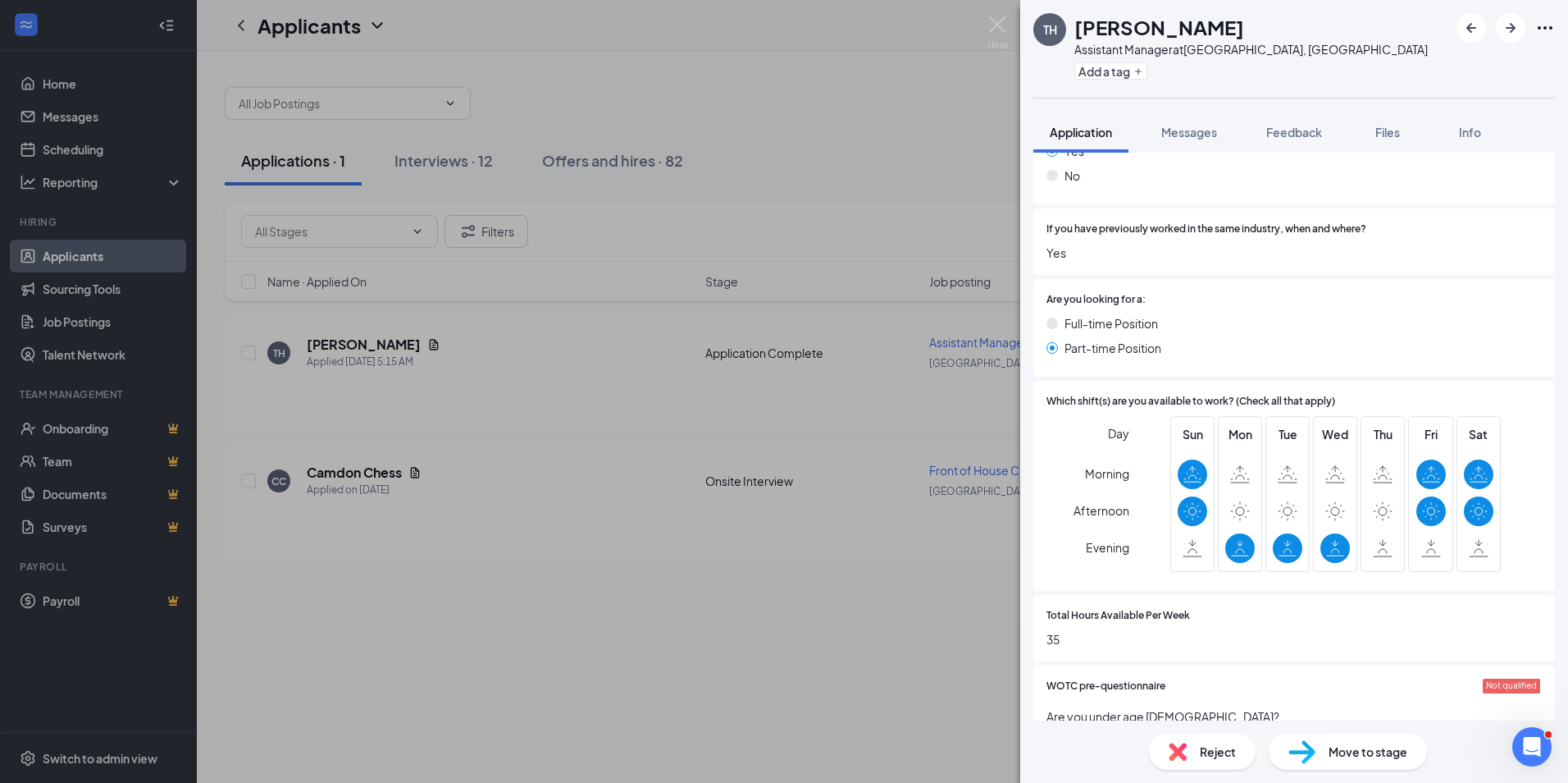
scroll to position [820, 0]
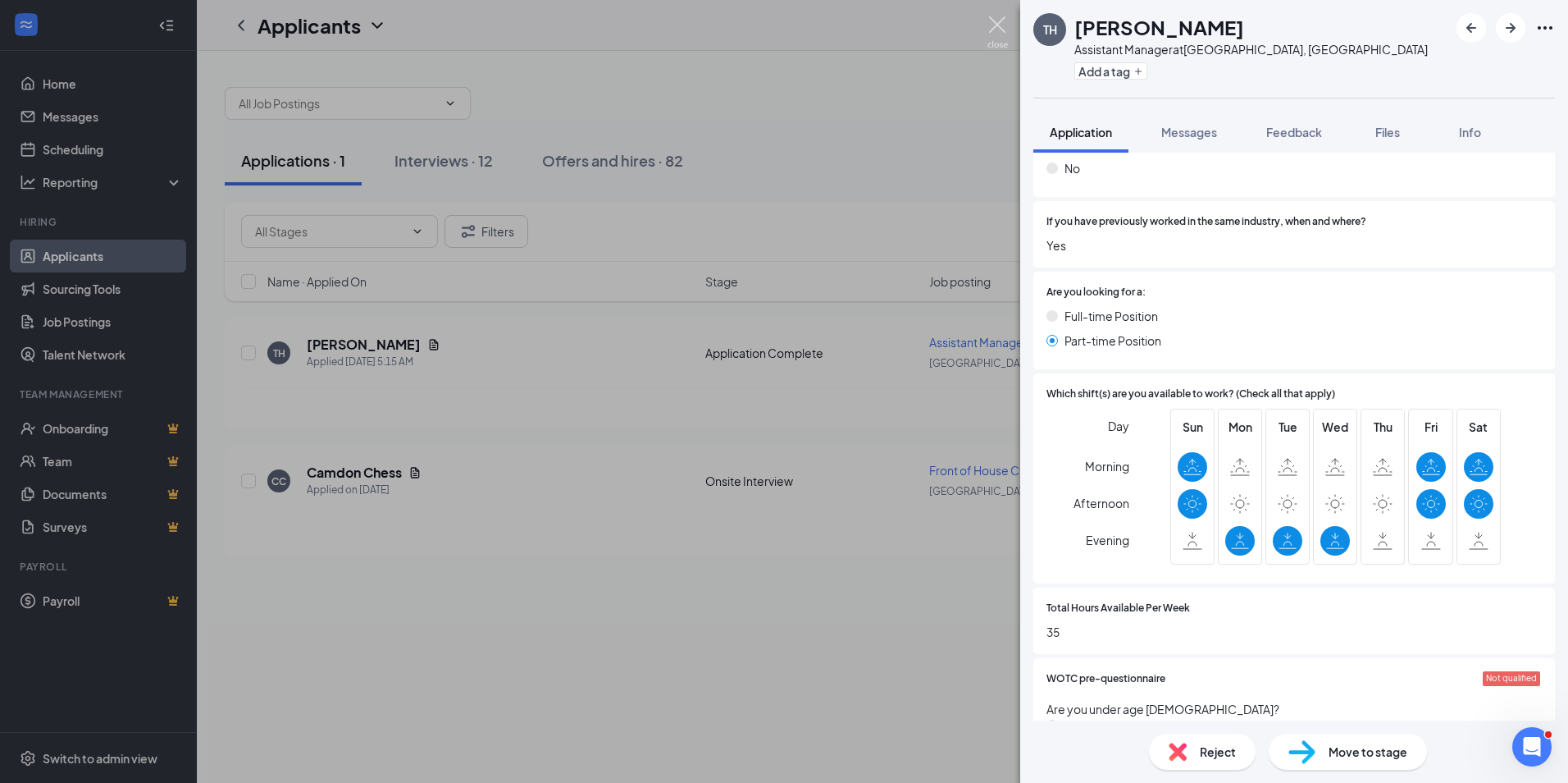
click at [1000, 34] on img at bounding box center [997, 33] width 21 height 32
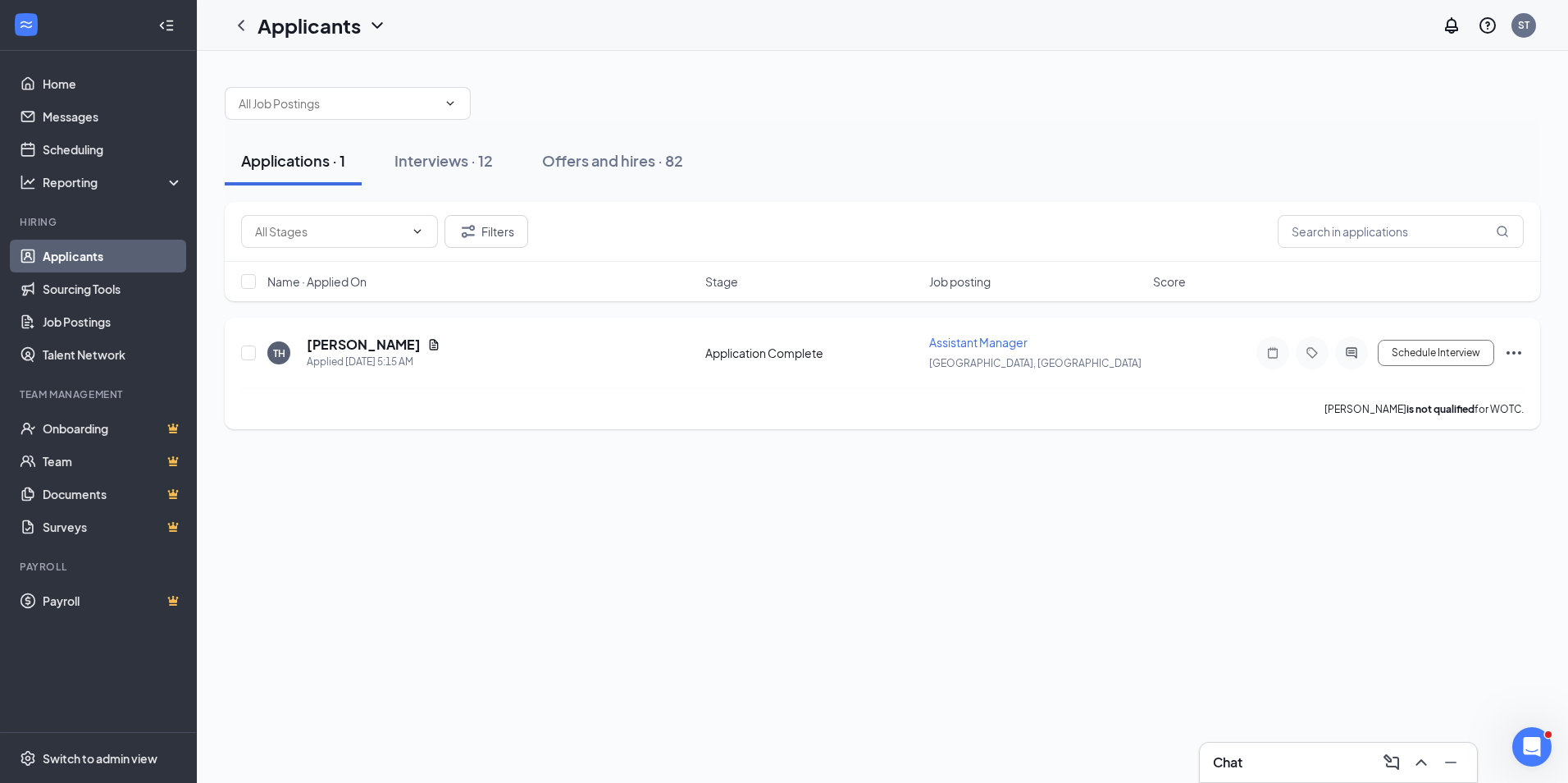
click at [1511, 356] on icon "Ellipses" at bounding box center [1514, 353] width 20 height 20
click at [1403, 589] on p "Reject" at bounding box center [1439, 590] width 141 height 17
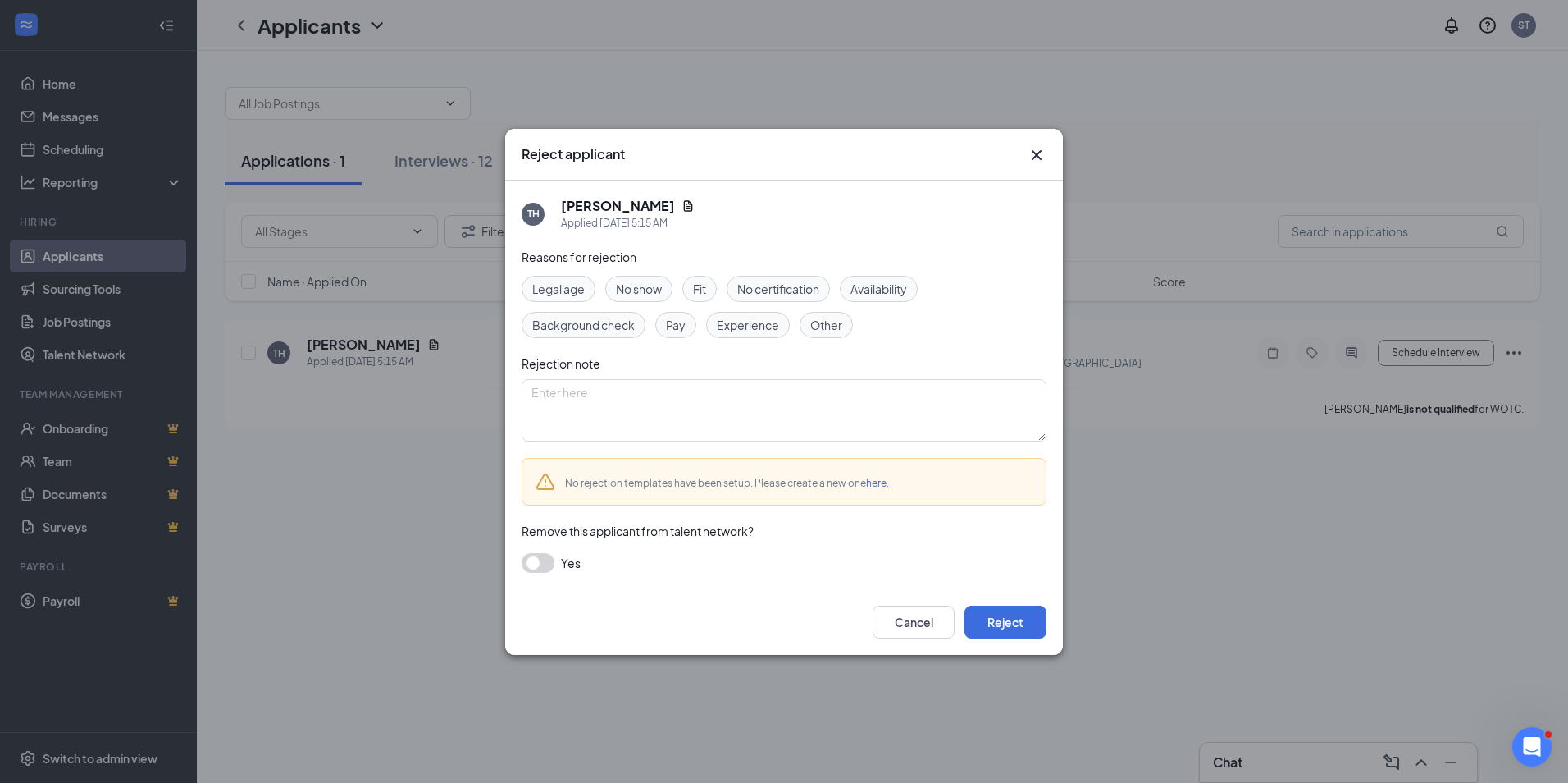
click at [849, 320] on div "Other" at bounding box center [826, 324] width 53 height 27
click at [1035, 628] on button "Reject" at bounding box center [1004, 621] width 82 height 33
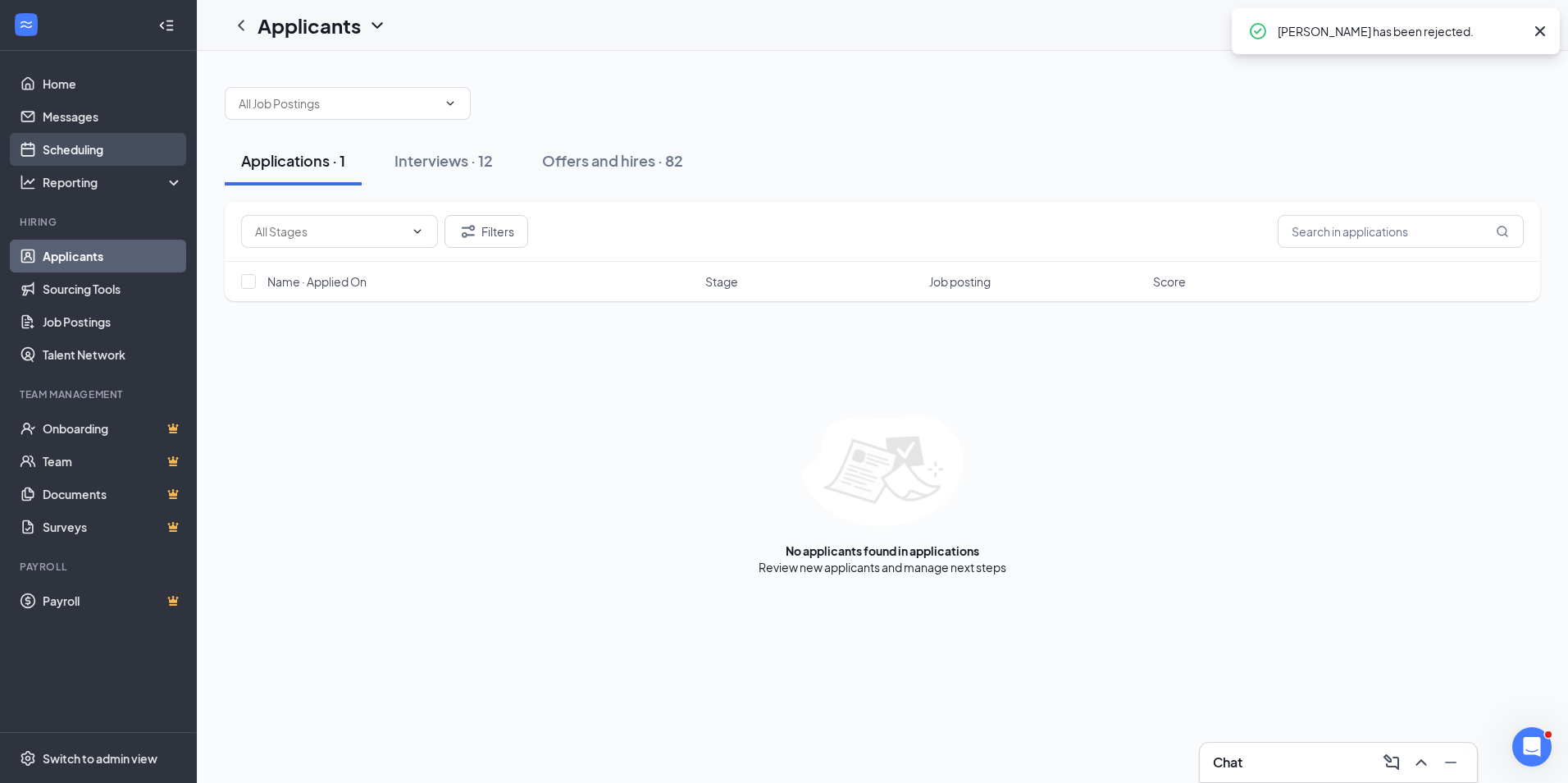
click at [130, 154] on link "Scheduling" at bounding box center [112, 149] width 140 height 33
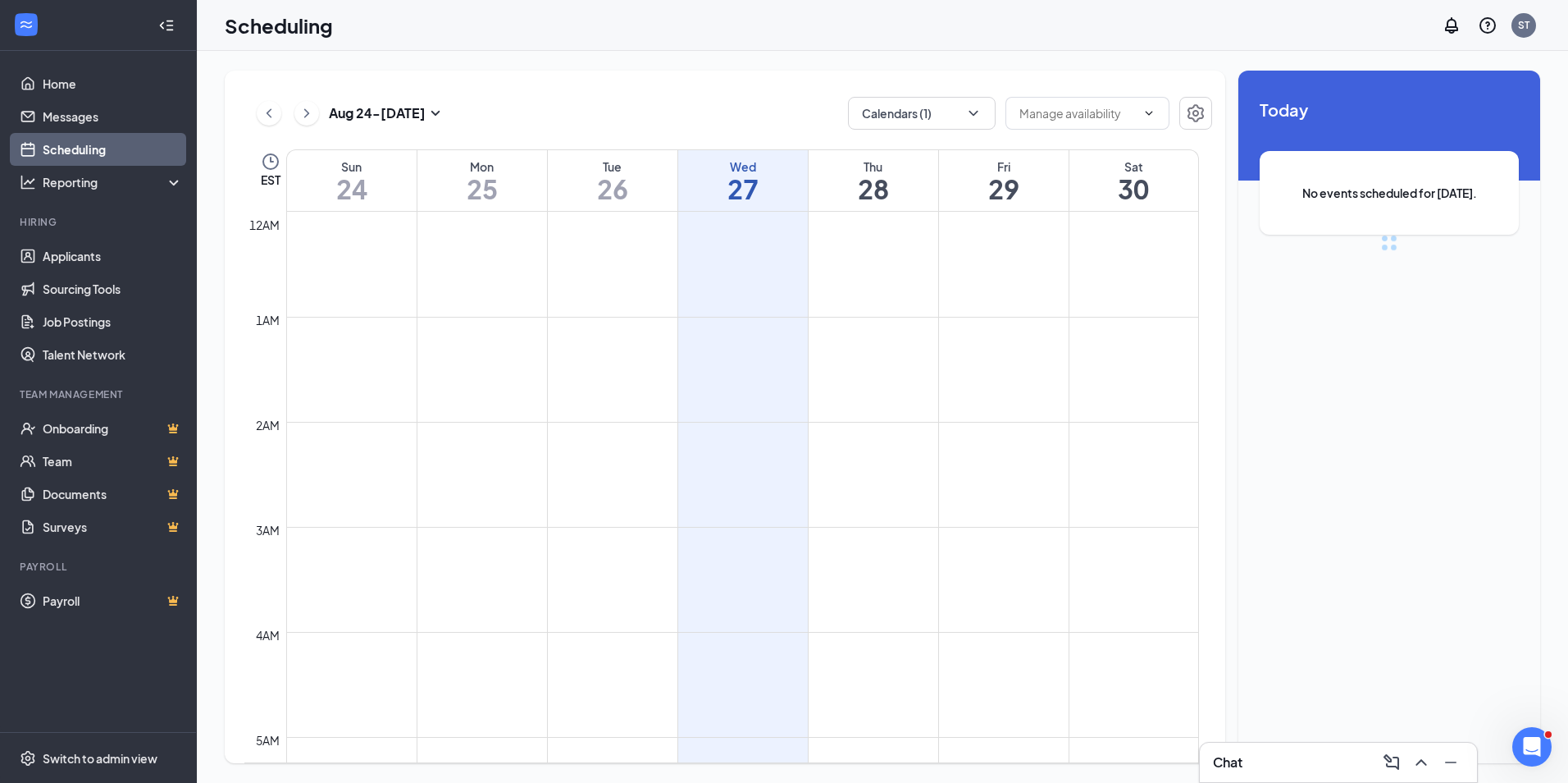
scroll to position [807, 0]
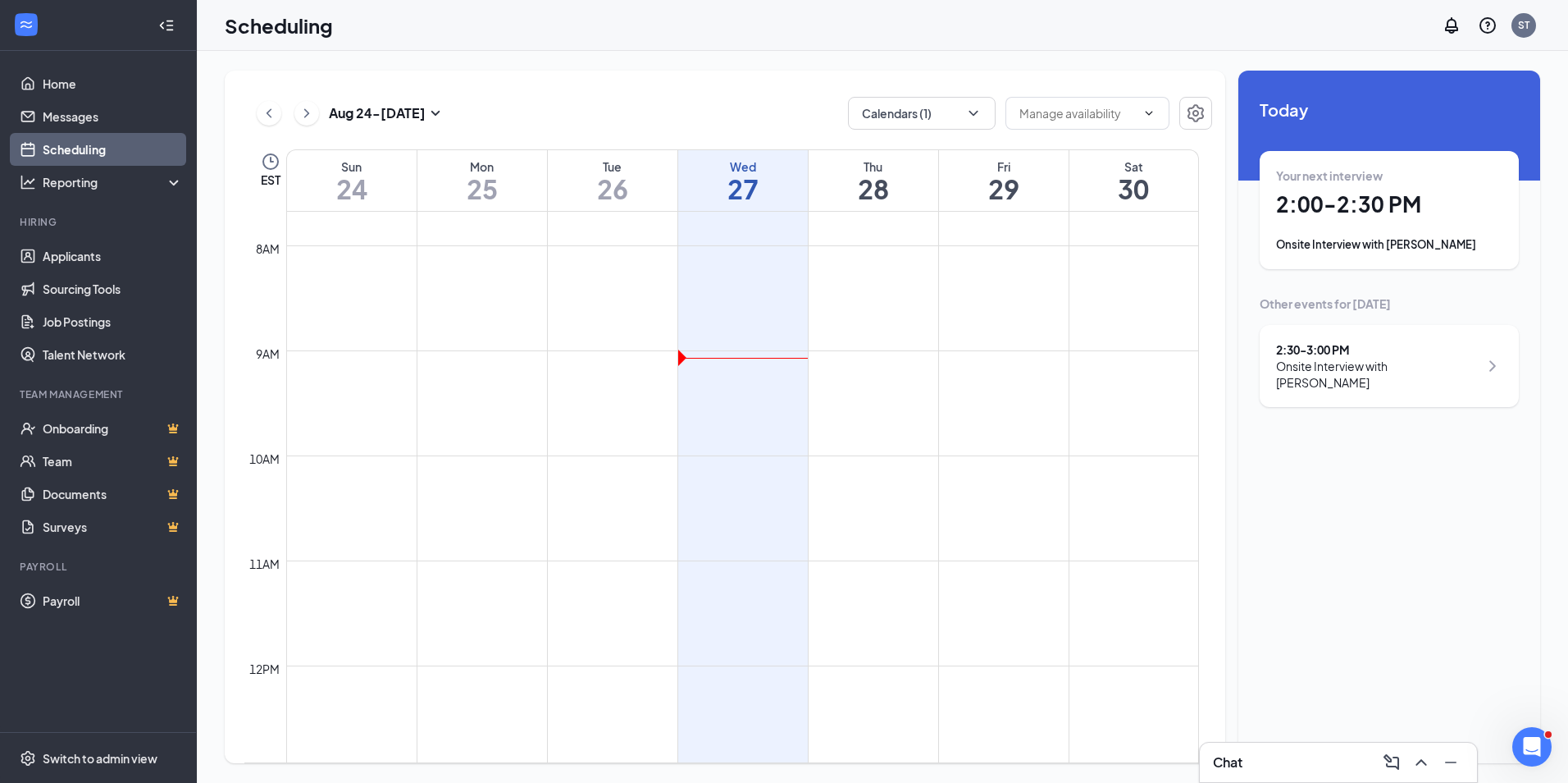
click at [1318, 187] on div "Your next interview 2:00 - 2:30 PM Onsite Interview with [PERSON_NAME]" at bounding box center [1390, 210] width 227 height 86
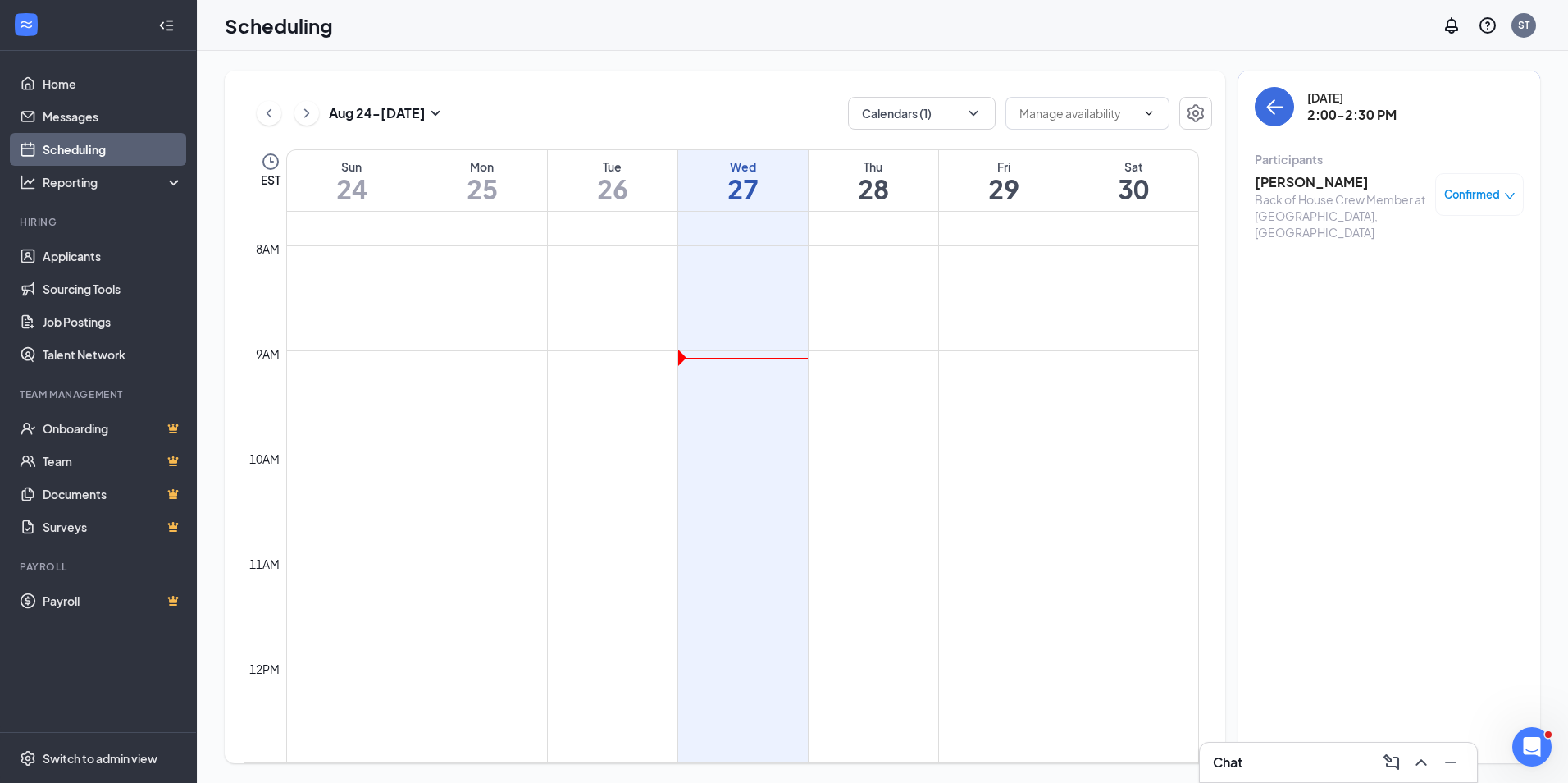
click at [1326, 185] on h3 "[PERSON_NAME]" at bounding box center [1340, 182] width 172 height 18
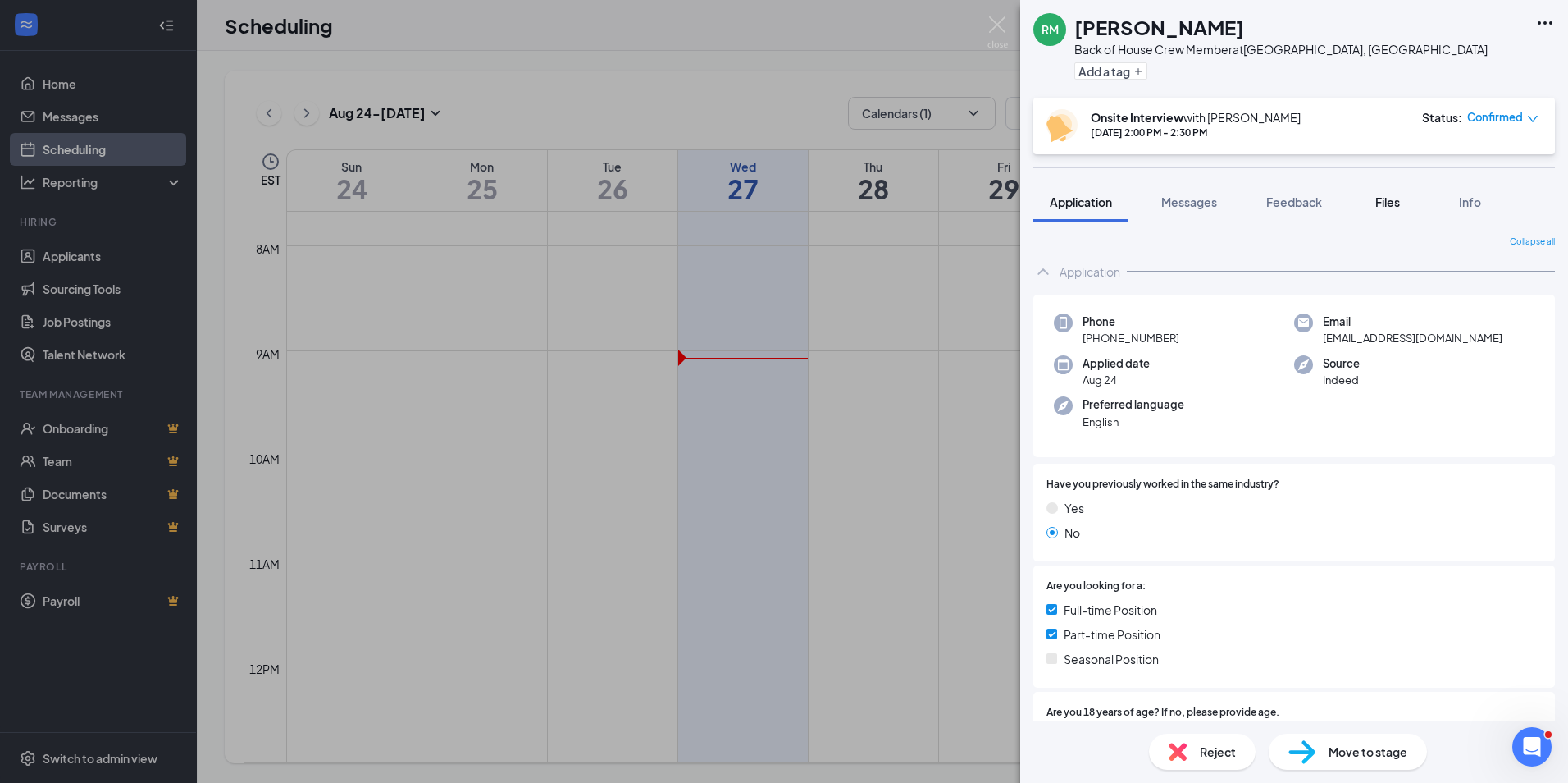
click at [1374, 198] on div "Files" at bounding box center [1387, 201] width 33 height 17
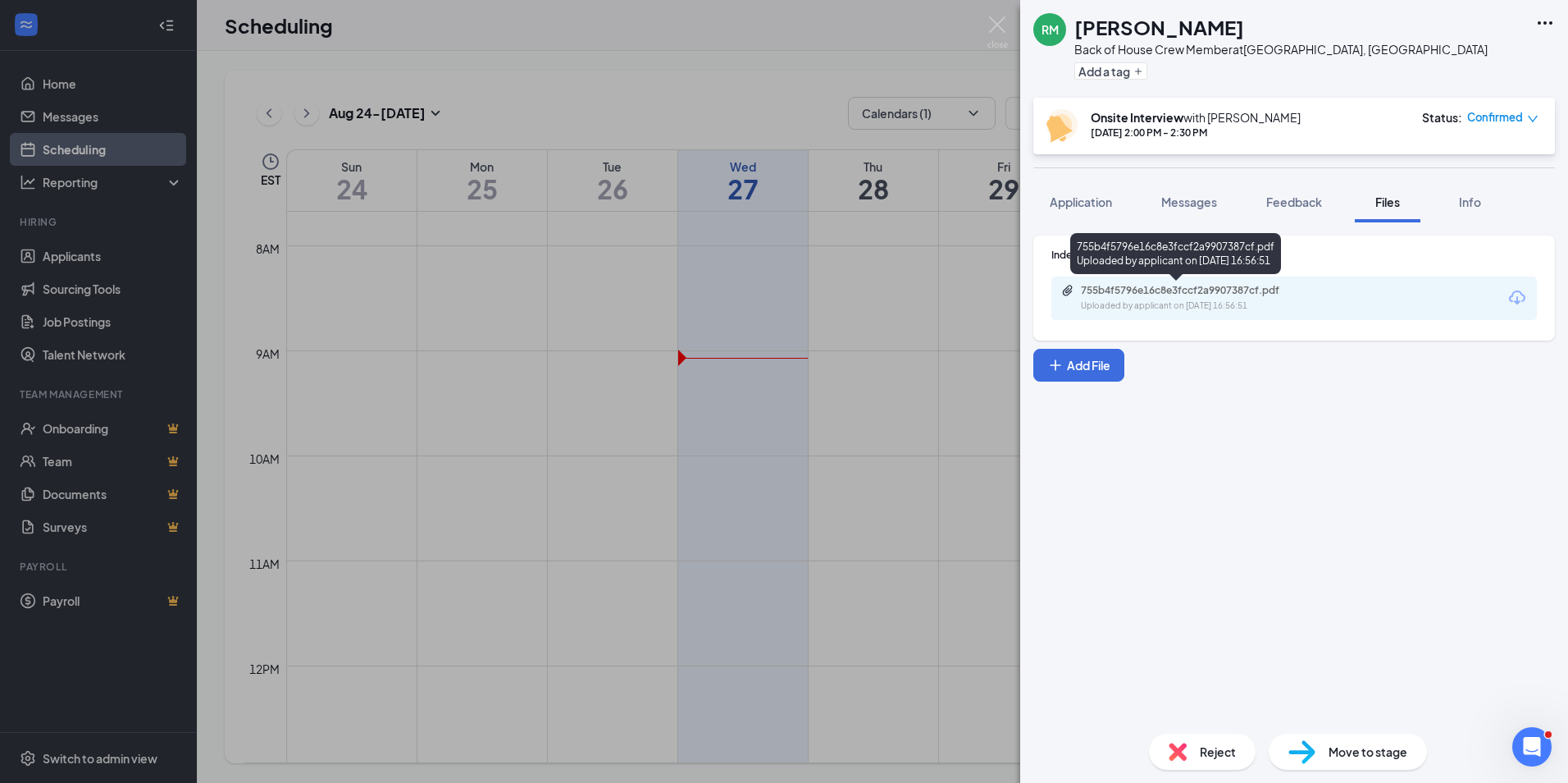
click at [1178, 295] on div "755b4f5796e16c8e3fccf2a9907387cf.pdf" at bounding box center [1195, 290] width 230 height 13
click at [1051, 189] on button "Application" at bounding box center [1080, 202] width 96 height 41
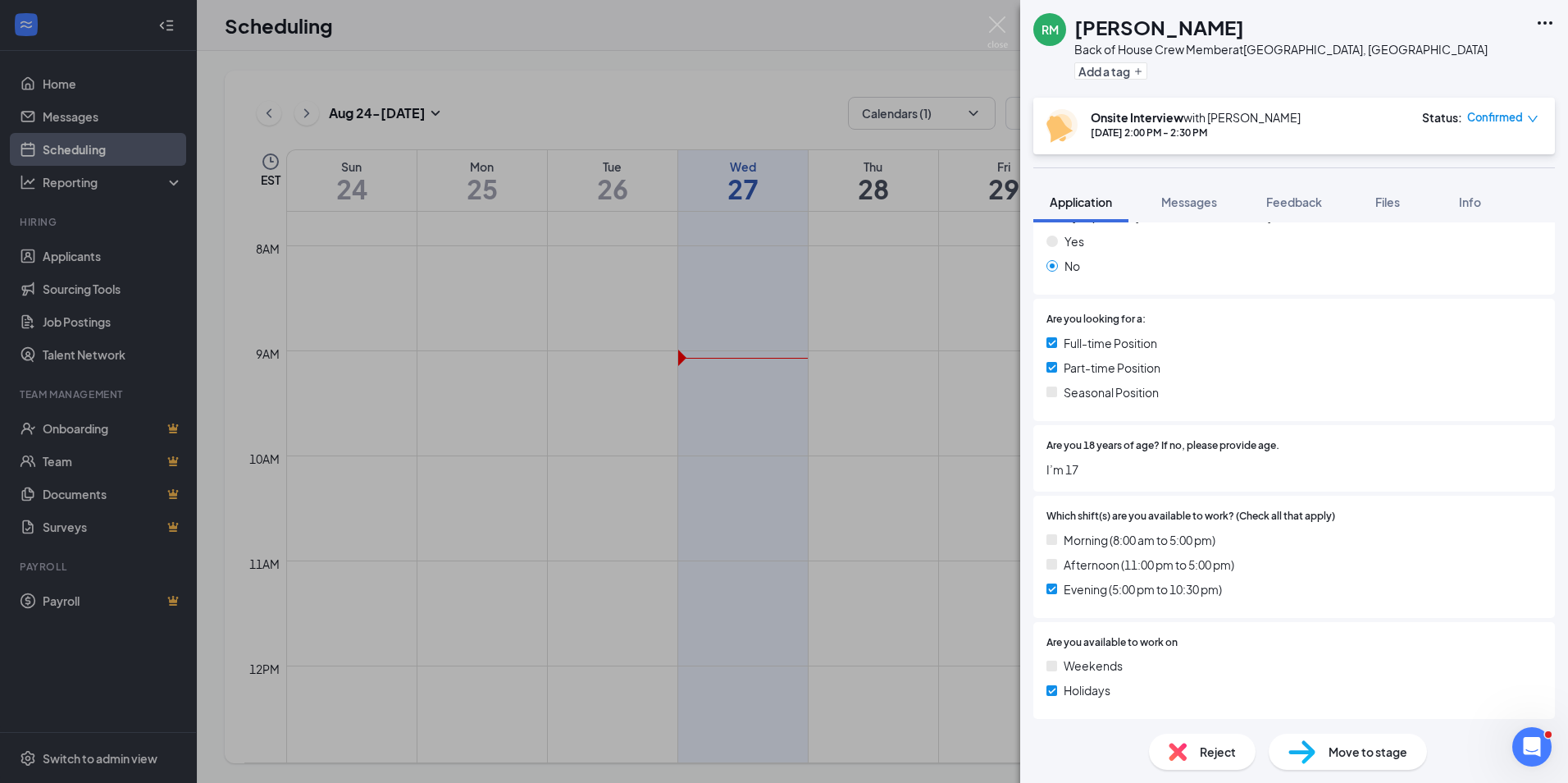
scroll to position [247, 0]
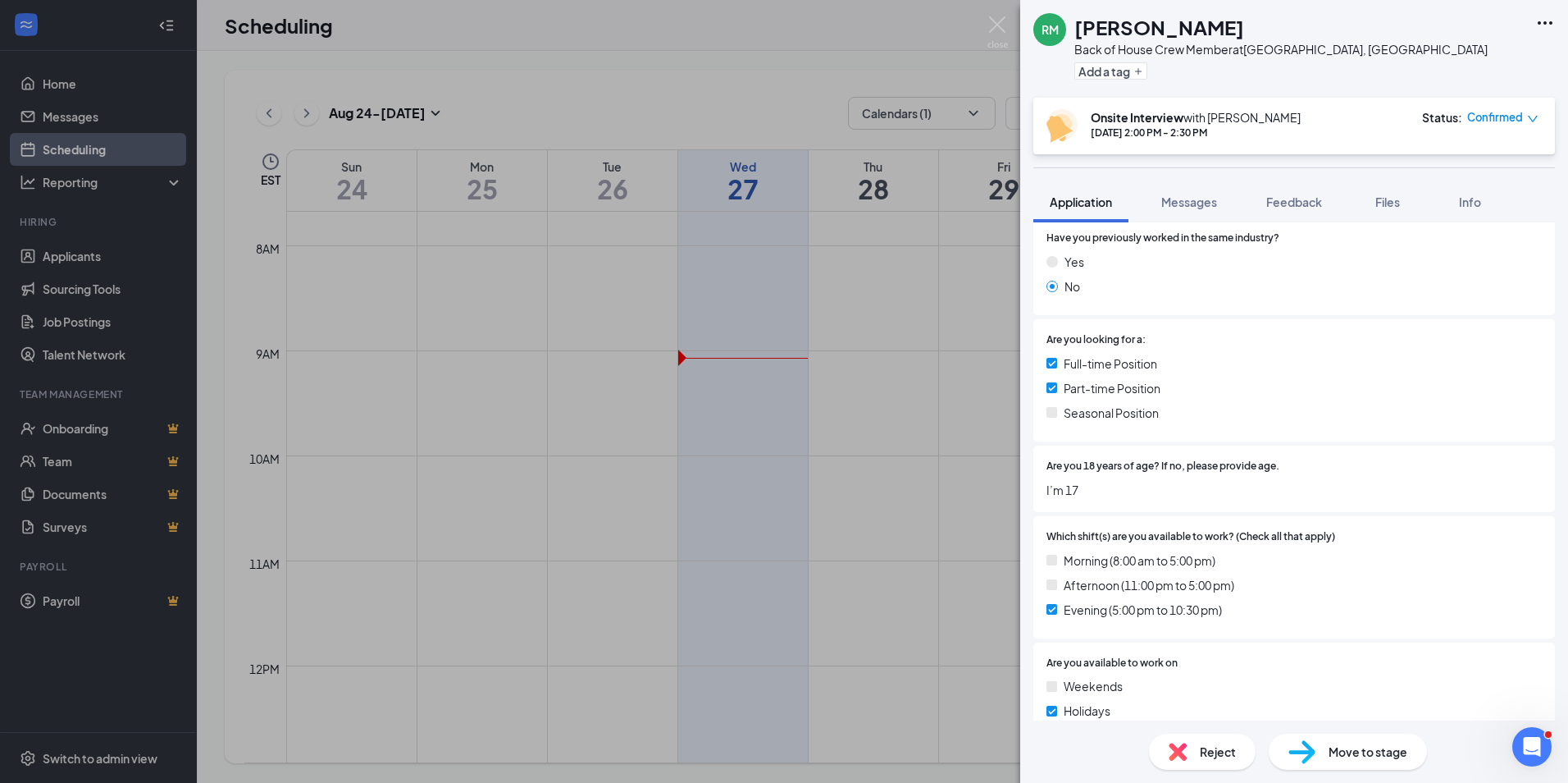
click at [988, 22] on img at bounding box center [997, 33] width 21 height 32
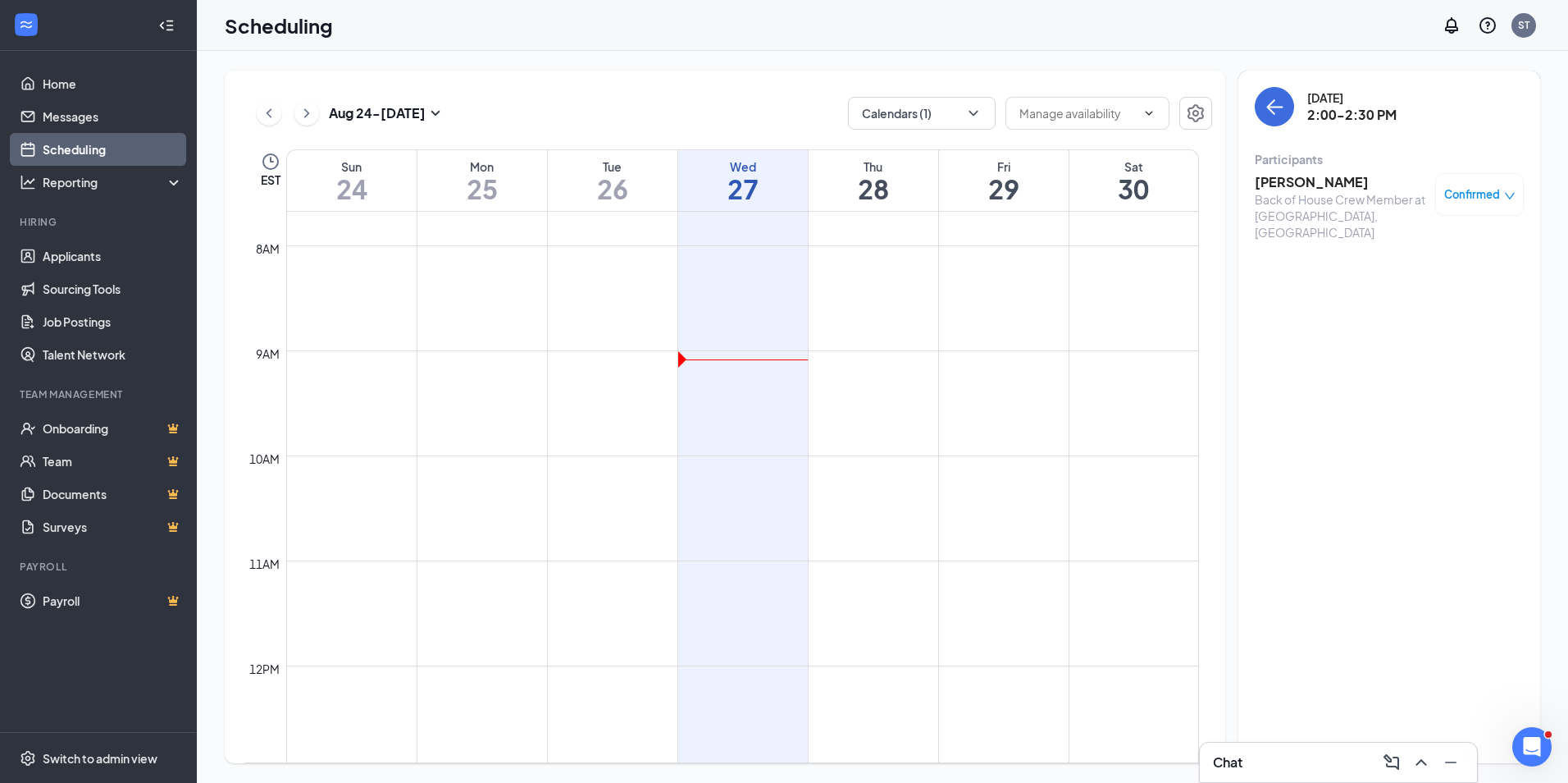
click at [1282, 179] on h3 "[PERSON_NAME]" at bounding box center [1340, 182] width 172 height 18
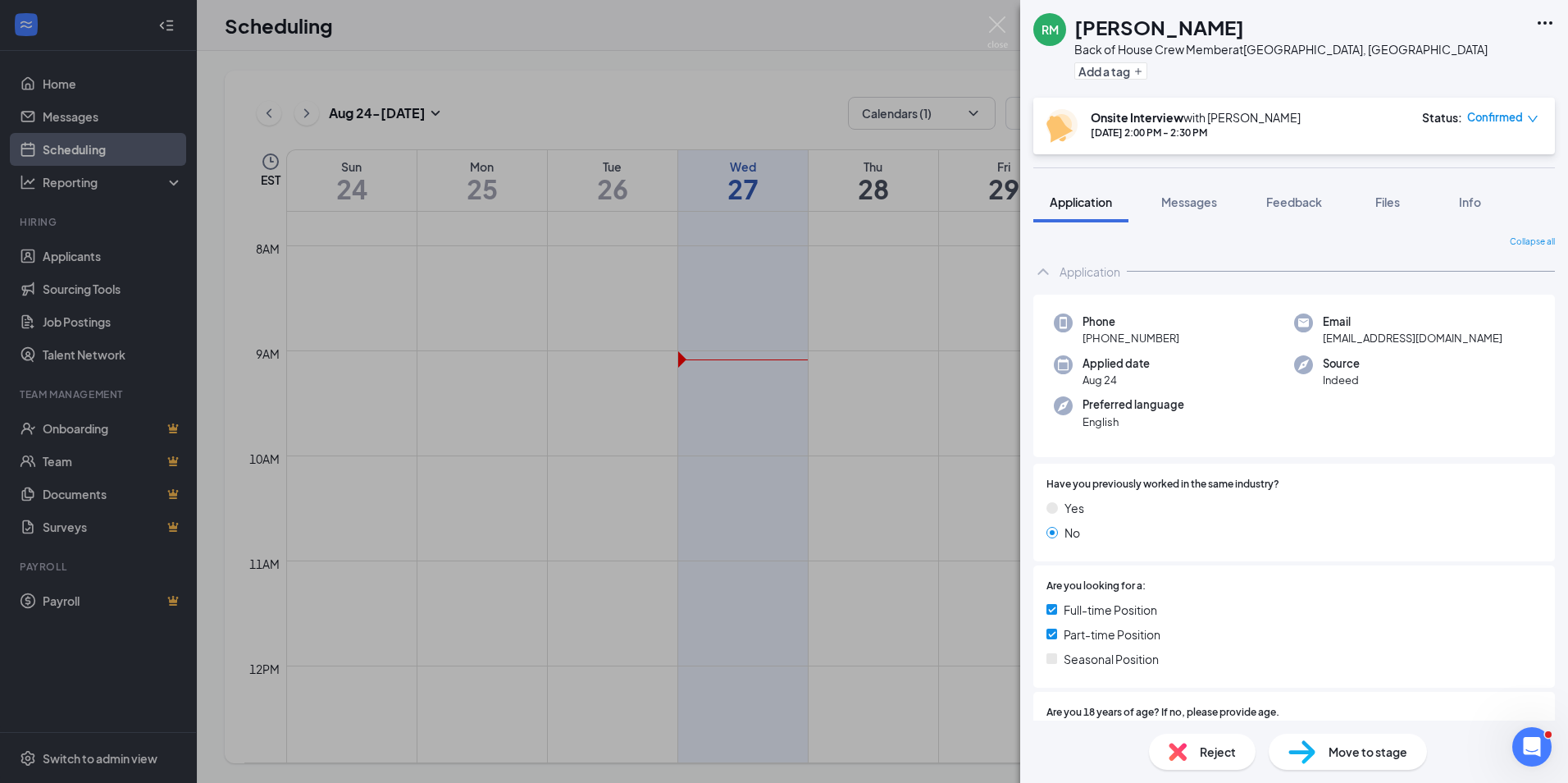
click at [1539, 24] on icon "Ellipses" at bounding box center [1544, 23] width 15 height 3
click at [1447, 61] on link "View full application" at bounding box center [1420, 52] width 105 height 18
click at [989, 34] on img at bounding box center [997, 33] width 21 height 32
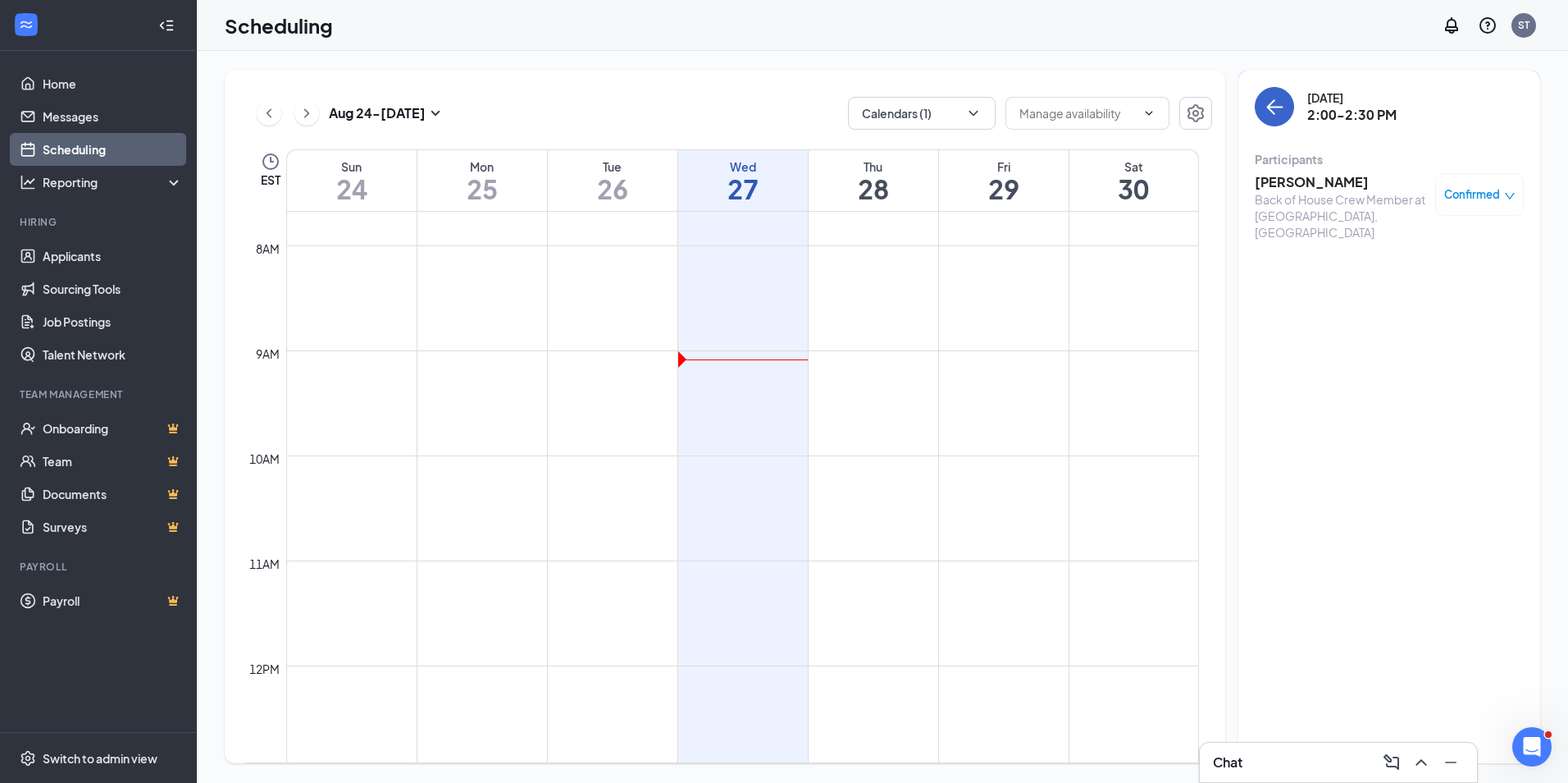
click at [1262, 105] on button "back-button" at bounding box center [1274, 107] width 39 height 39
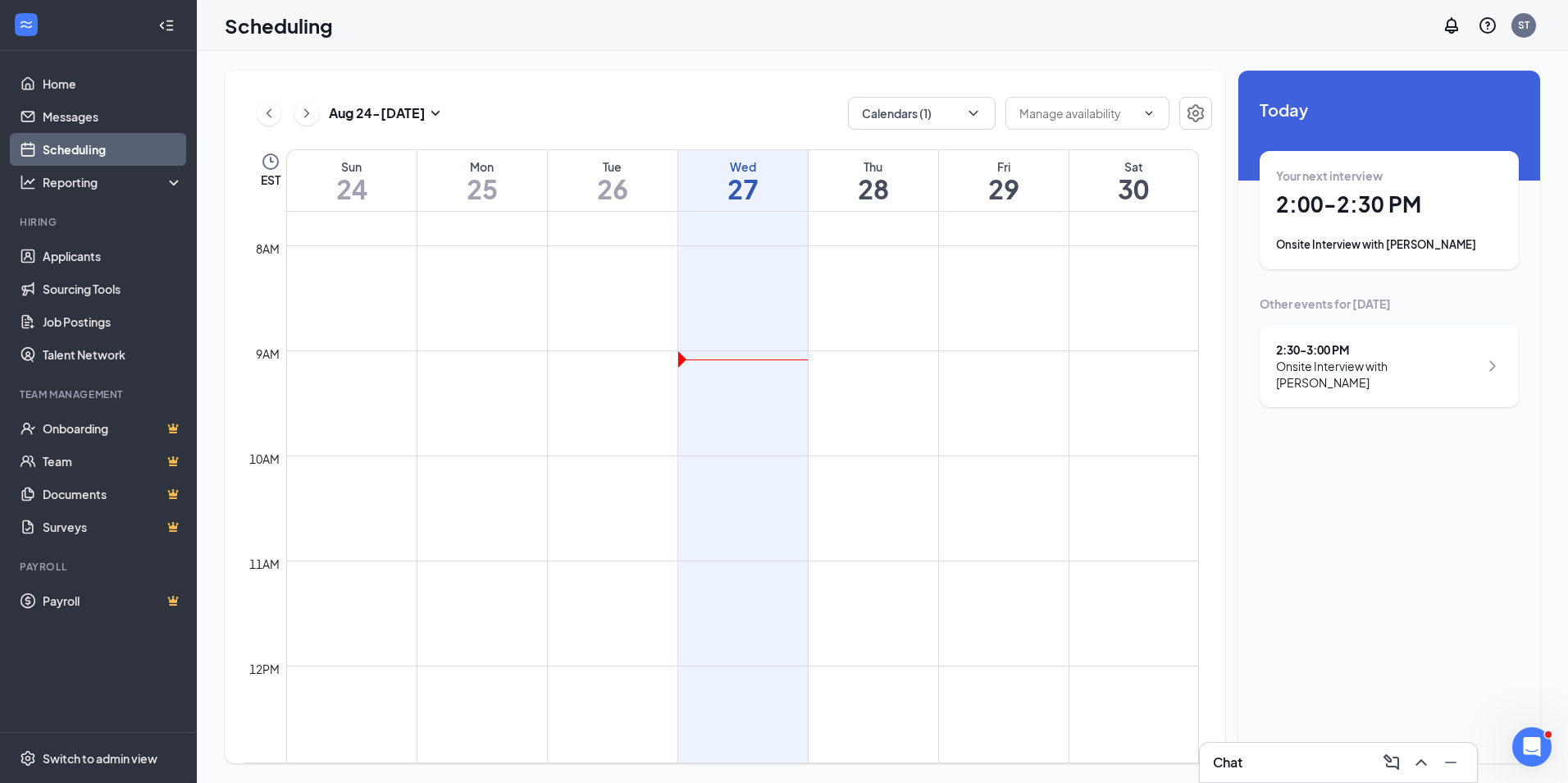
click at [1337, 336] on div "2:30 - 3:00 PM Onsite Interview with [PERSON_NAME]" at bounding box center [1389, 365] width 259 height 82
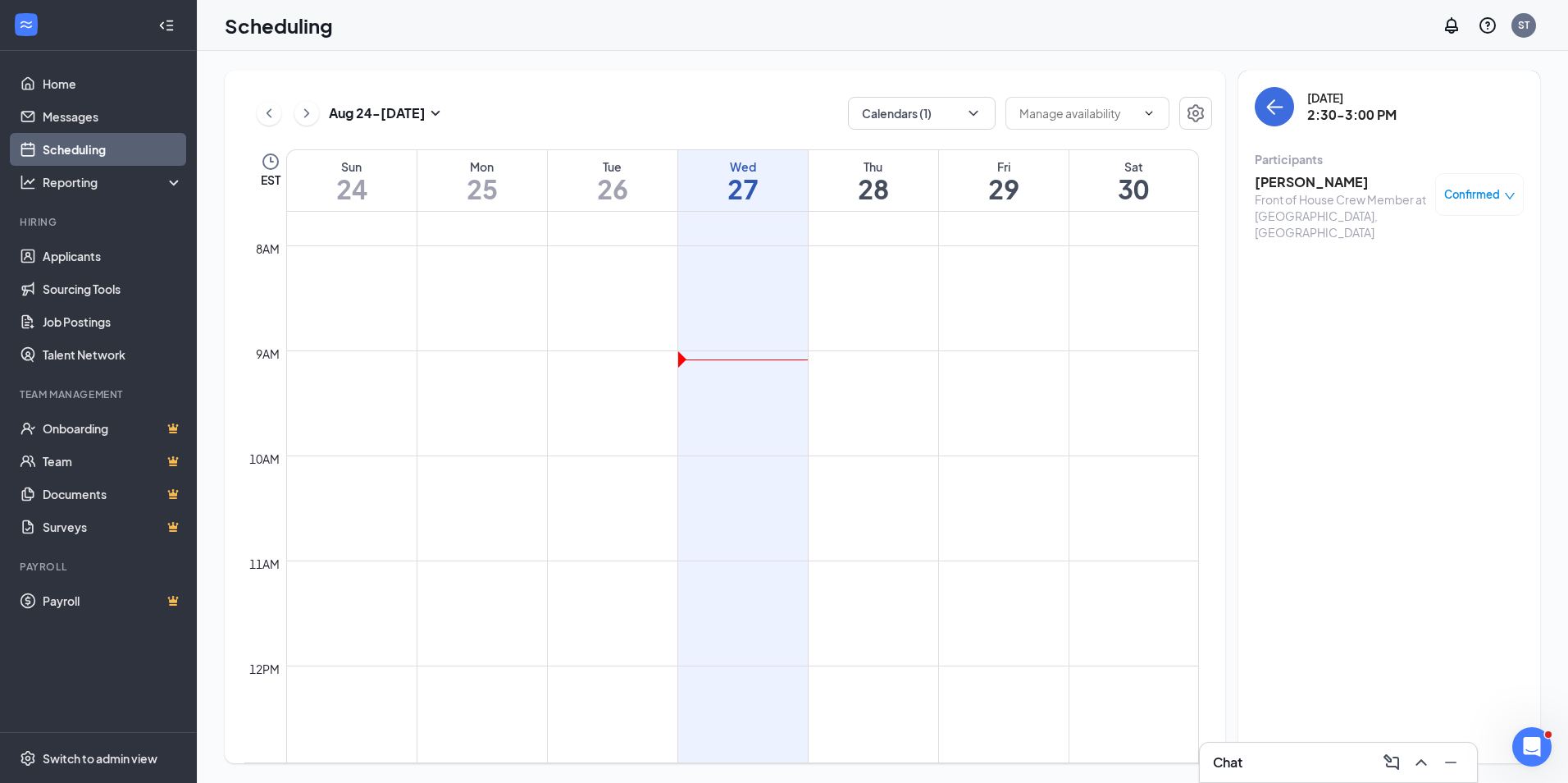
click at [1296, 182] on h3 "[PERSON_NAME]" at bounding box center [1340, 182] width 172 height 18
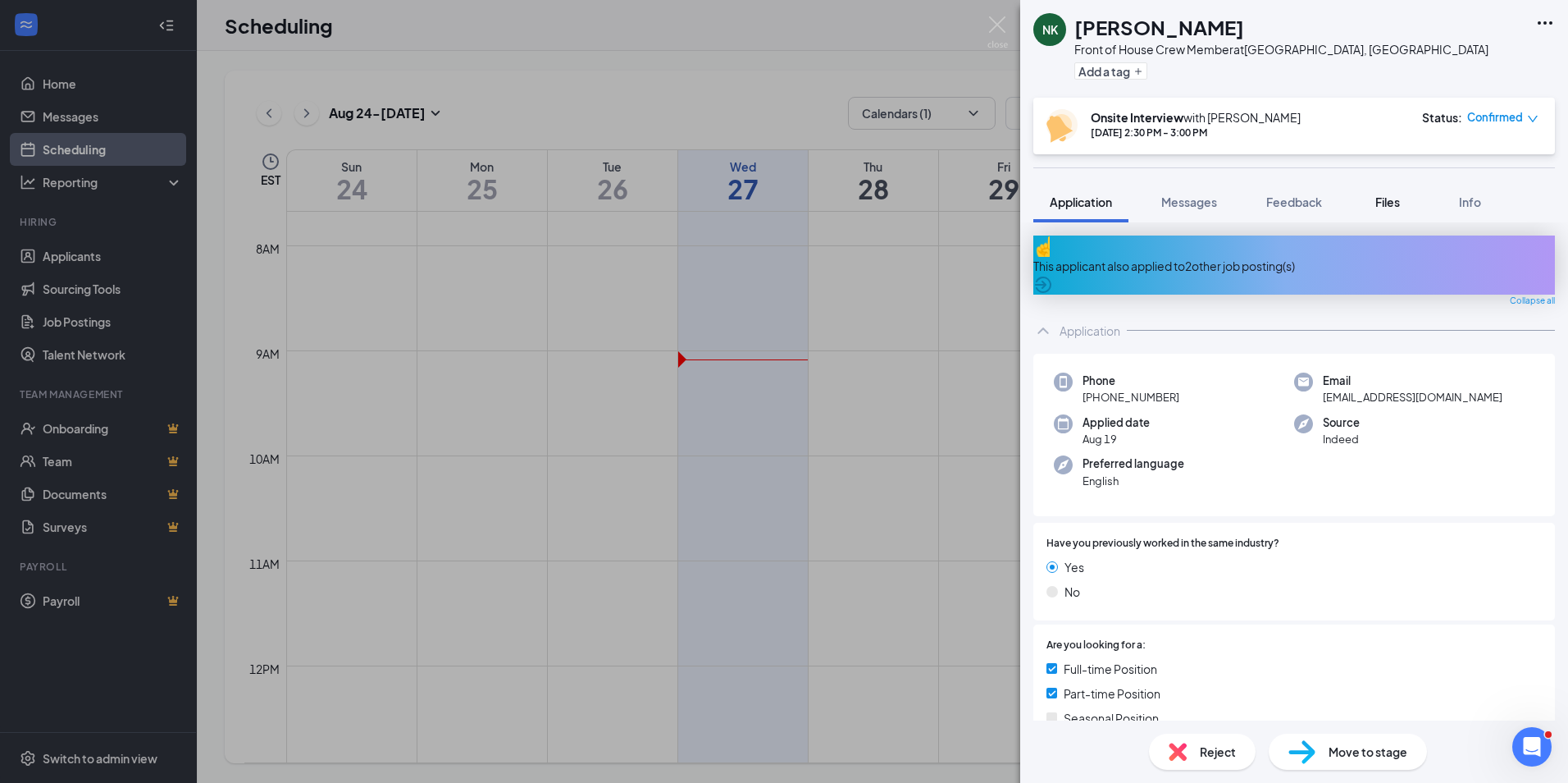
click at [1381, 190] on button "Files" at bounding box center [1387, 202] width 66 height 41
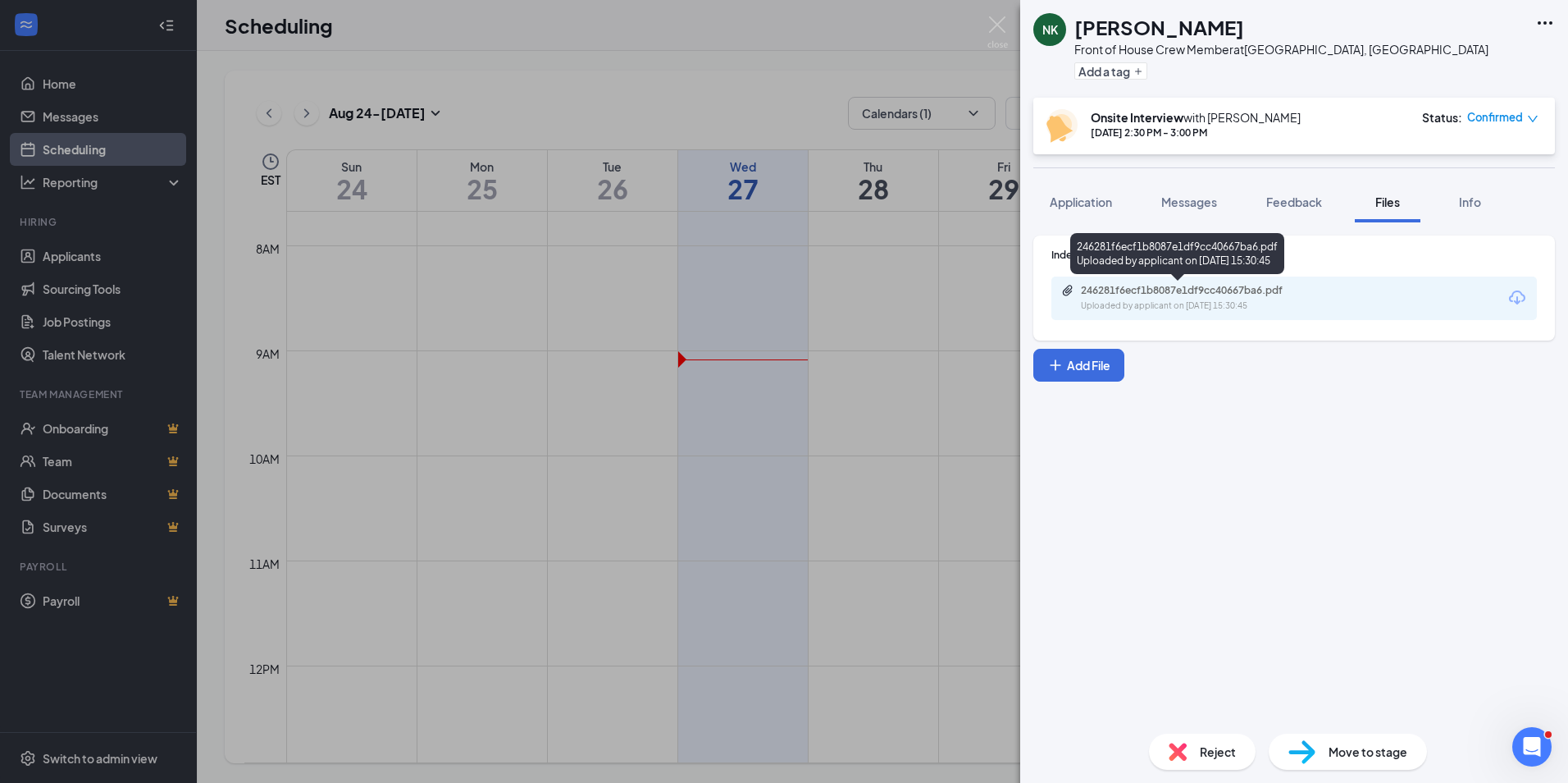
click at [1246, 303] on div "Uploaded by applicant on [DATE] 15:30:45" at bounding box center [1204, 306] width 246 height 13
click at [1075, 193] on div "Application" at bounding box center [1080, 201] width 62 height 17
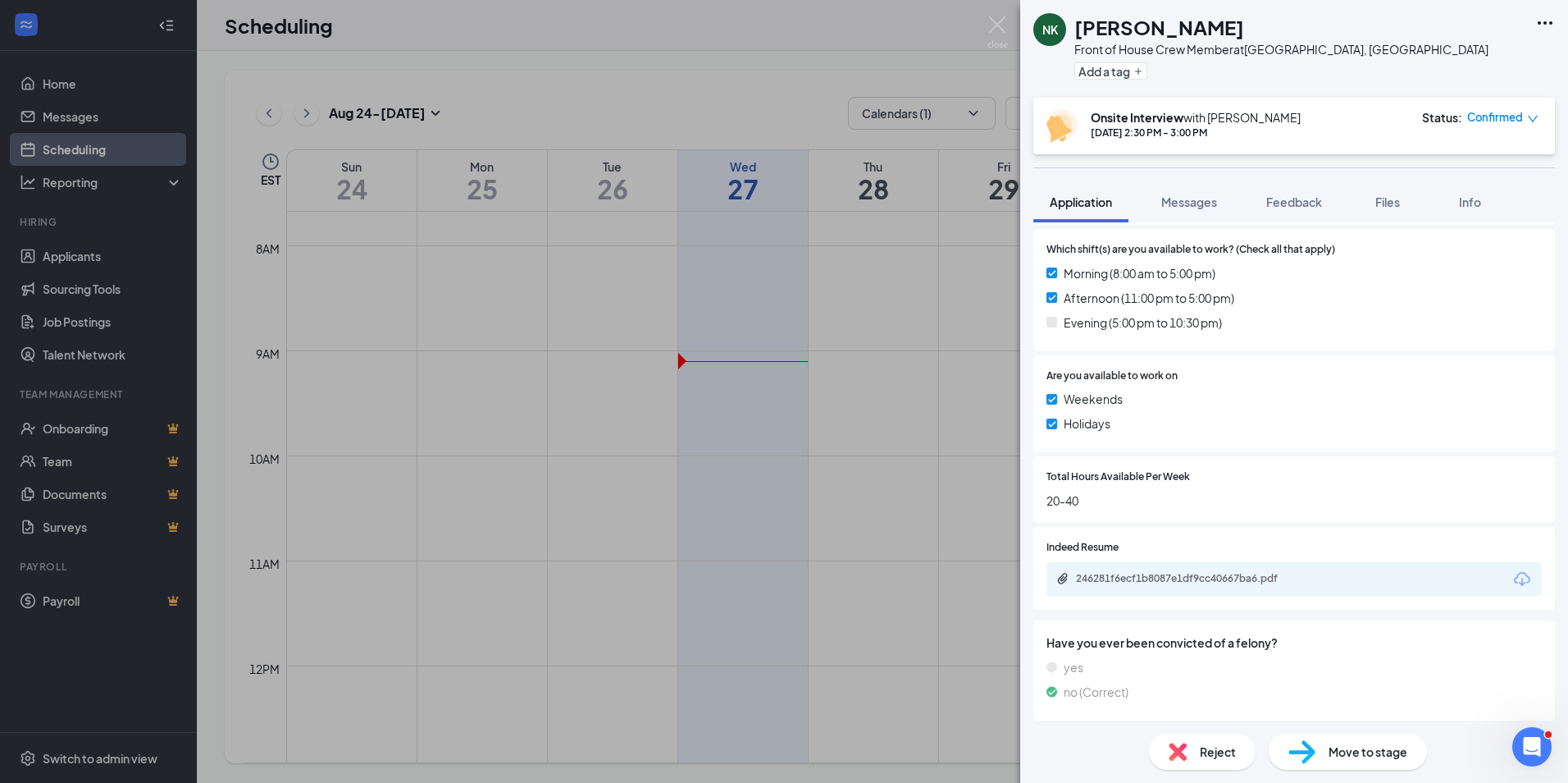
scroll to position [800, 0]
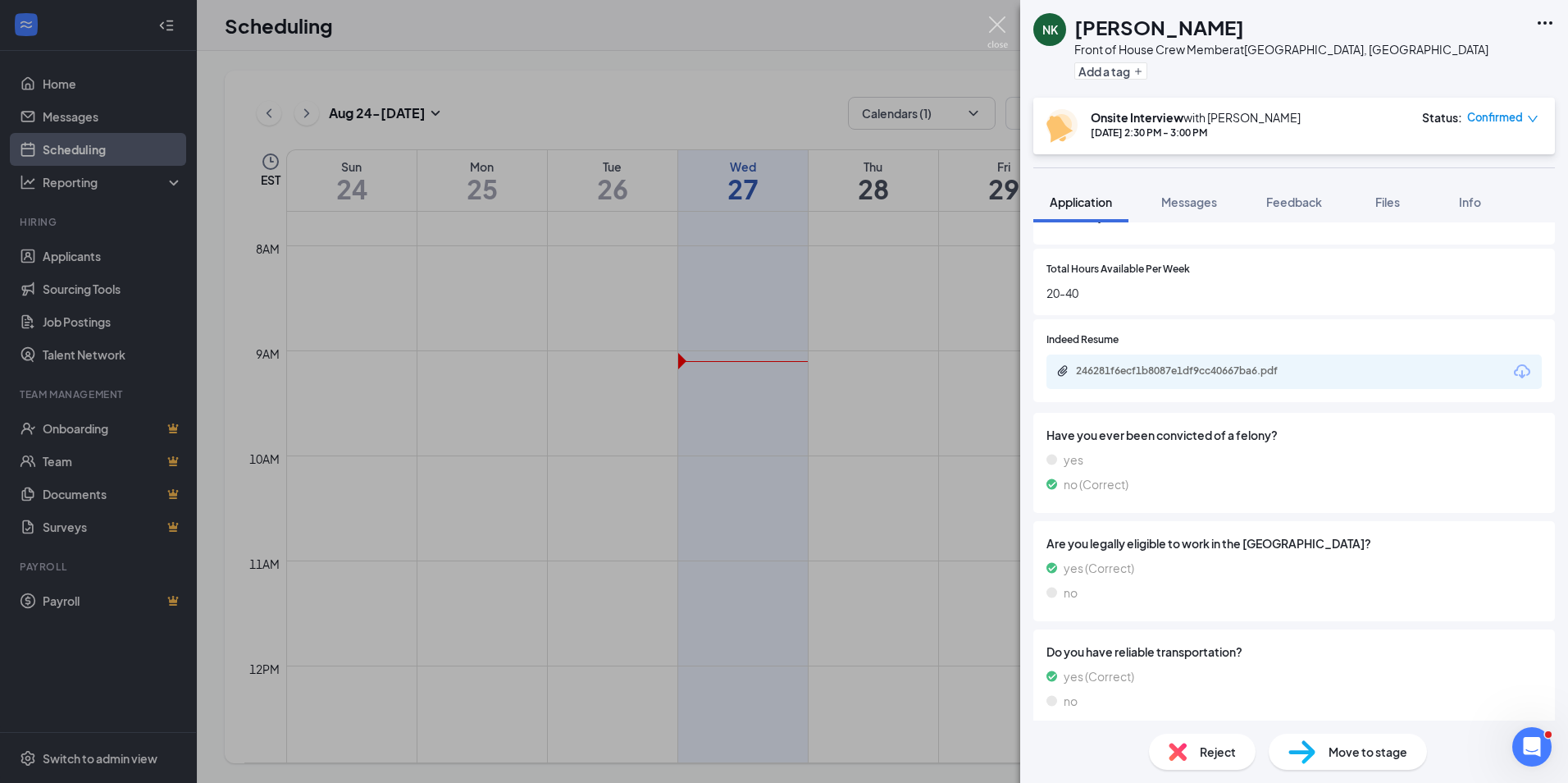
click at [995, 39] on img at bounding box center [997, 33] width 21 height 32
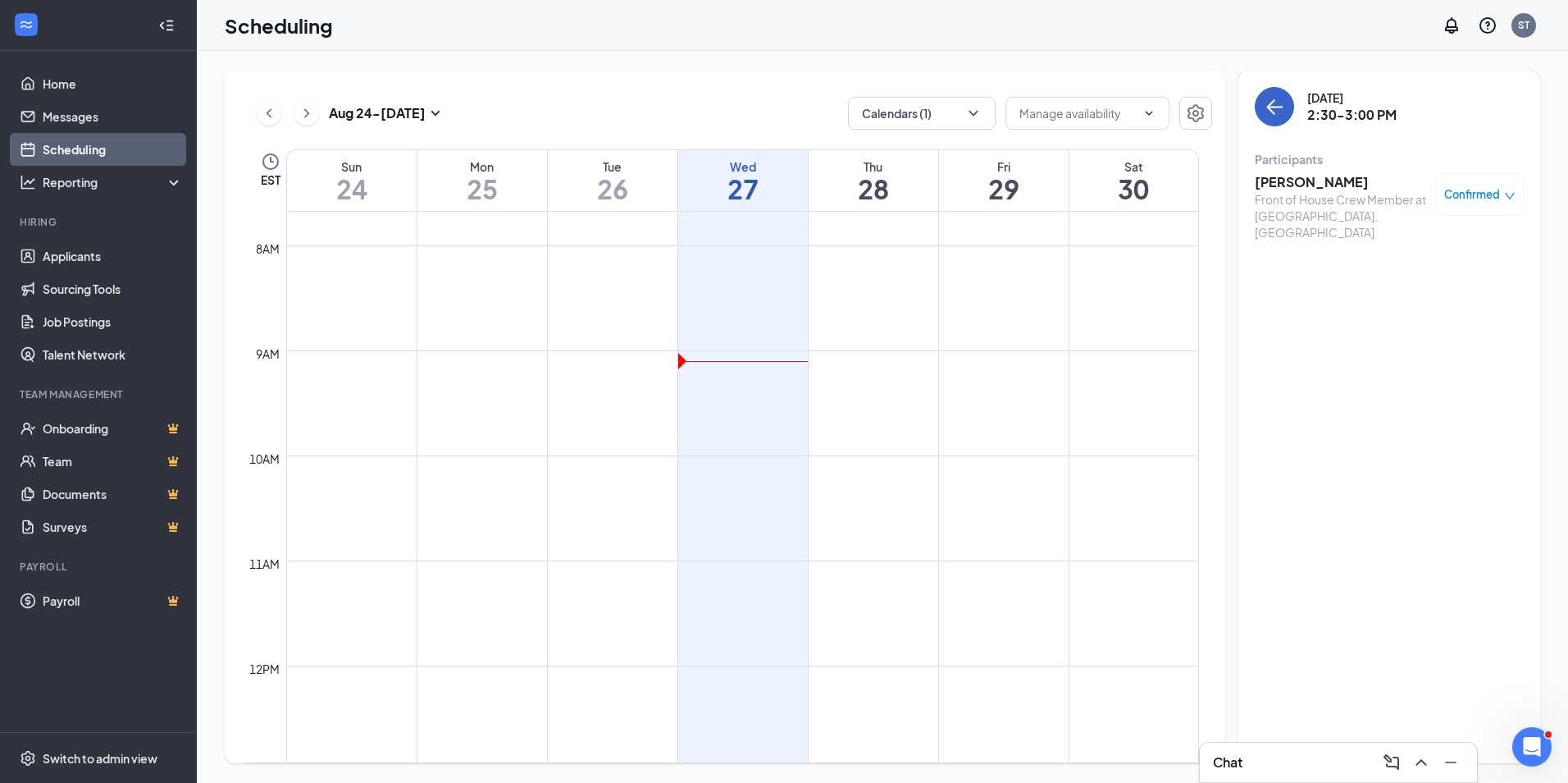
click at [1257, 100] on button "back-button" at bounding box center [1274, 107] width 39 height 39
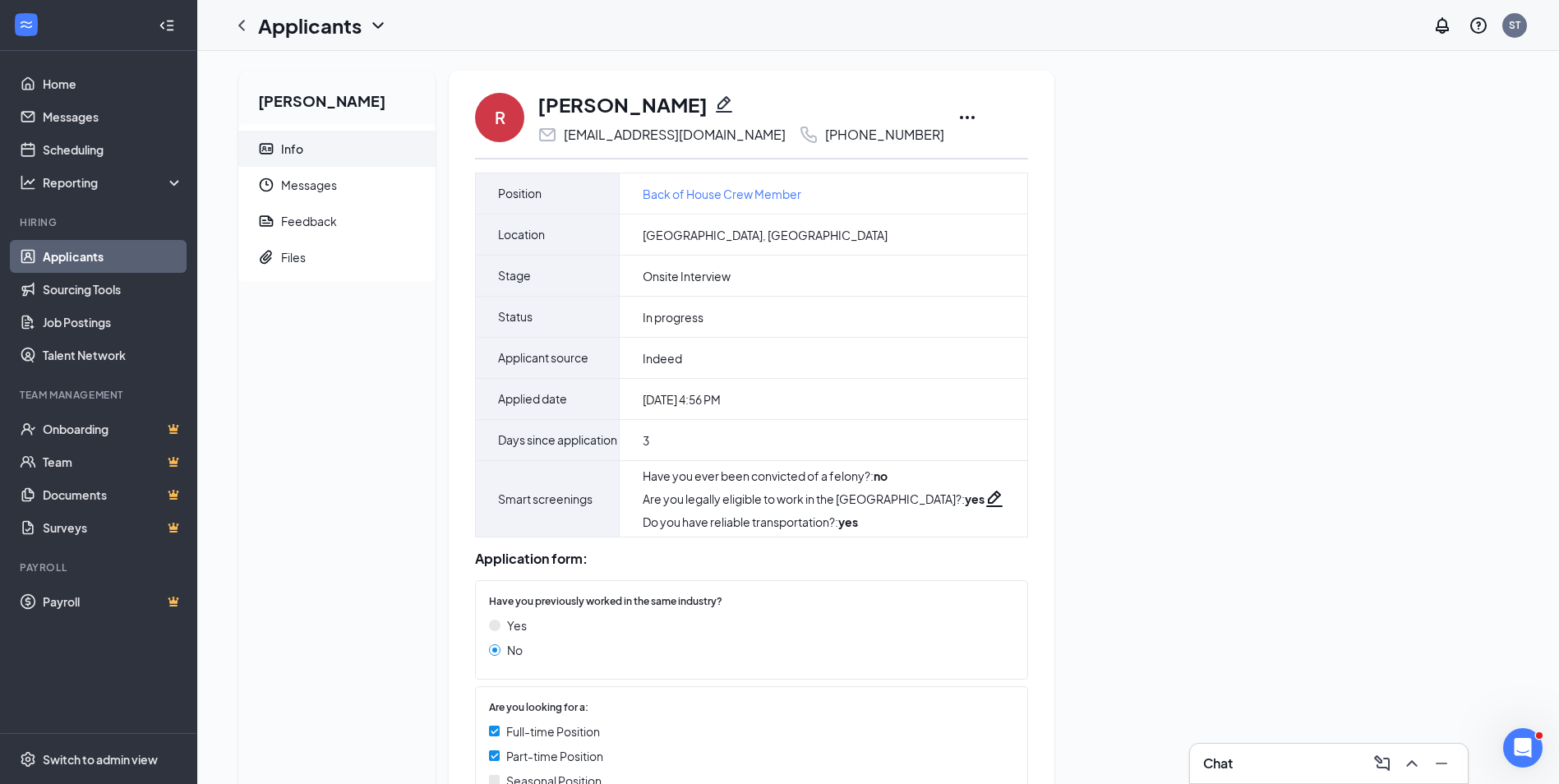
click at [957, 116] on icon "Ellipses" at bounding box center [967, 118] width 20 height 20
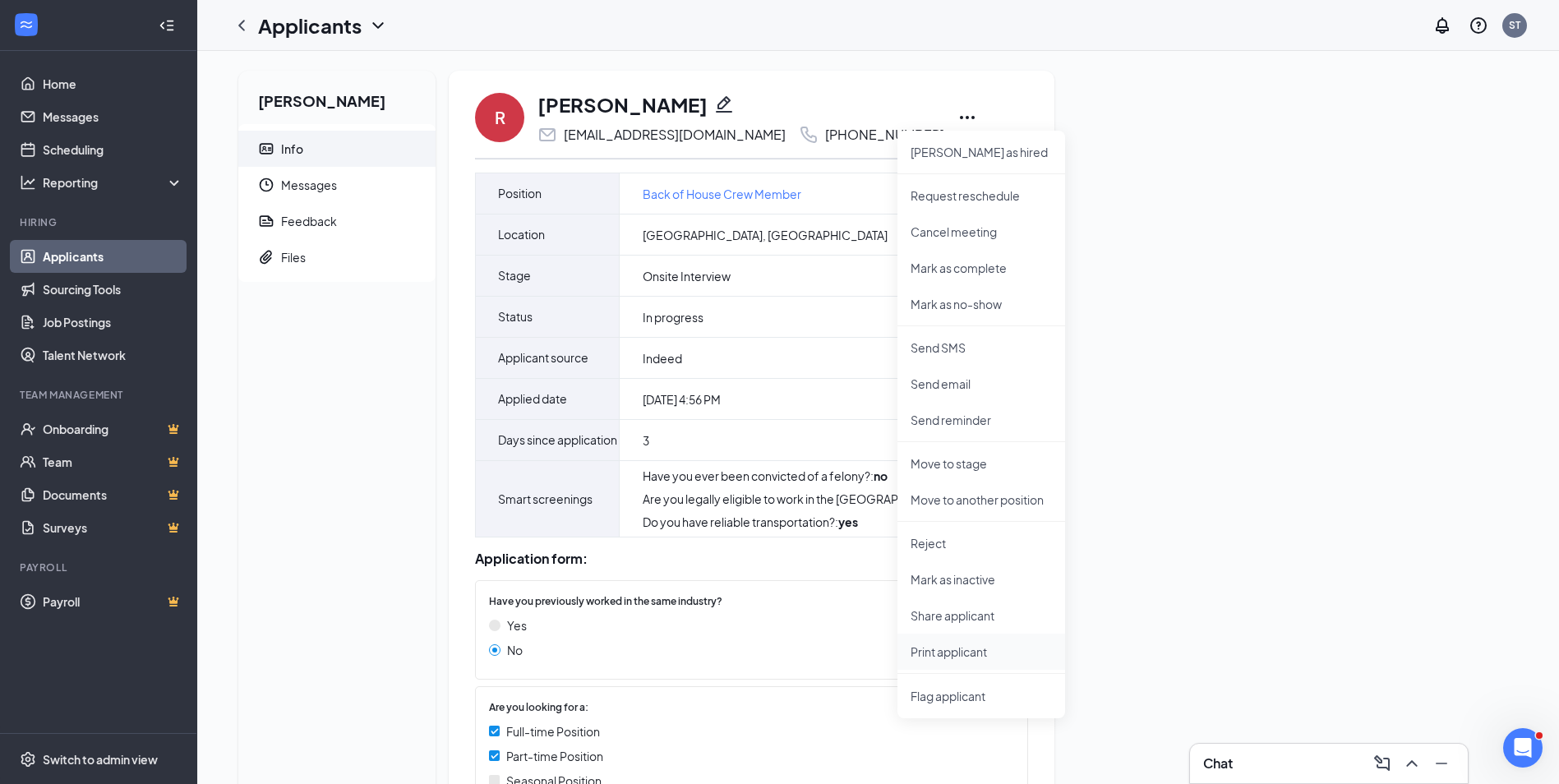
click at [938, 655] on p "Print applicant" at bounding box center [981, 651] width 141 height 17
